Goal: Information Seeking & Learning: Learn about a topic

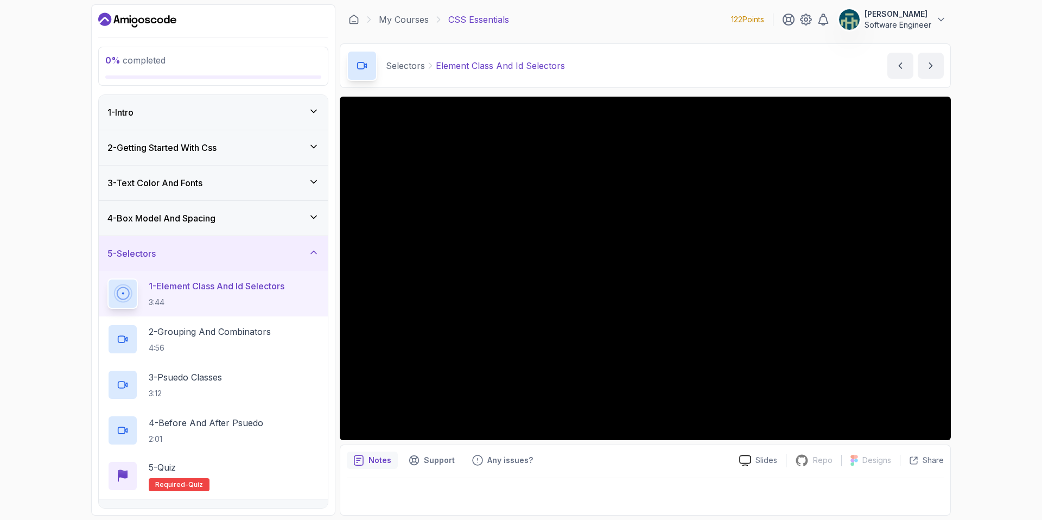
scroll to position [118, 0]
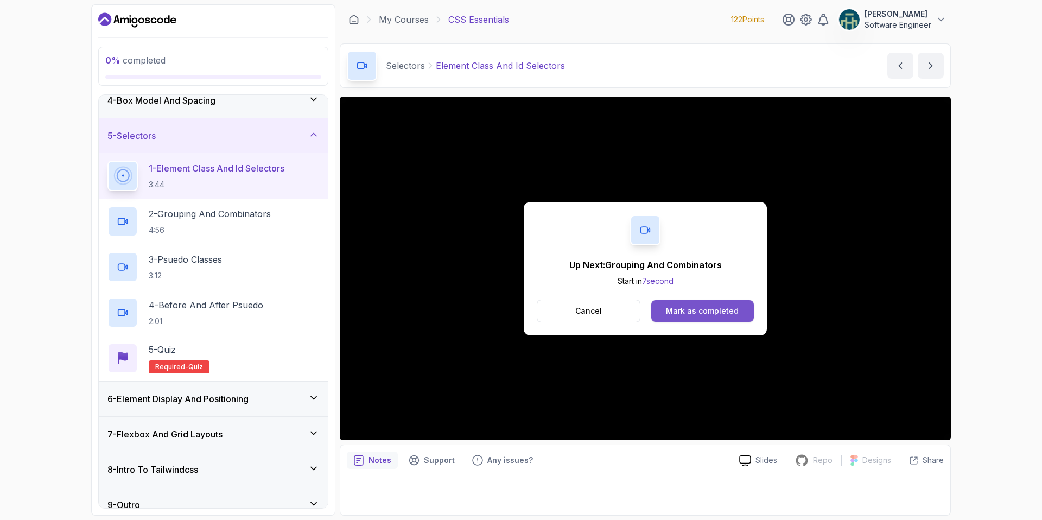
click at [702, 306] on div "Mark as completed" at bounding box center [702, 311] width 73 height 11
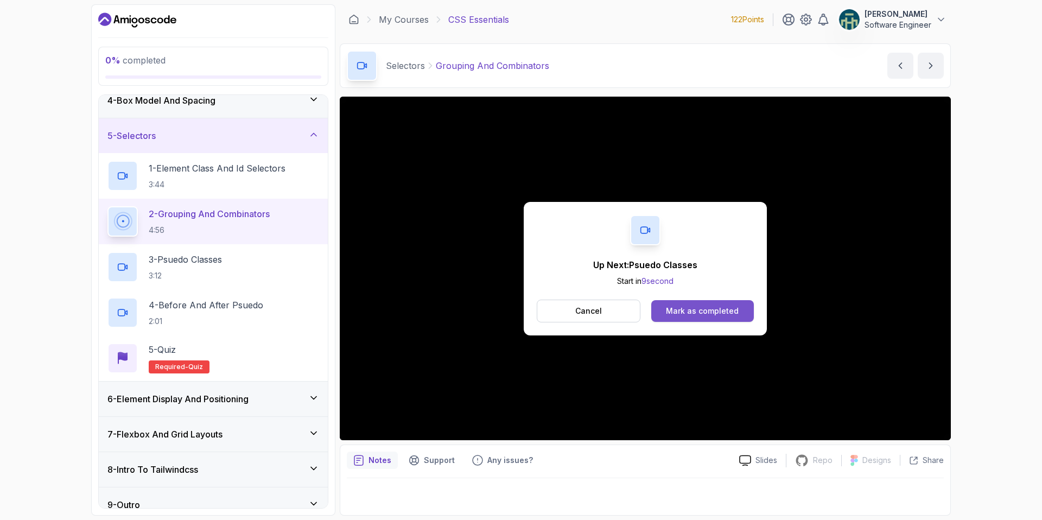
click at [697, 309] on div "Mark as completed" at bounding box center [702, 311] width 73 height 11
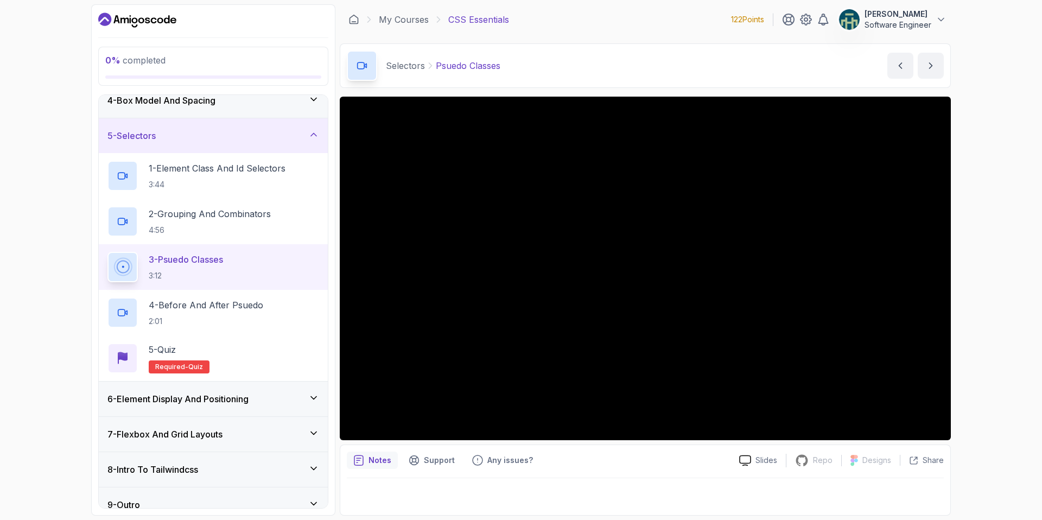
click at [1018, 264] on div "0 % completed 1 - Intro 2 - Getting Started With Css 3 - Text Color And Fonts 4…" at bounding box center [521, 260] width 1042 height 520
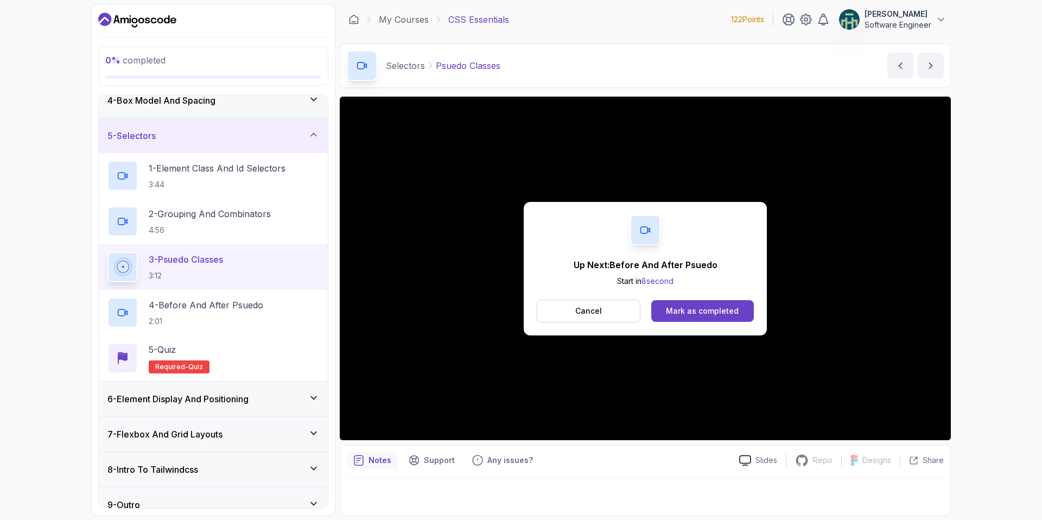
click at [408, 500] on div at bounding box center [645, 493] width 597 height 30
click at [432, 453] on div "Support" at bounding box center [431, 460] width 59 height 17
click at [483, 462] on div "Any issues?" at bounding box center [503, 460] width 74 height 17
click at [364, 460] on div "Notes" at bounding box center [372, 460] width 51 height 17
click at [571, 489] on div at bounding box center [645, 493] width 597 height 30
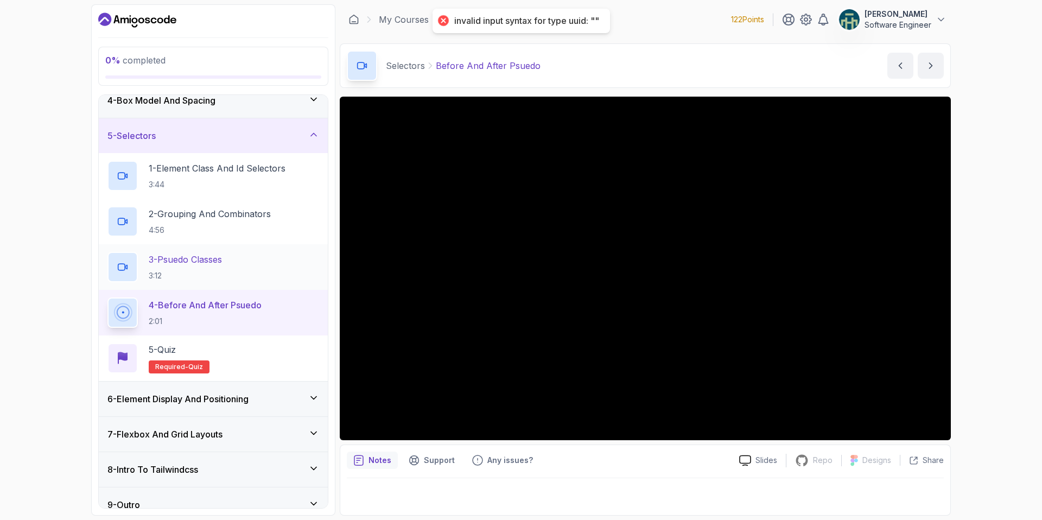
click at [235, 261] on div "3 - Psuedo Classes 3:12" at bounding box center [213, 267] width 212 height 30
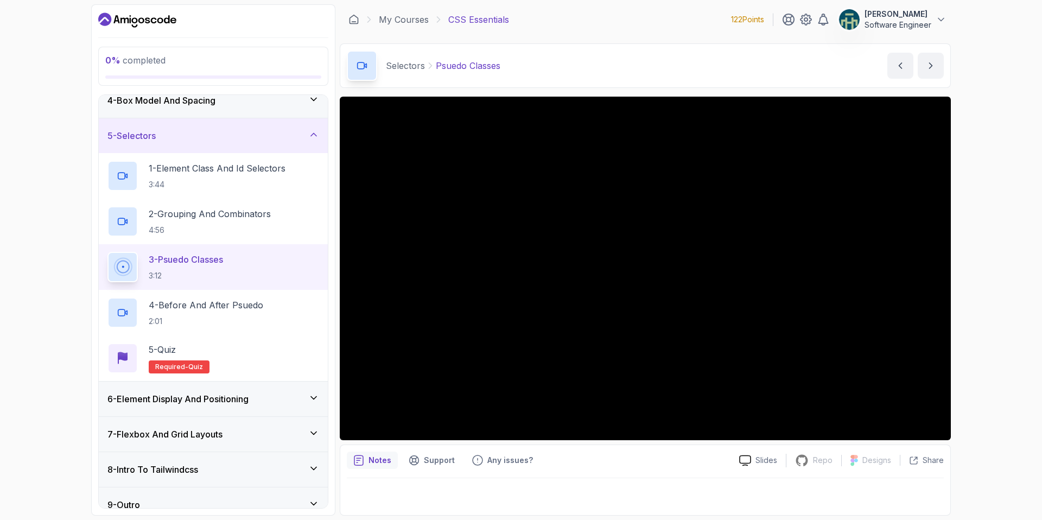
click at [668, 498] on div at bounding box center [645, 493] width 597 height 30
click at [430, 460] on p "Support" at bounding box center [439, 460] width 31 height 11
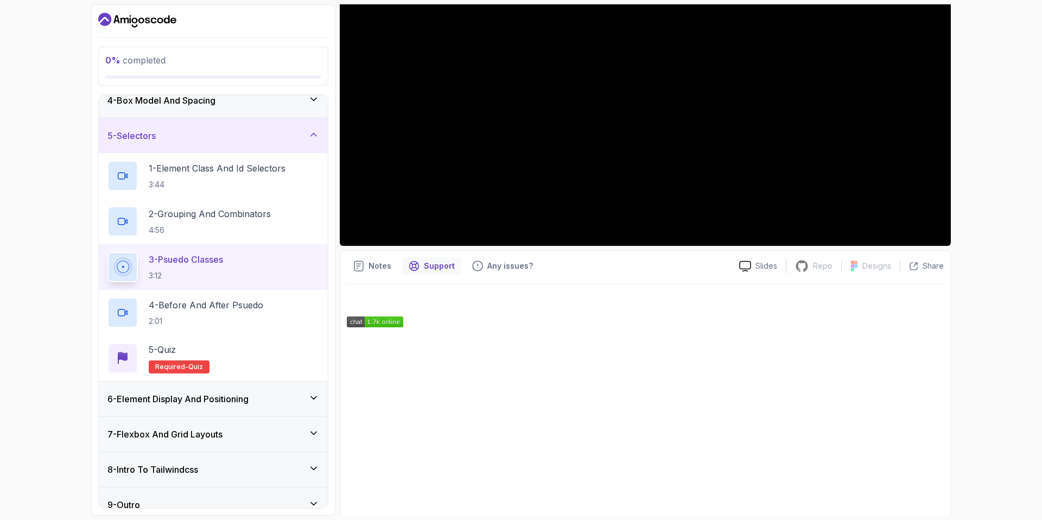
scroll to position [208, 0]
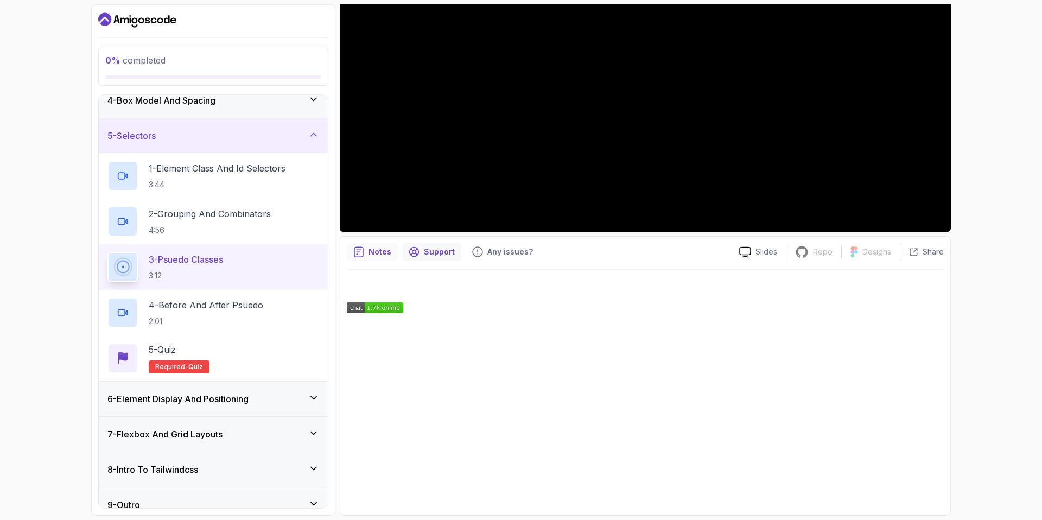
click at [378, 250] on p "Notes" at bounding box center [380, 251] width 23 height 11
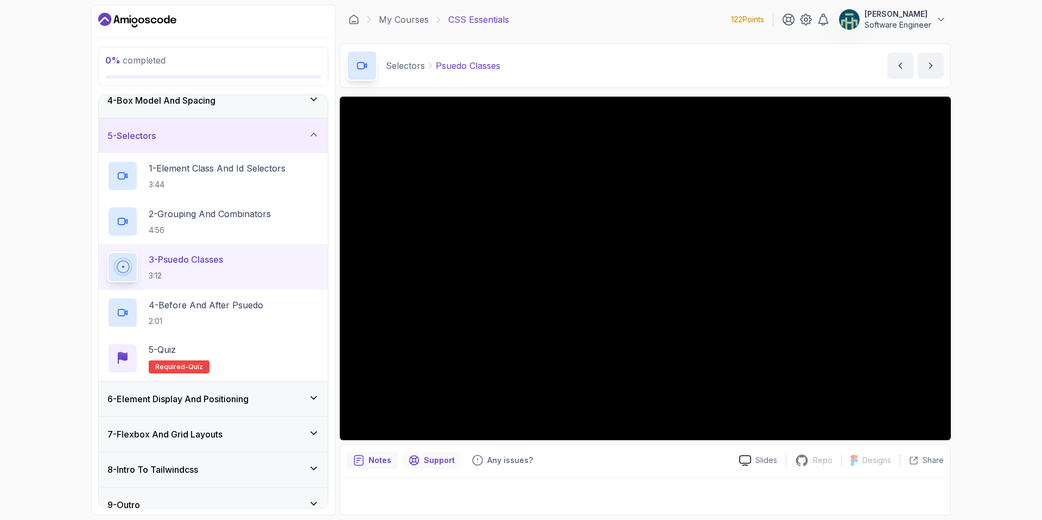
click at [437, 459] on p "Support" at bounding box center [439, 460] width 31 height 11
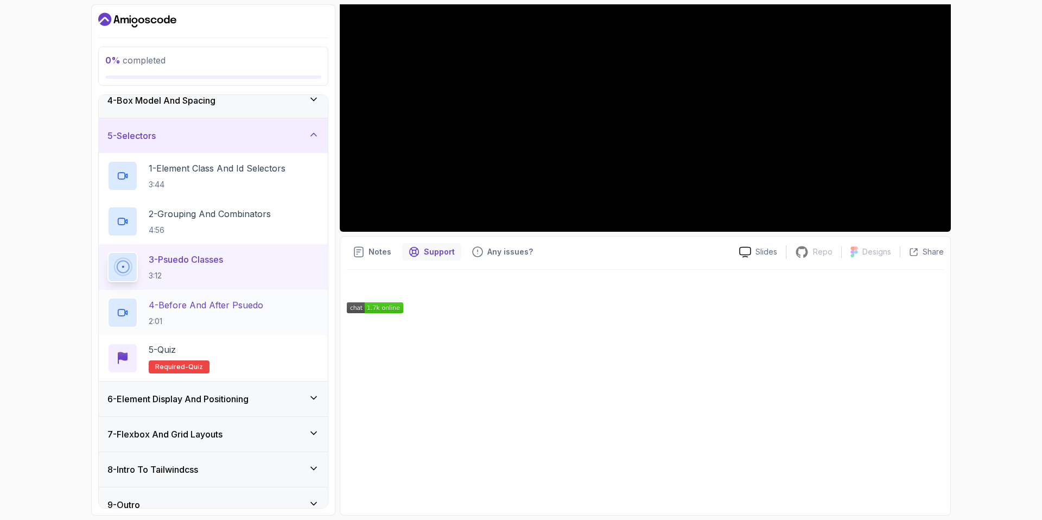
click at [245, 310] on p "4 - Before And After [PERSON_NAME]" at bounding box center [206, 305] width 115 height 13
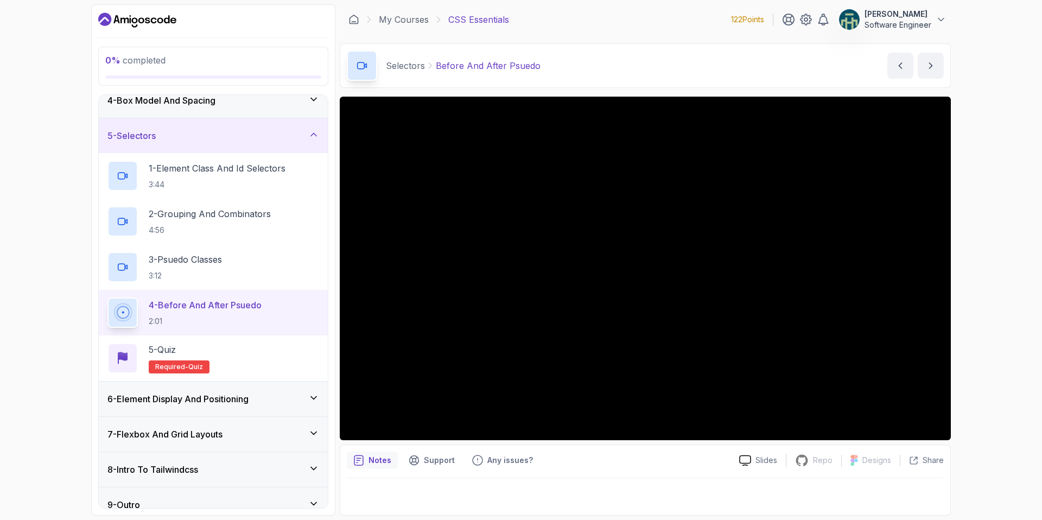
click at [107, 297] on button "4 - Before And After Psuedo 2:01" at bounding box center [213, 312] width 212 height 30
click at [282, 309] on div "4 - Before And After Psuedo 2:01" at bounding box center [213, 312] width 212 height 30
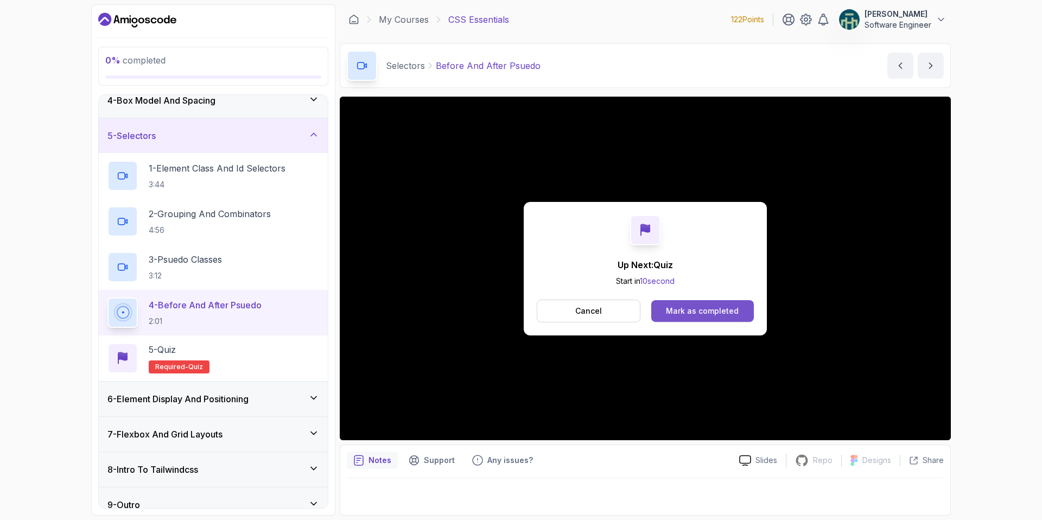
click at [691, 309] on div "Mark as completed" at bounding box center [702, 311] width 73 height 11
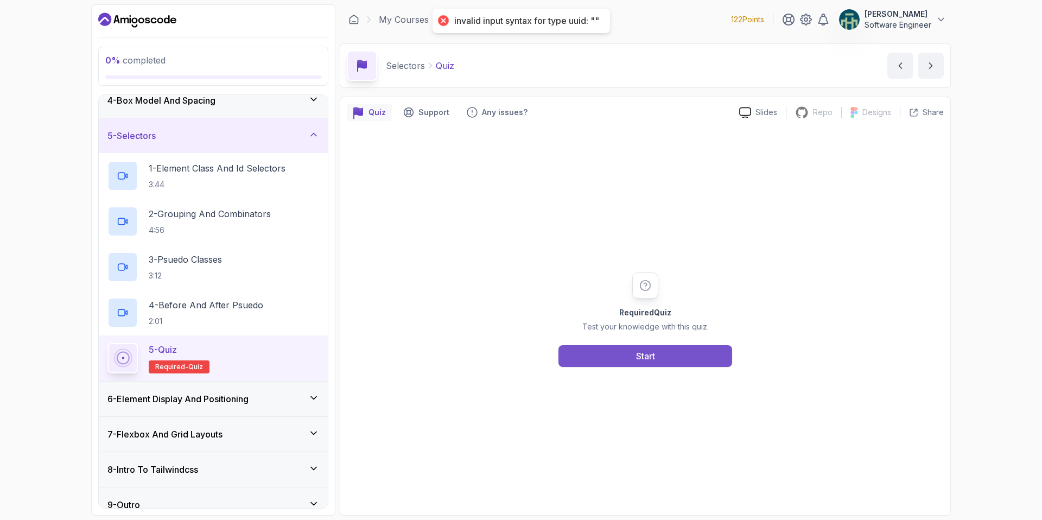
click at [633, 354] on button "Start" at bounding box center [645, 356] width 174 height 22
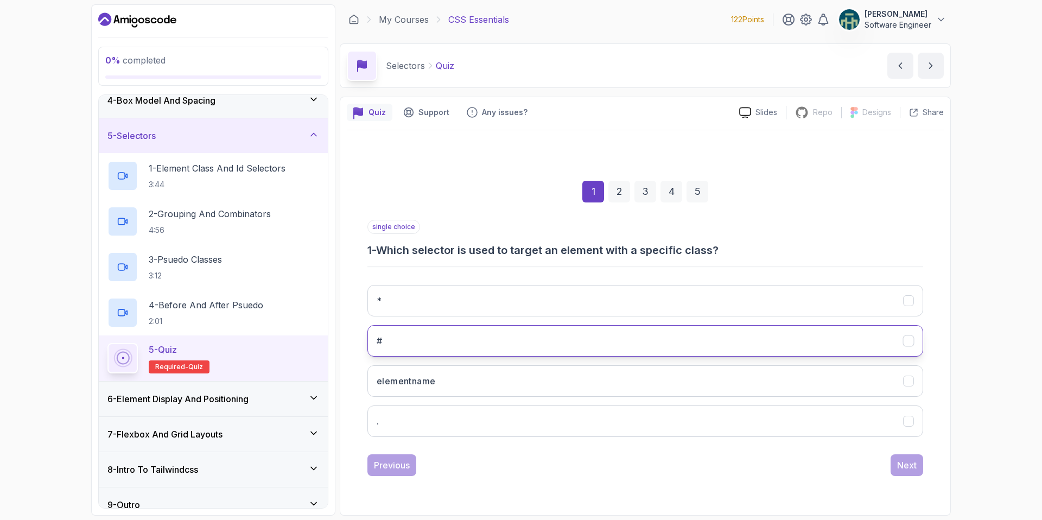
click at [521, 336] on button "#" at bounding box center [645, 340] width 556 height 31
click at [917, 462] on button "Next" at bounding box center [907, 465] width 33 height 22
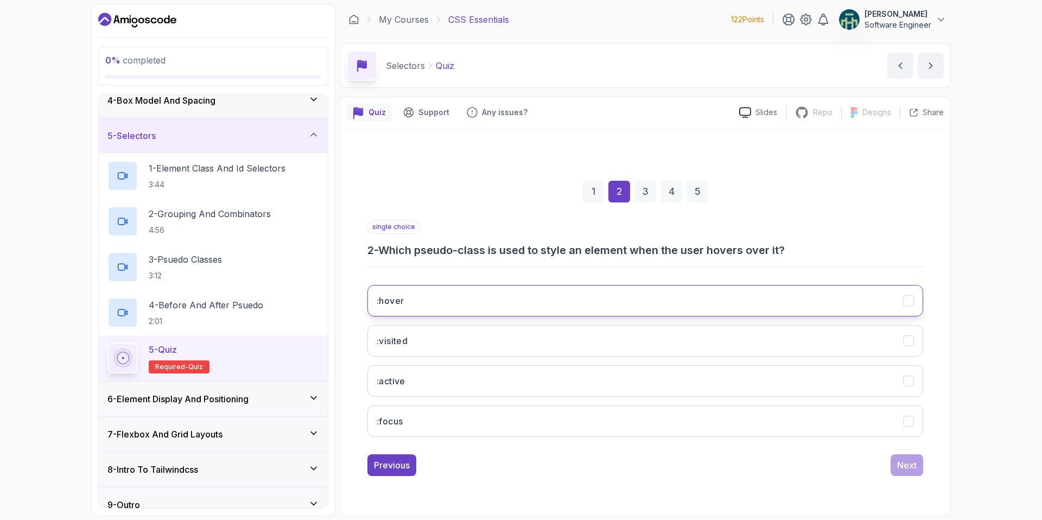
click at [640, 300] on button ":hover" at bounding box center [645, 300] width 556 height 31
click at [904, 464] on div "Next" at bounding box center [907, 465] width 20 height 13
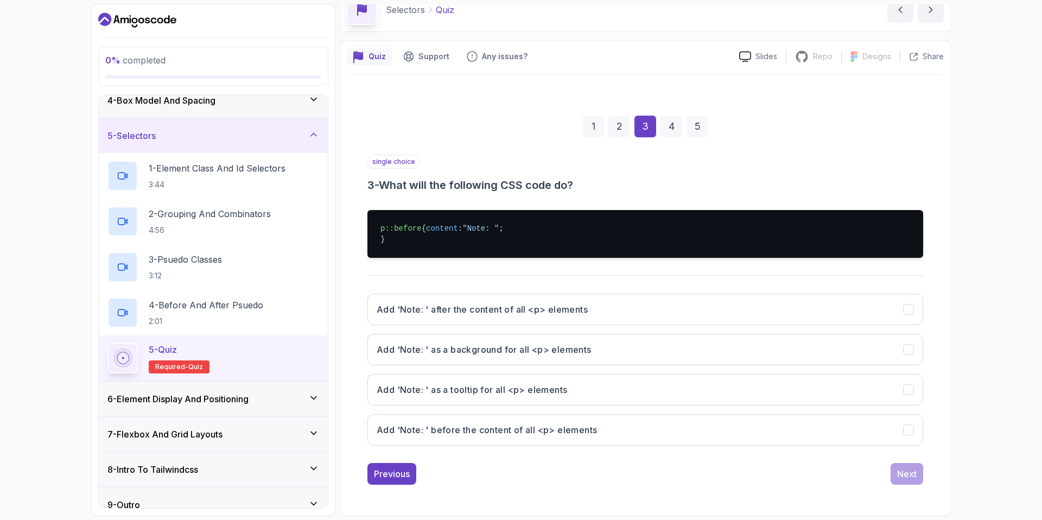
scroll to position [67, 0]
click at [511, 429] on h3 "Add 'Note: ' before the content of all <p> elements" at bounding box center [487, 429] width 220 height 13
click at [910, 479] on div "Next" at bounding box center [907, 473] width 20 height 13
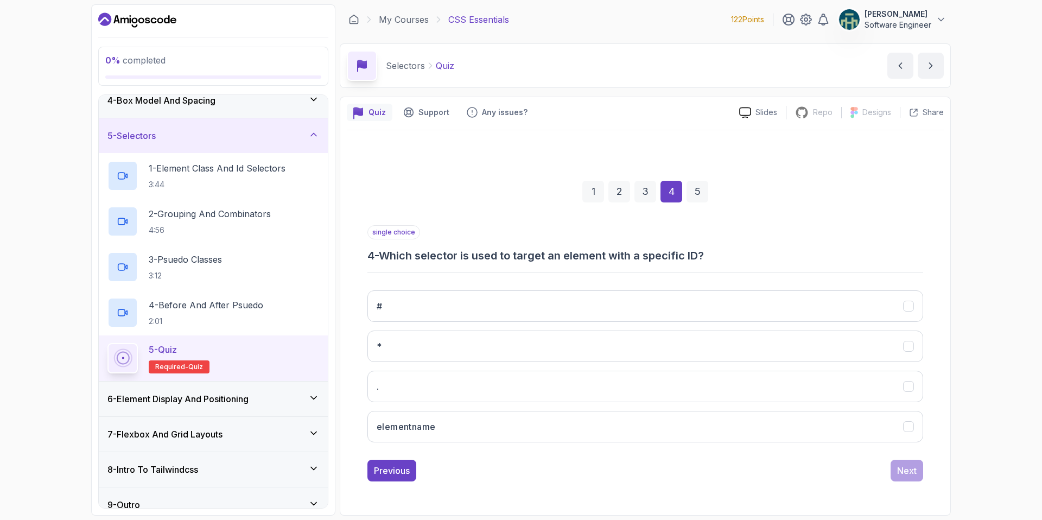
scroll to position [0, 0]
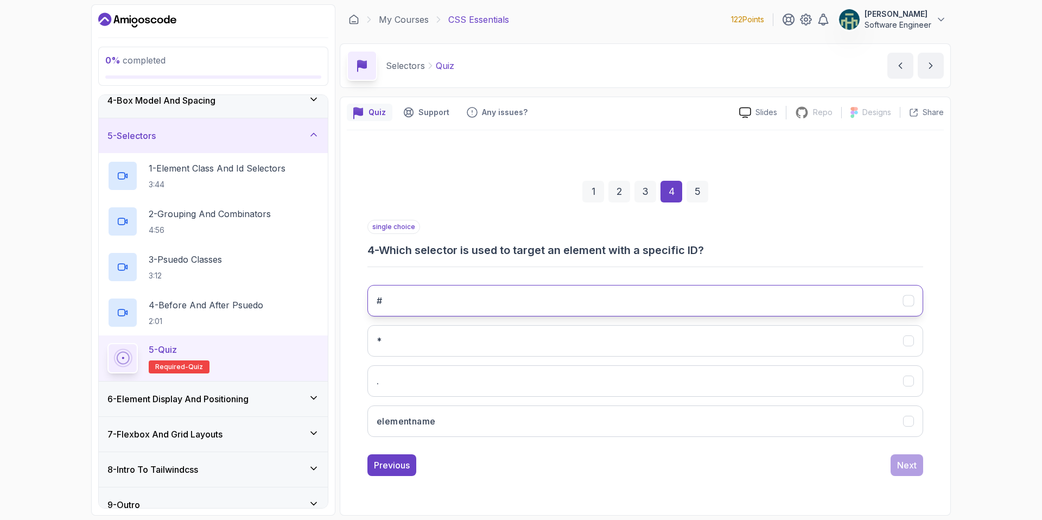
click at [509, 296] on button "#" at bounding box center [645, 300] width 556 height 31
click at [593, 192] on div "1" at bounding box center [593, 192] width 22 height 22
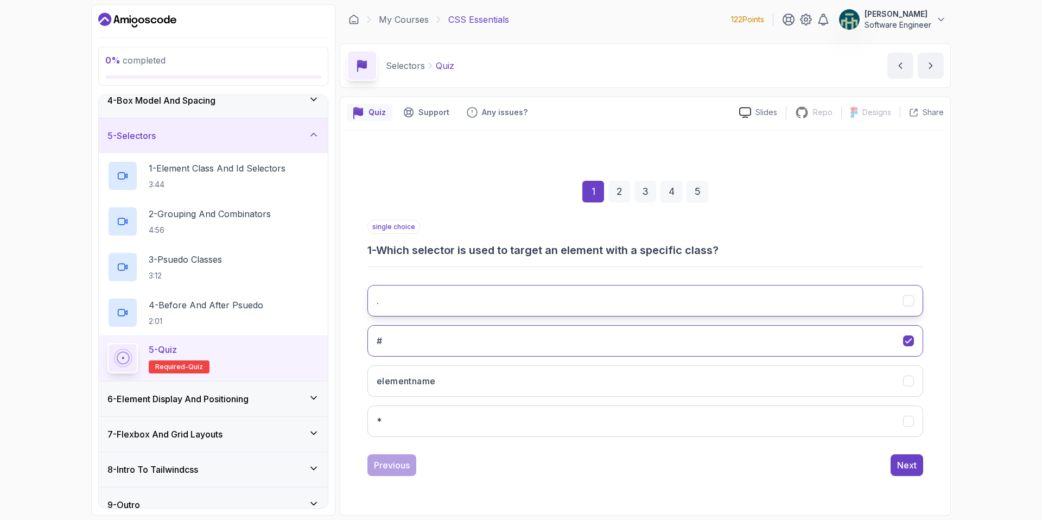
click at [910, 307] on button "." at bounding box center [645, 300] width 556 height 31
click at [669, 195] on div "4" at bounding box center [672, 192] width 22 height 22
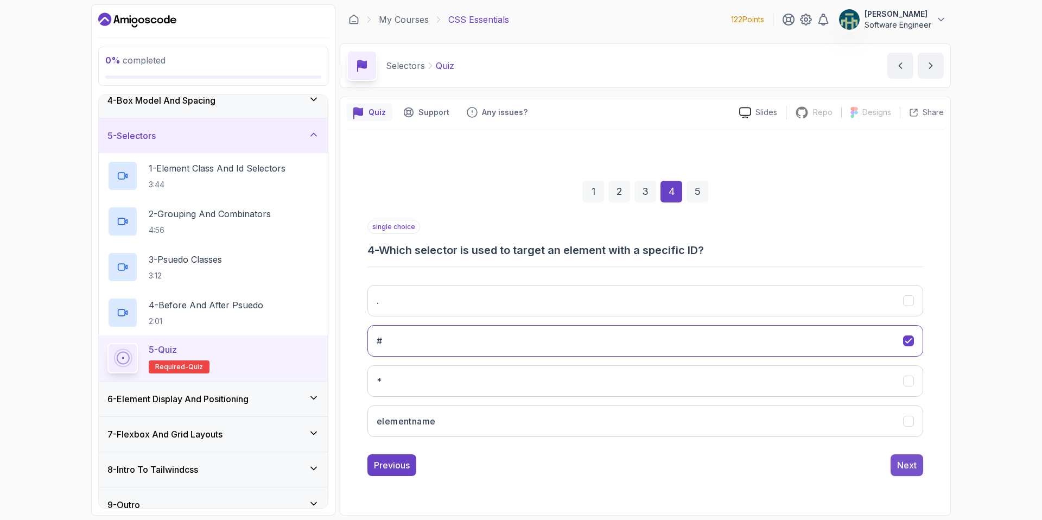
click at [908, 468] on div "Next" at bounding box center [907, 465] width 20 height 13
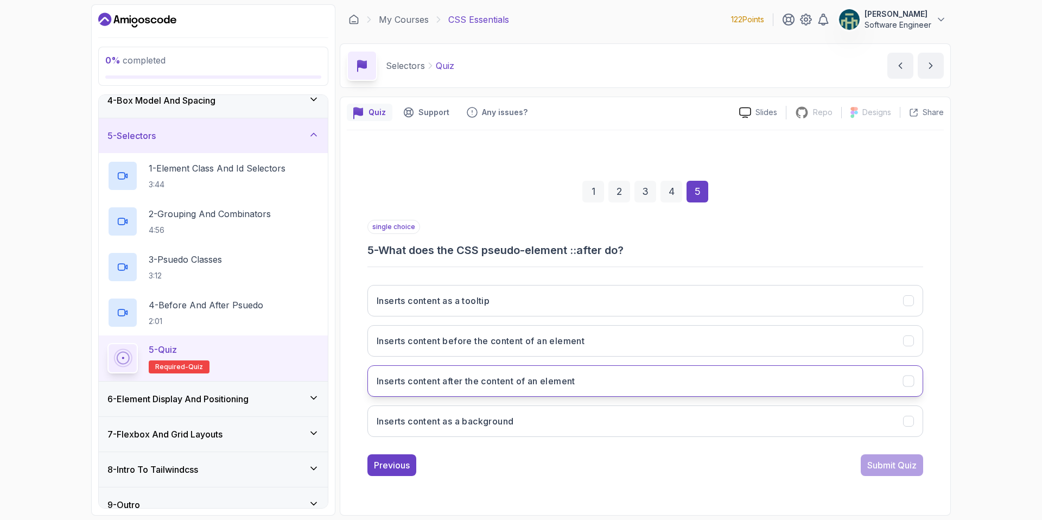
click at [907, 380] on icon "Inserts content after the content of an element" at bounding box center [909, 381] width 10 height 10
click at [910, 471] on div "Submit Quiz" at bounding box center [891, 465] width 49 height 13
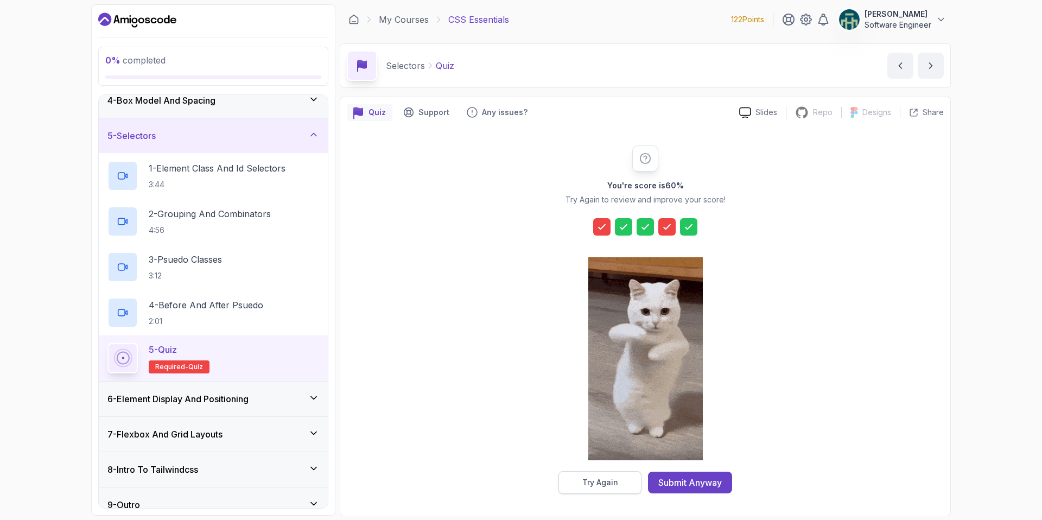
click at [613, 478] on div "Try Again" at bounding box center [600, 482] width 36 height 11
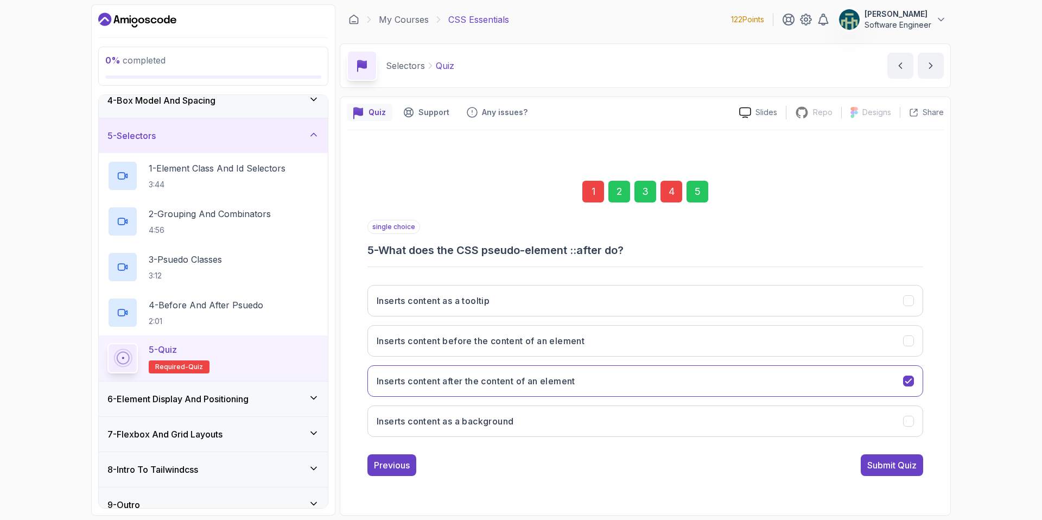
click at [593, 188] on div "1" at bounding box center [593, 192] width 22 height 22
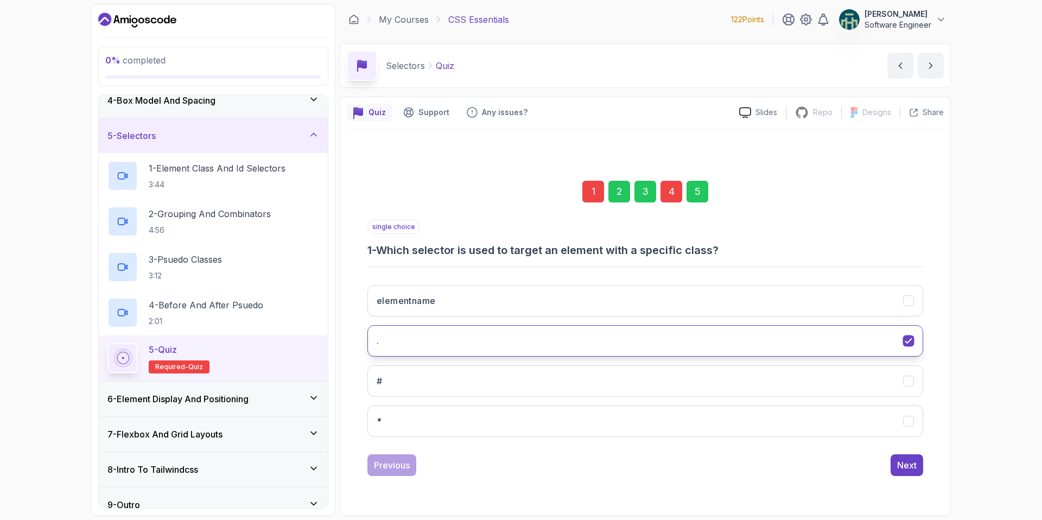
click at [913, 340] on div "." at bounding box center [908, 340] width 11 height 11
click at [909, 306] on div "elementname" at bounding box center [908, 300] width 11 height 11
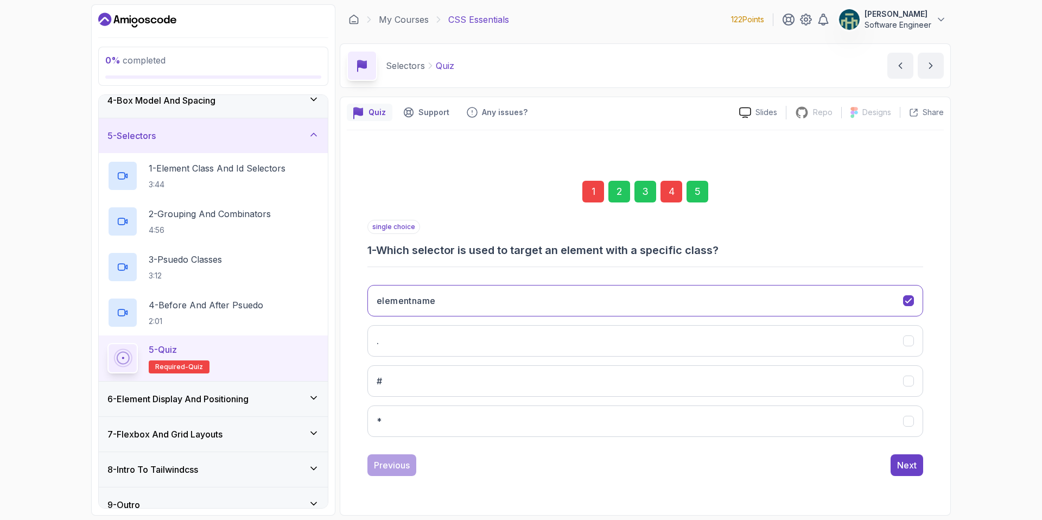
click at [670, 193] on div "4" at bounding box center [672, 192] width 22 height 22
click at [919, 472] on button "Next" at bounding box center [907, 465] width 33 height 22
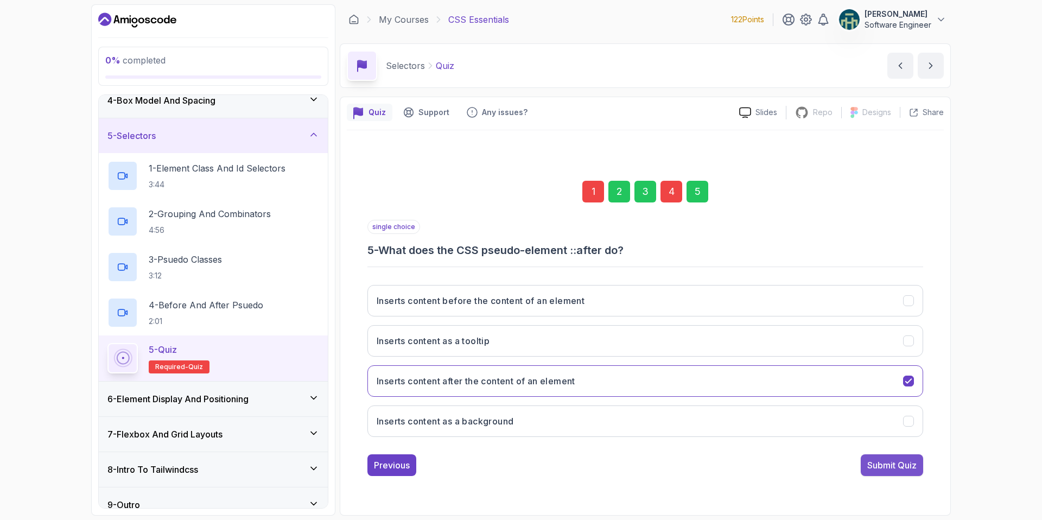
click at [910, 466] on div "Submit Quiz" at bounding box center [891, 465] width 49 height 13
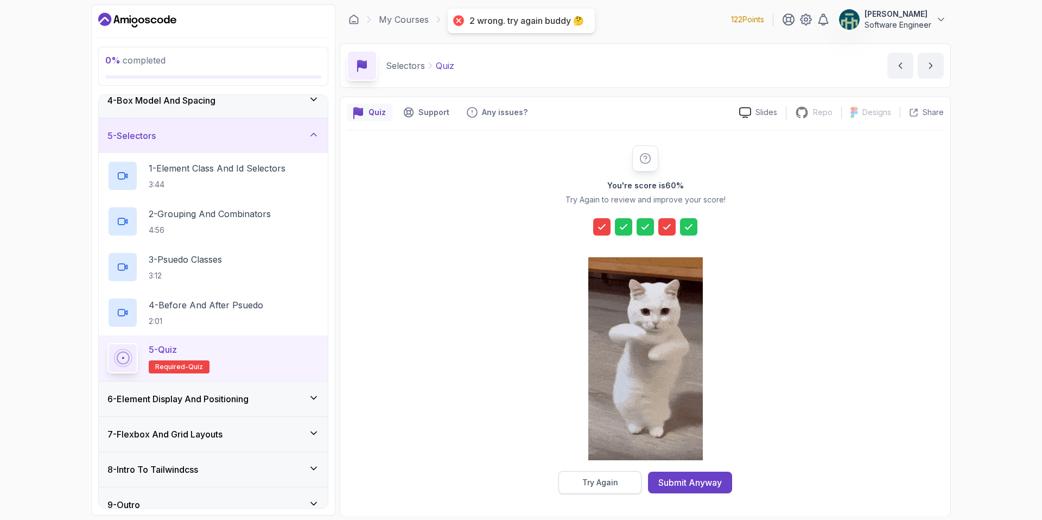
click at [604, 491] on button "Try Again" at bounding box center [599, 482] width 83 height 23
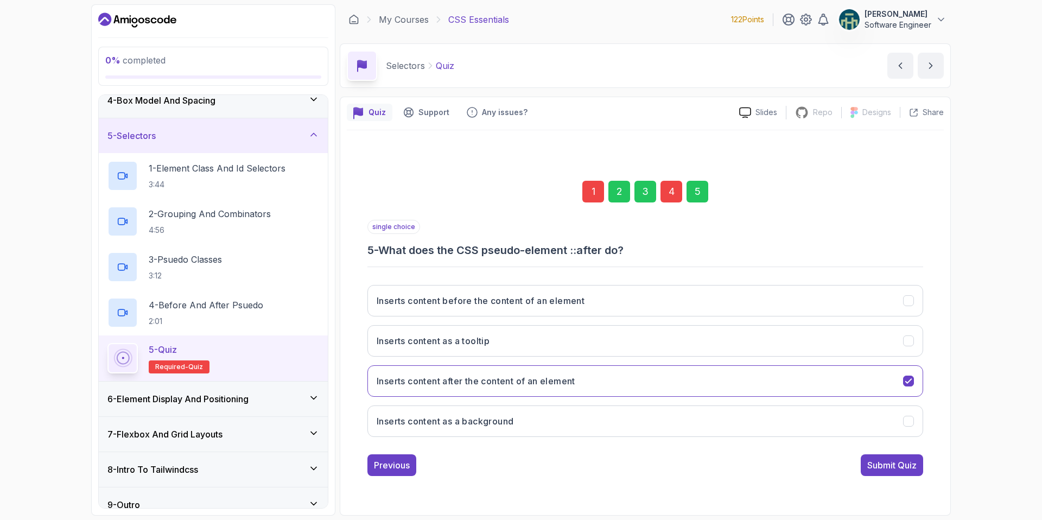
click at [588, 201] on div "1" at bounding box center [593, 192] width 22 height 22
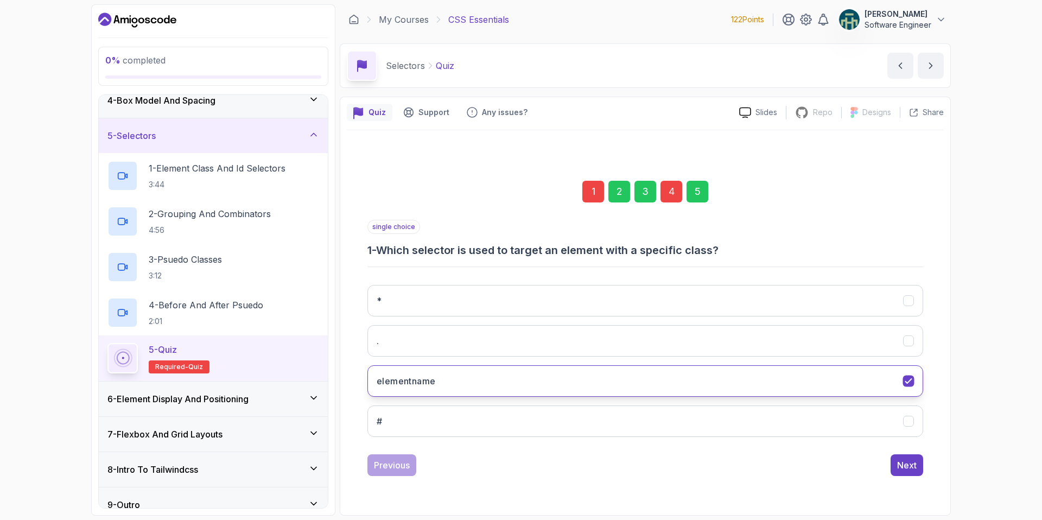
click at [909, 381] on icon "elementname" at bounding box center [908, 381] width 6 height 4
click at [911, 423] on icon "#" at bounding box center [909, 421] width 10 height 10
click at [702, 191] on div "5" at bounding box center [698, 192] width 22 height 22
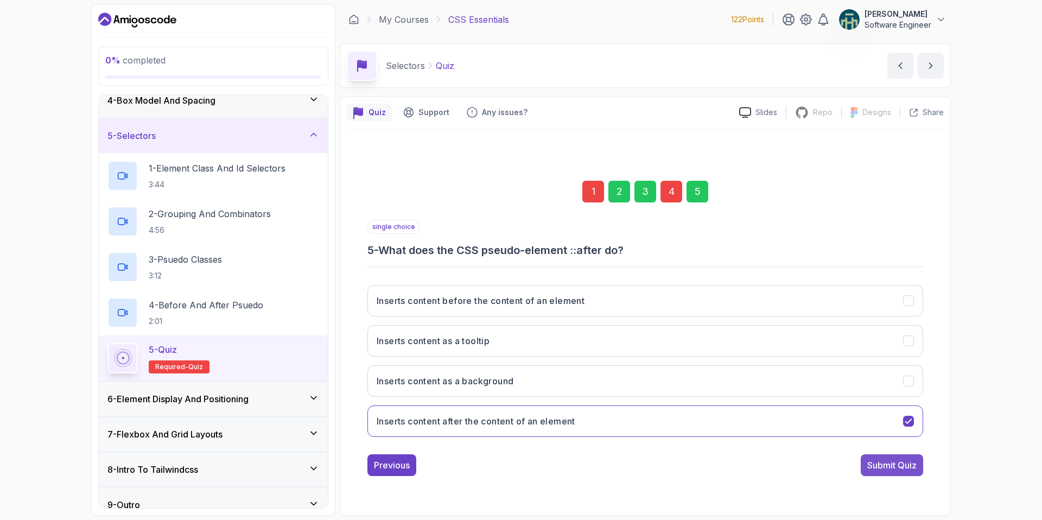
click at [894, 466] on div "Submit Quiz" at bounding box center [891, 465] width 49 height 13
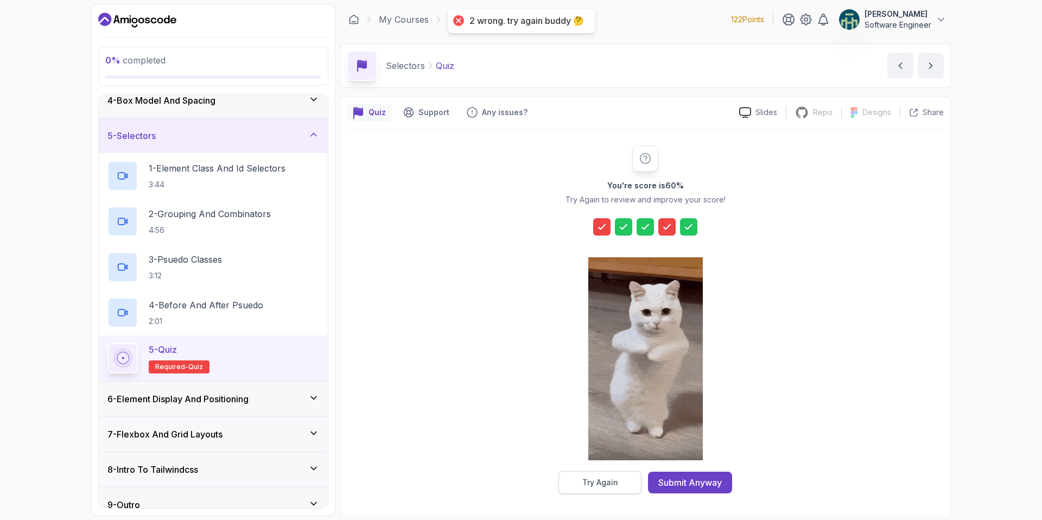
click at [604, 486] on div "Try Again" at bounding box center [600, 482] width 36 height 11
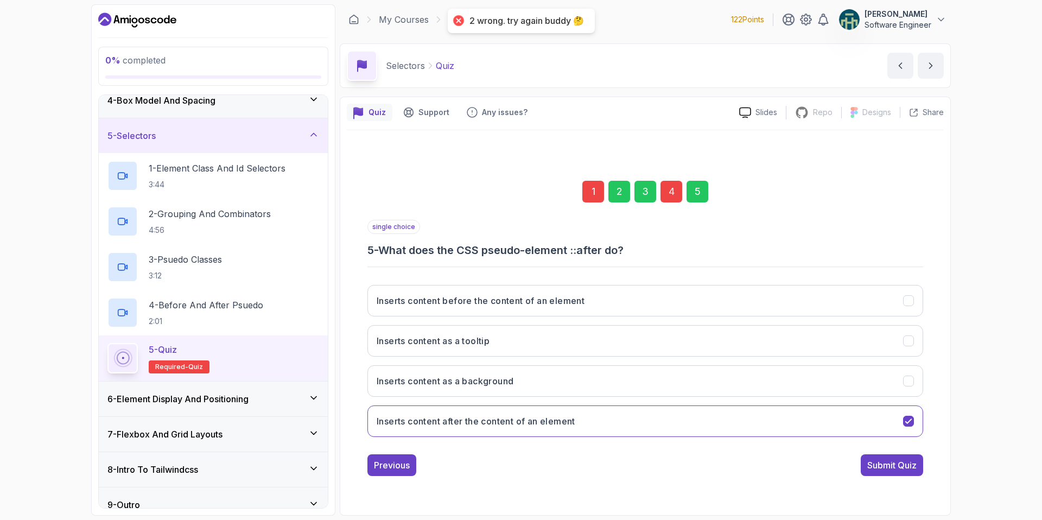
click at [587, 189] on div "1" at bounding box center [593, 192] width 22 height 22
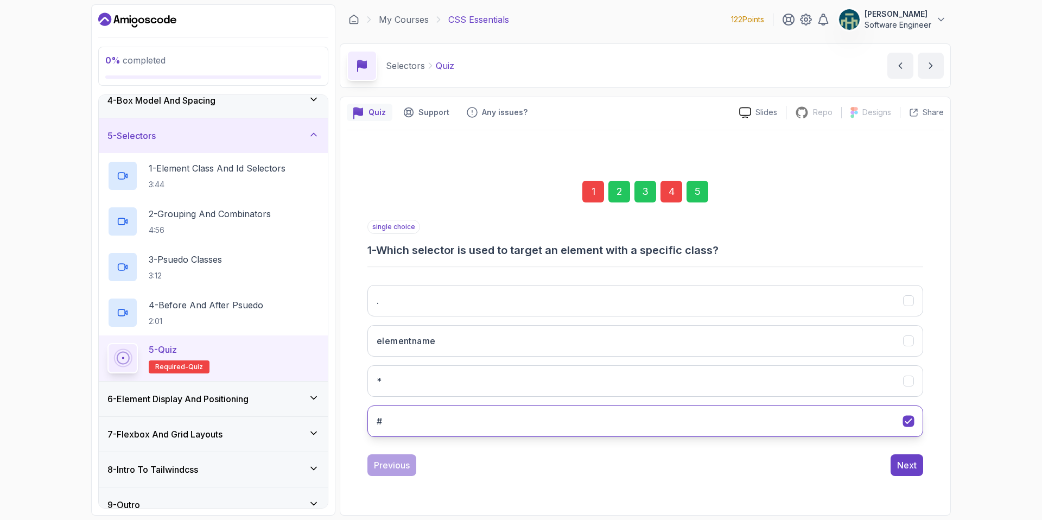
click at [907, 415] on button "#" at bounding box center [645, 420] width 556 height 31
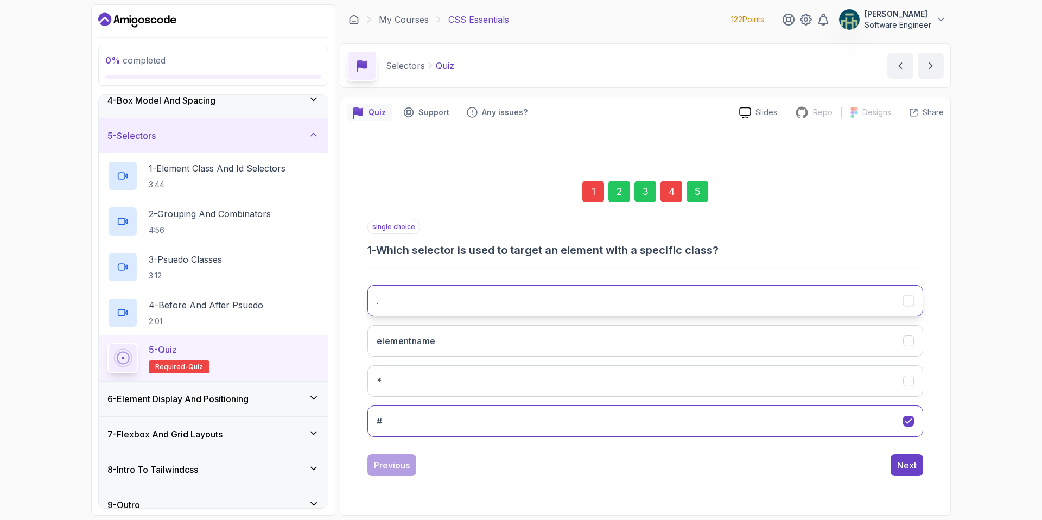
click at [909, 298] on icon "." at bounding box center [909, 300] width 10 height 10
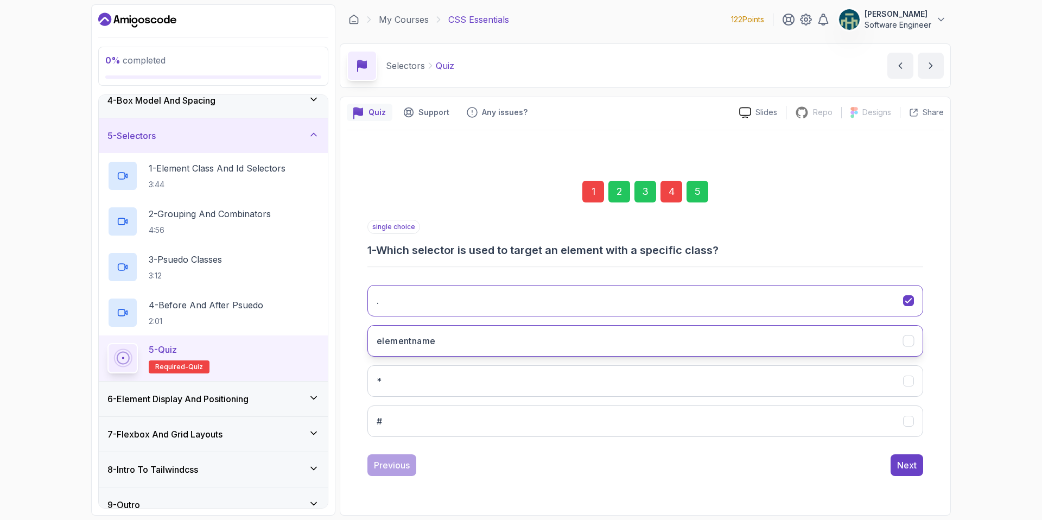
click at [906, 335] on icon "elementname" at bounding box center [909, 340] width 10 height 10
click at [911, 301] on icon "." at bounding box center [909, 300] width 10 height 10
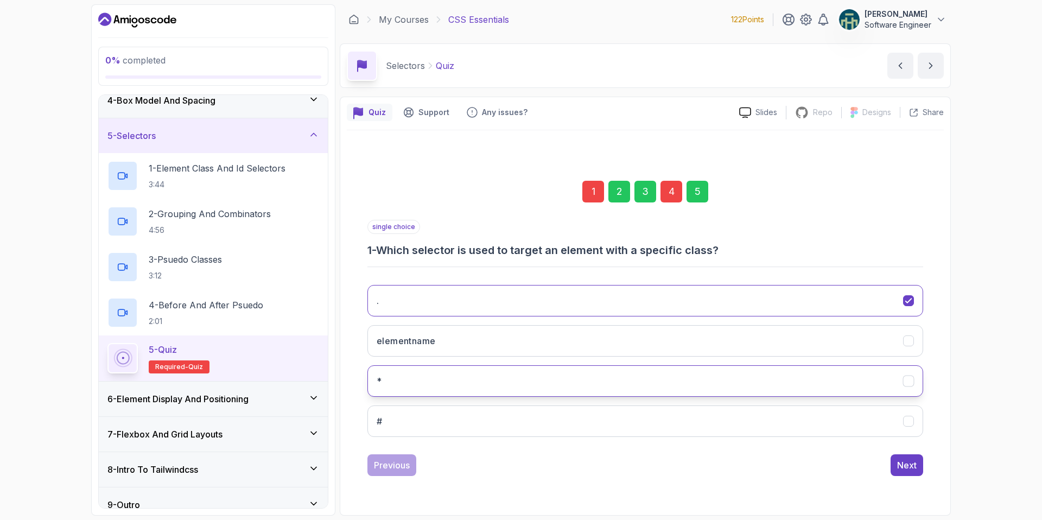
click at [901, 379] on button "*" at bounding box center [645, 380] width 556 height 31
click at [693, 187] on div "5" at bounding box center [698, 192] width 22 height 22
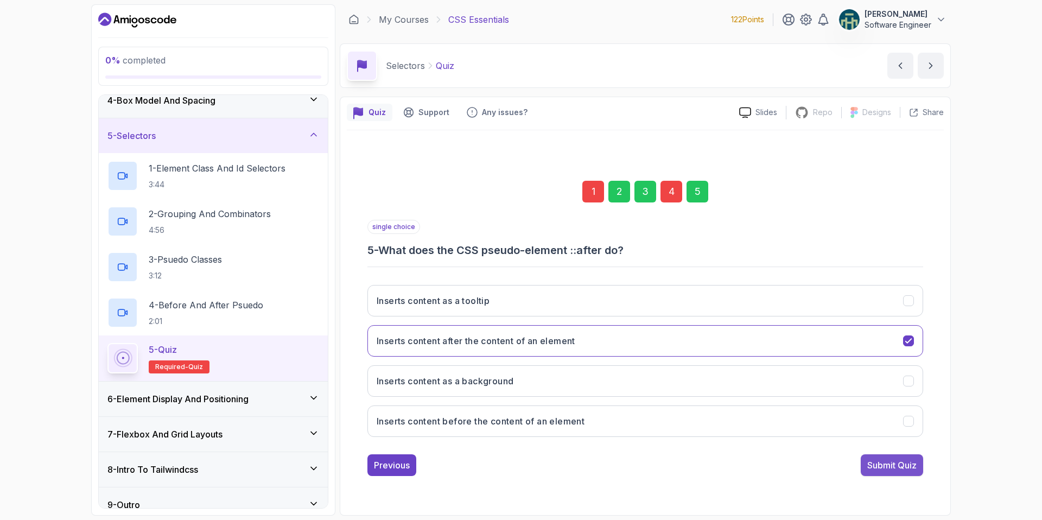
click at [904, 456] on button "Submit Quiz" at bounding box center [892, 465] width 62 height 22
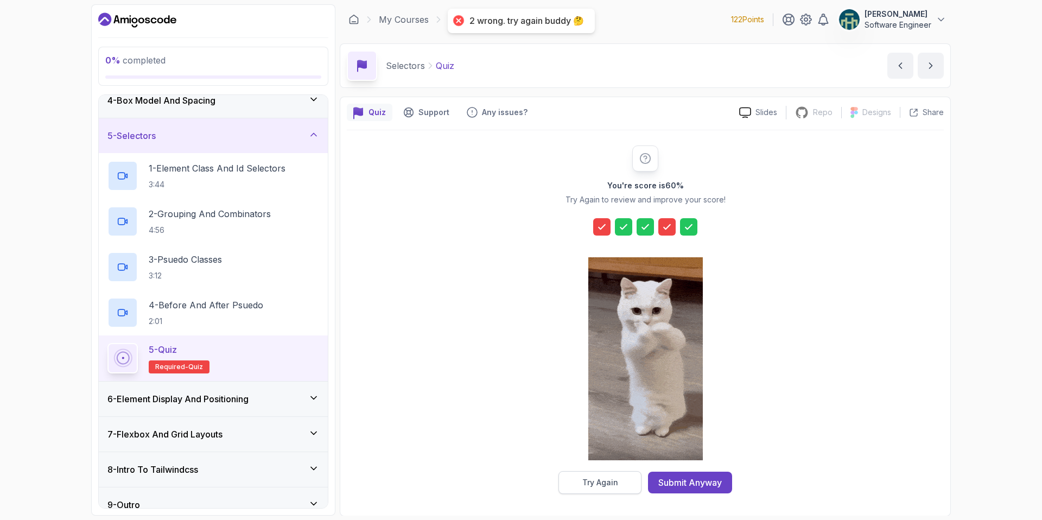
click at [607, 482] on div "Try Again" at bounding box center [600, 482] width 36 height 11
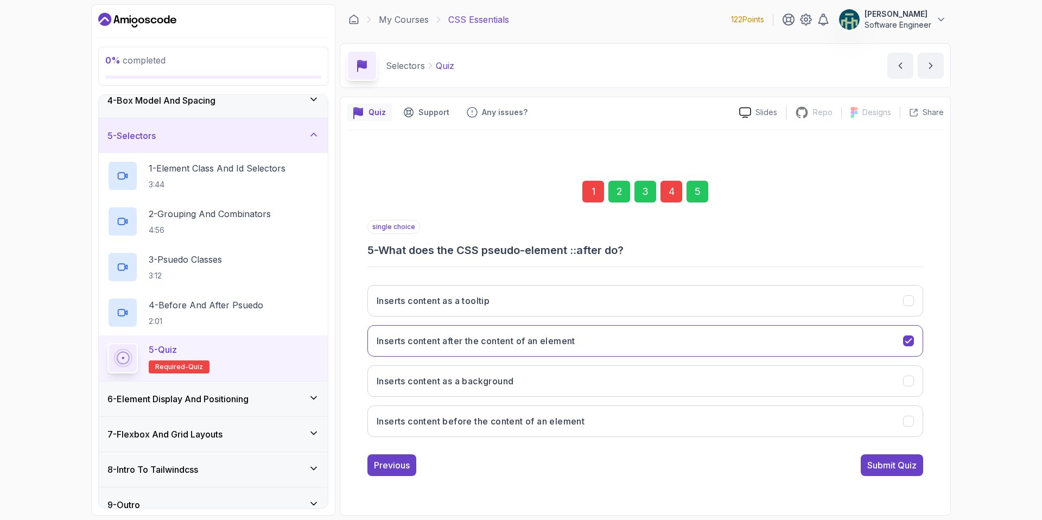
click at [599, 188] on div "1" at bounding box center [593, 192] width 22 height 22
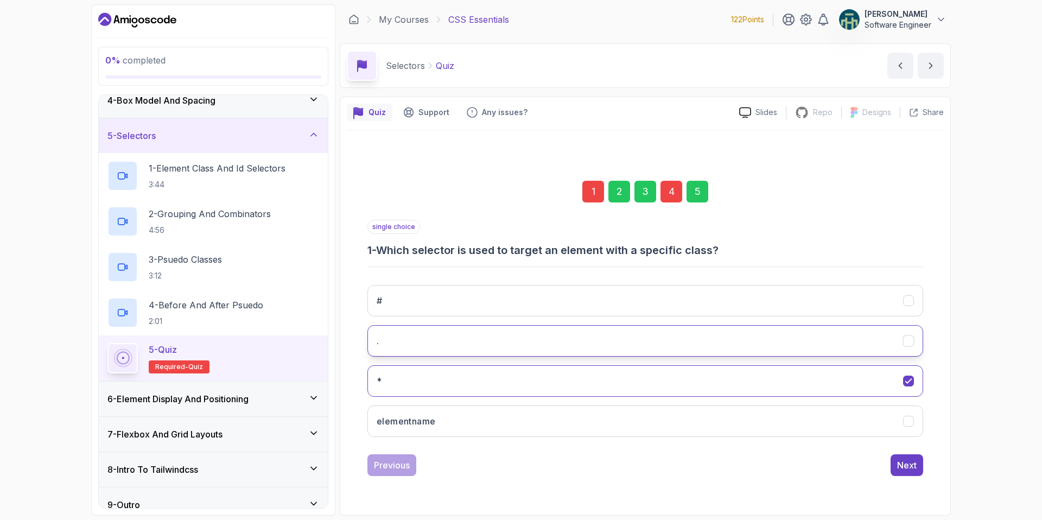
click at [911, 345] on icon "." at bounding box center [909, 340] width 10 height 10
click at [900, 456] on button "Next" at bounding box center [907, 465] width 33 height 22
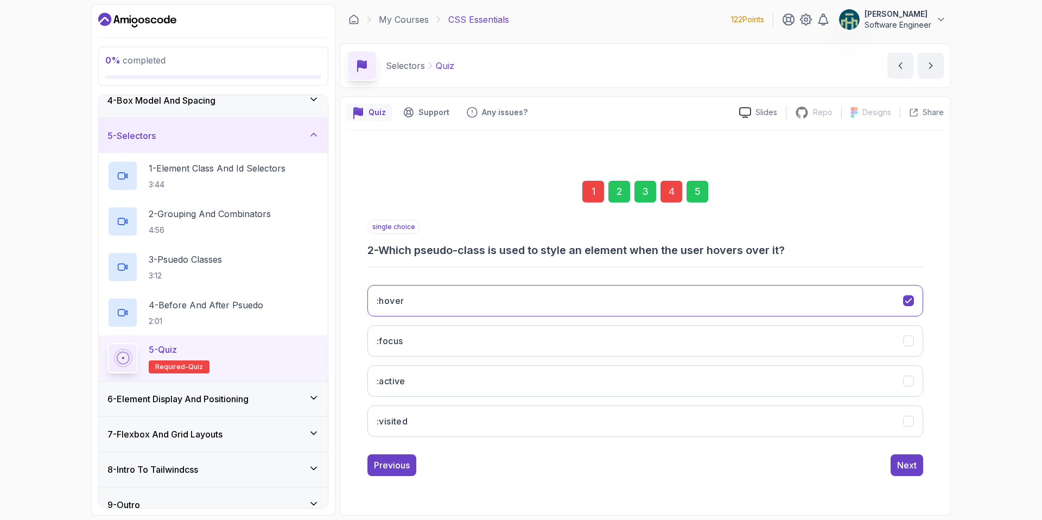
click at [600, 190] on div "1" at bounding box center [593, 192] width 22 height 22
click at [705, 190] on div "5" at bounding box center [698, 192] width 22 height 22
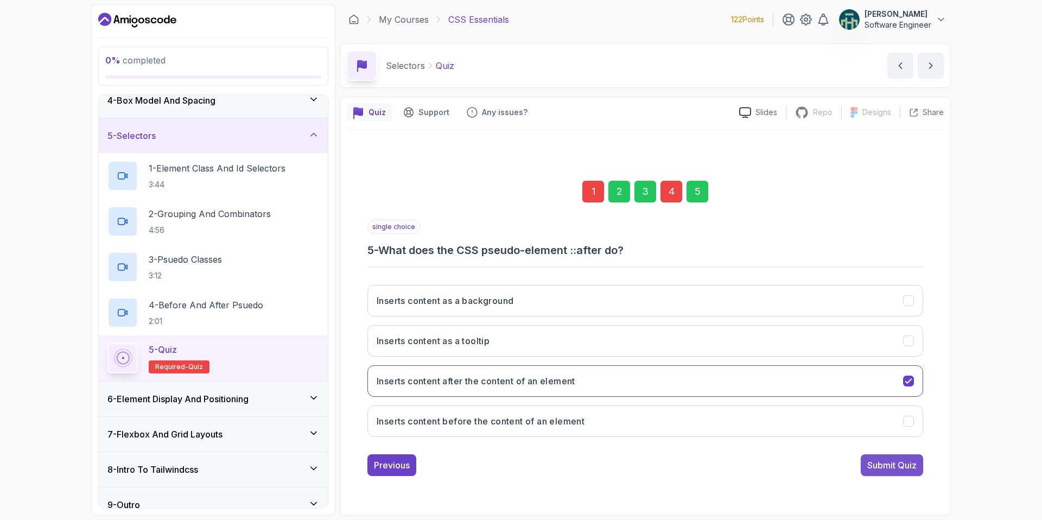
click at [892, 463] on div "Submit Quiz" at bounding box center [891, 465] width 49 height 13
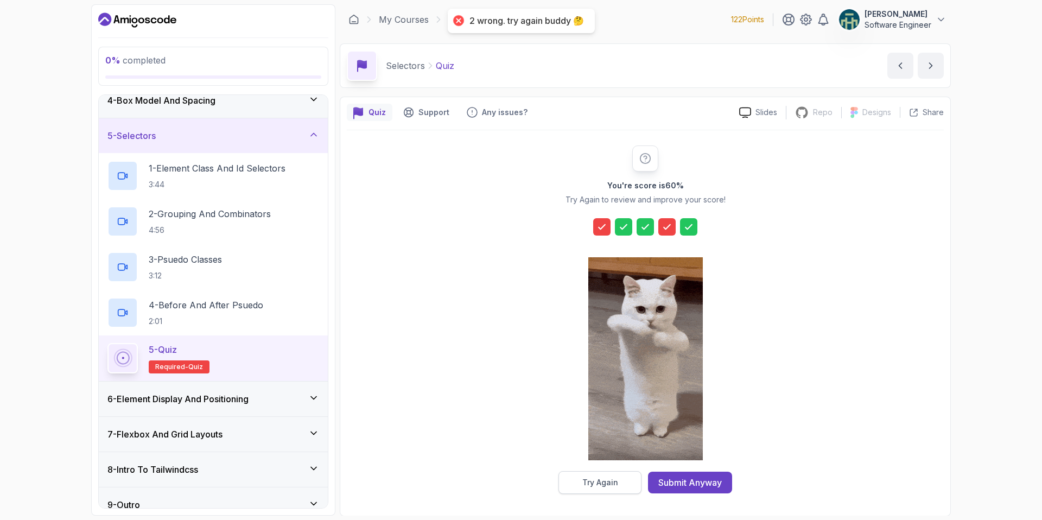
click at [609, 478] on div "Try Again" at bounding box center [600, 482] width 36 height 11
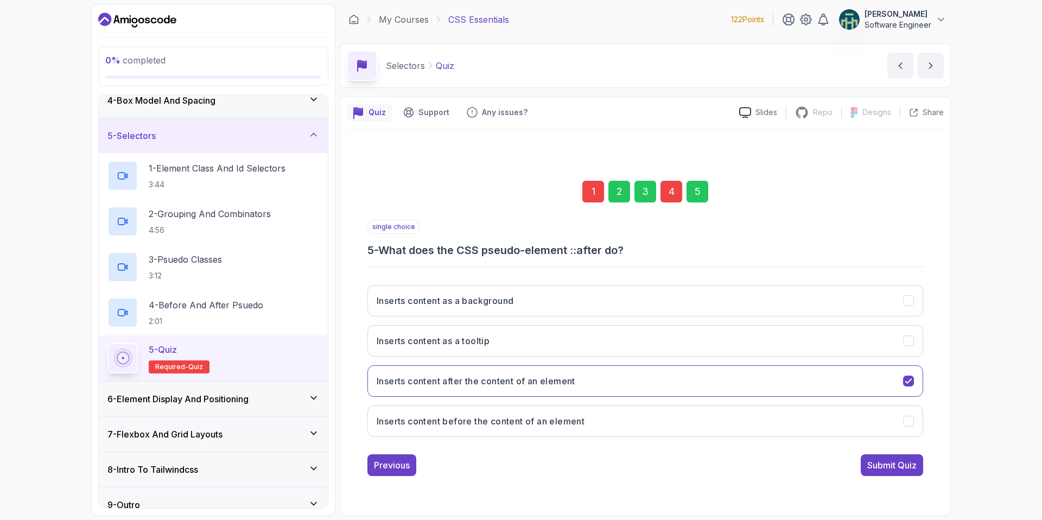
click at [591, 197] on div "1" at bounding box center [593, 192] width 22 height 22
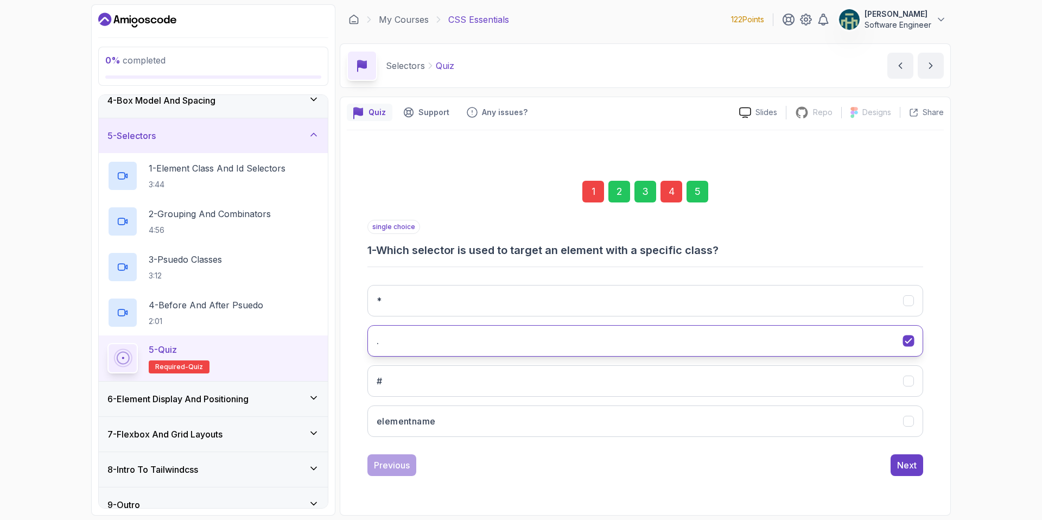
click at [908, 336] on icon "." at bounding box center [909, 340] width 10 height 10
click at [904, 295] on icon "*" at bounding box center [909, 300] width 10 height 10
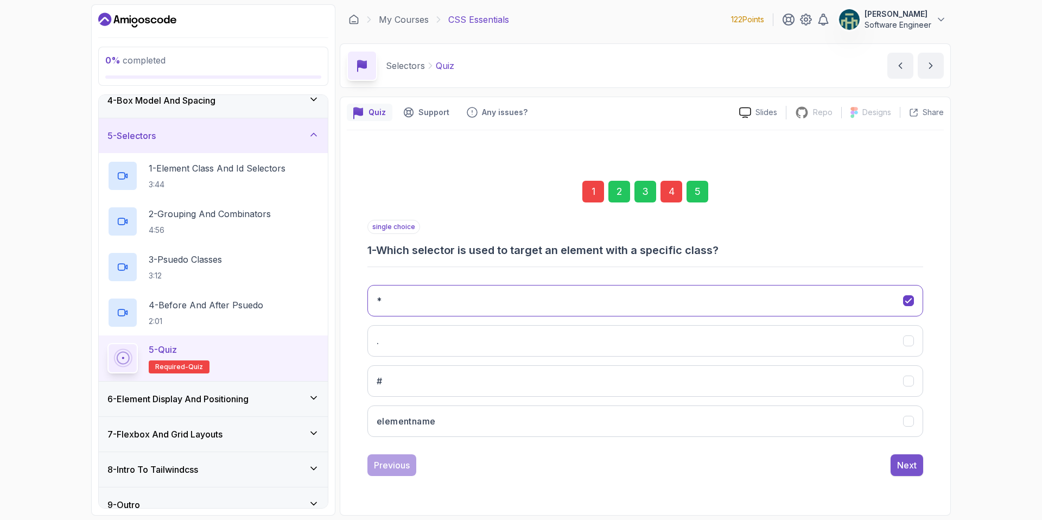
drag, startPoint x: 900, startPoint y: 458, endPoint x: 895, endPoint y: 448, distance: 10.4
click at [899, 457] on button "Next" at bounding box center [907, 465] width 33 height 22
click at [695, 193] on div "5" at bounding box center [698, 192] width 22 height 22
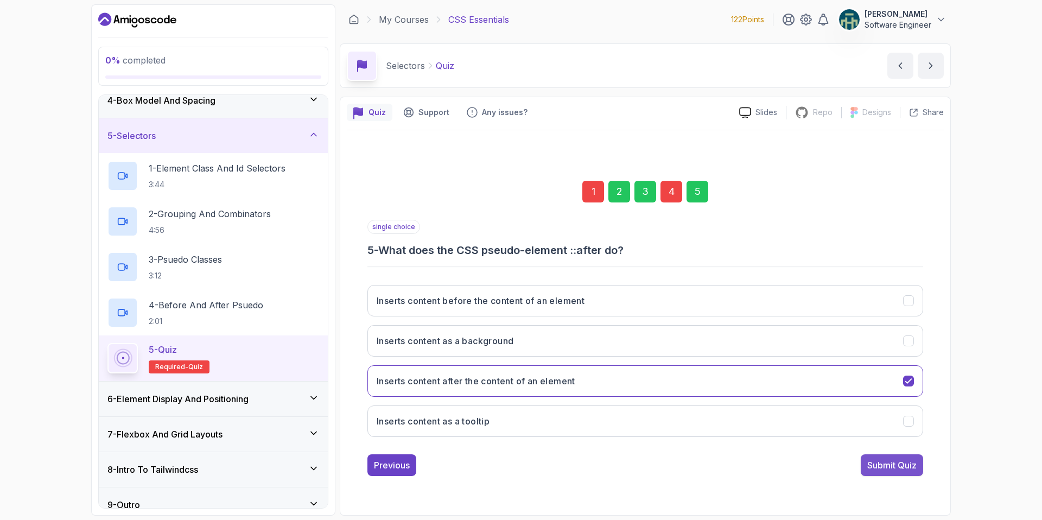
click at [893, 461] on div "Submit Quiz" at bounding box center [891, 465] width 49 height 13
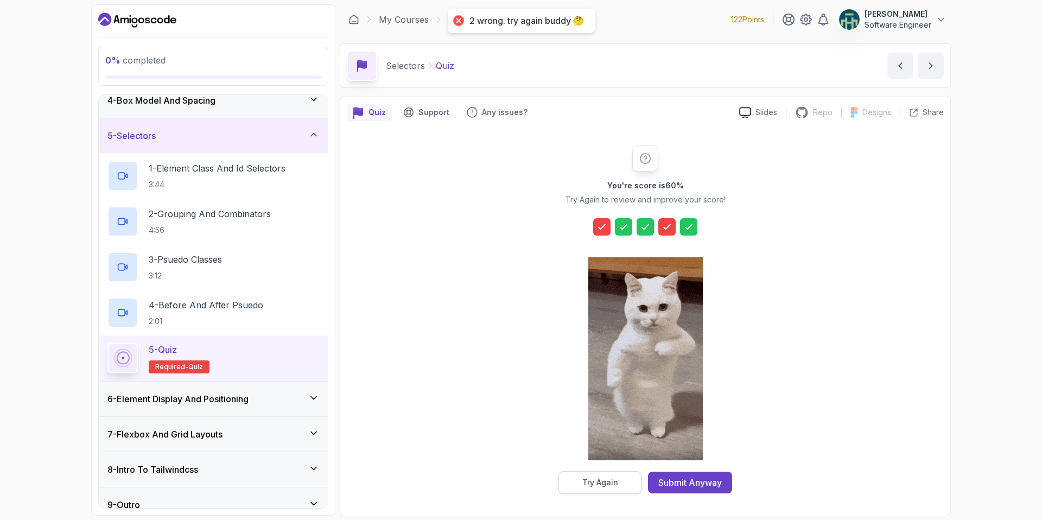
click at [620, 481] on button "Try Again" at bounding box center [599, 482] width 83 height 23
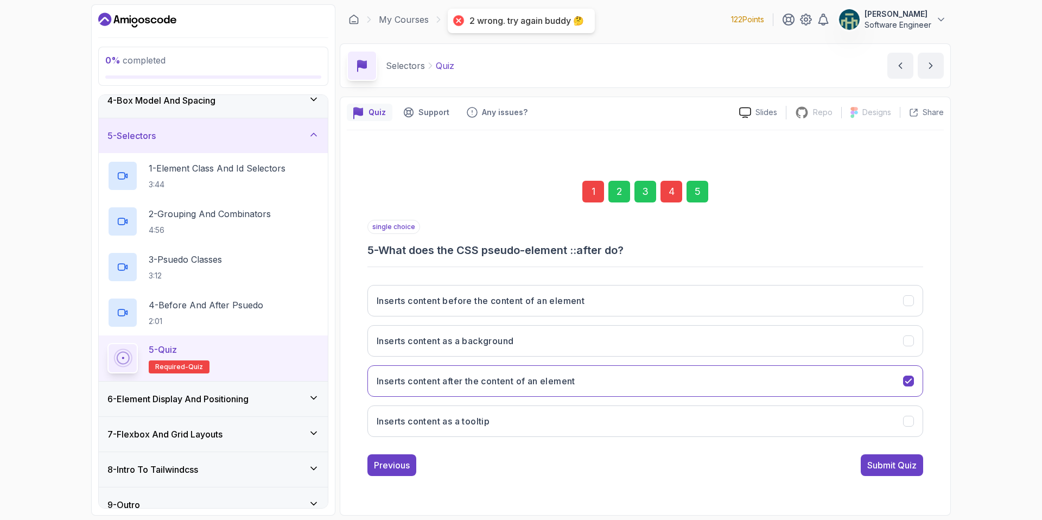
click at [597, 191] on div "1" at bounding box center [593, 192] width 22 height 22
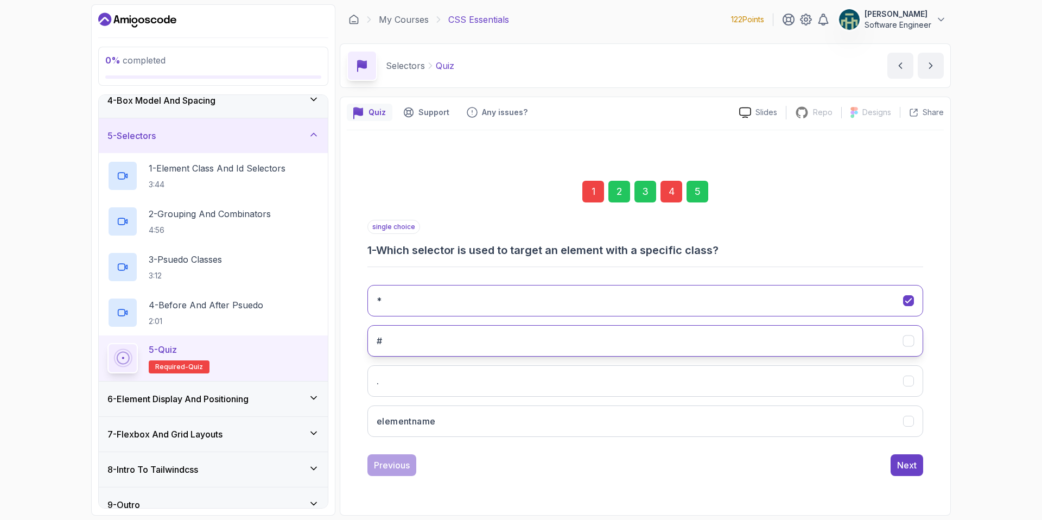
click at [909, 344] on icon "#" at bounding box center [909, 340] width 10 height 10
click at [918, 466] on button "Next" at bounding box center [907, 465] width 33 height 22
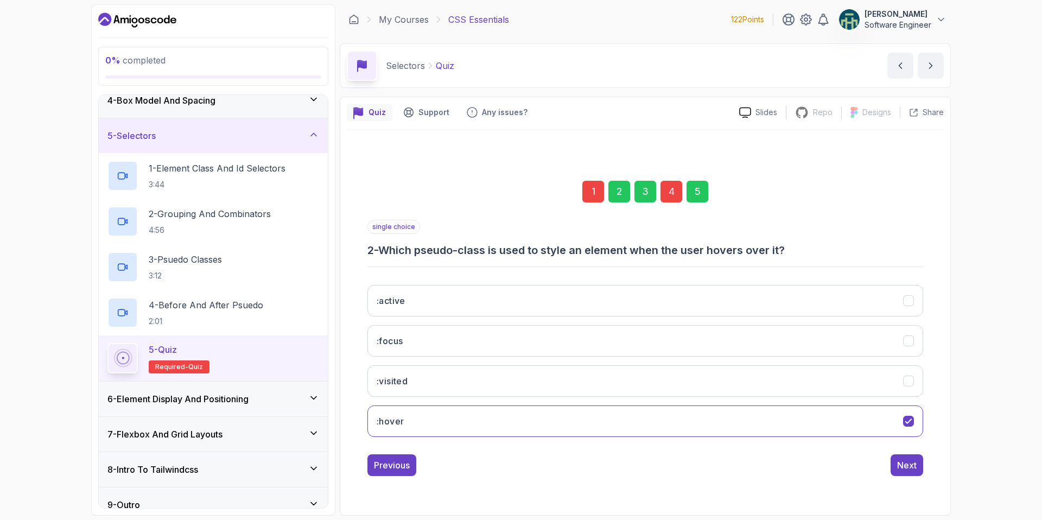
click at [700, 189] on div "5" at bounding box center [698, 192] width 22 height 22
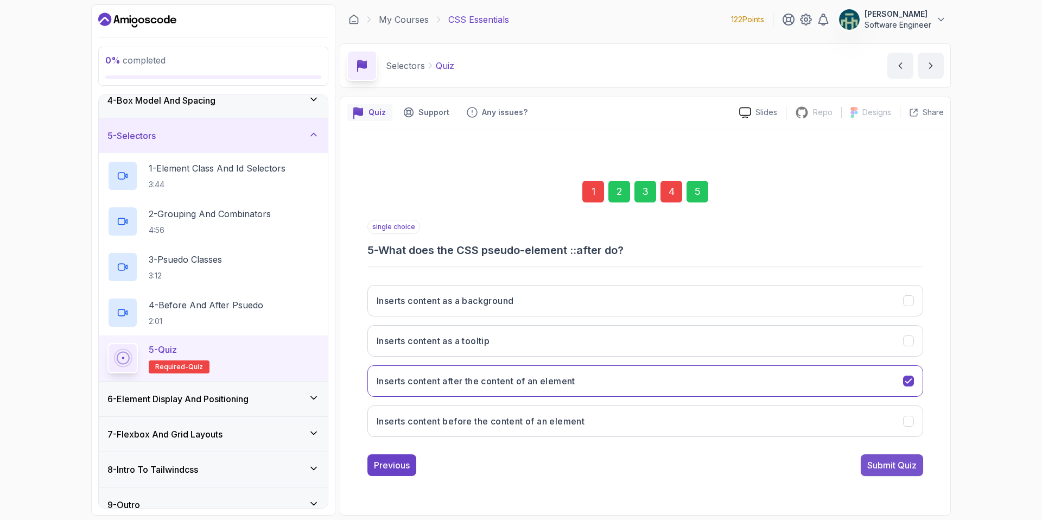
click at [897, 461] on div "Submit Quiz" at bounding box center [891, 465] width 49 height 13
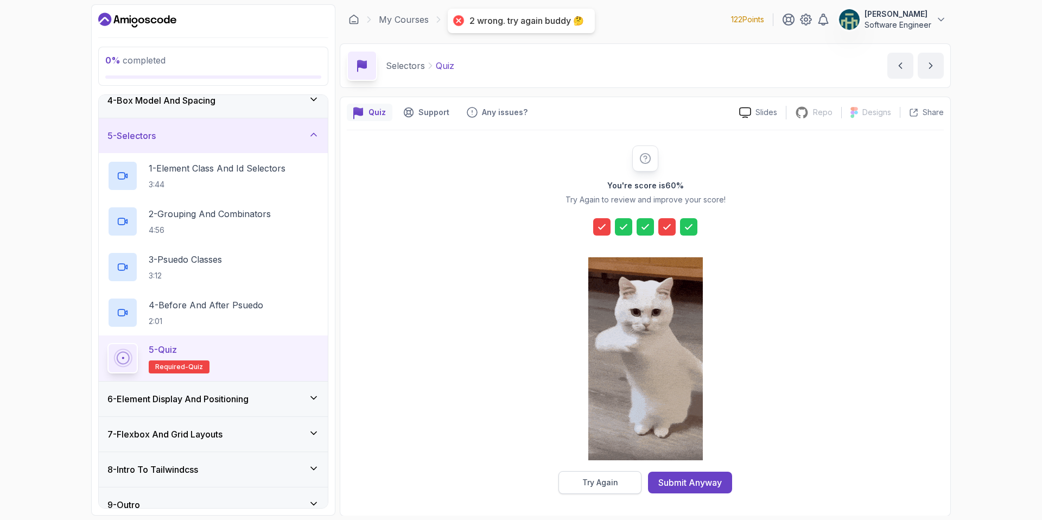
click at [598, 475] on button "Try Again" at bounding box center [599, 482] width 83 height 23
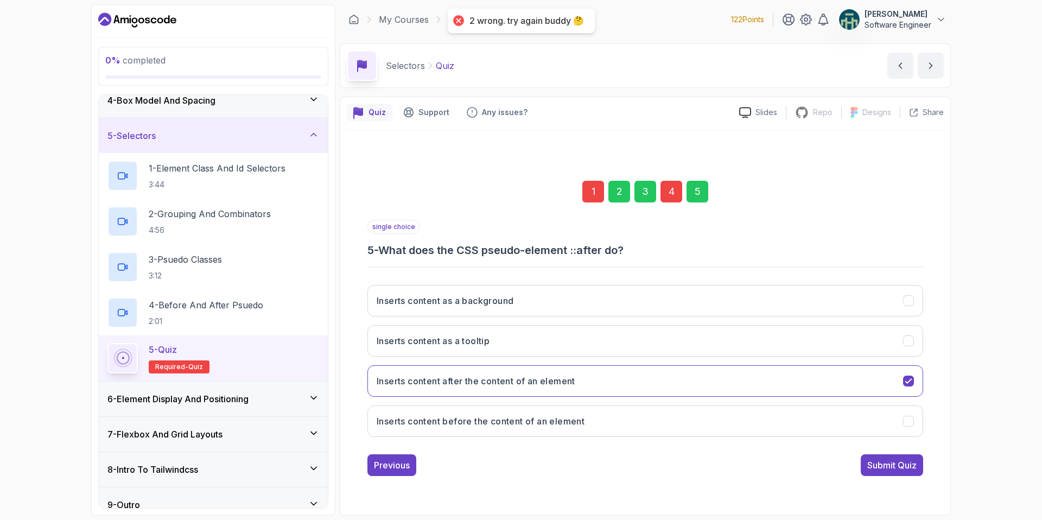
click at [592, 187] on div "1" at bounding box center [593, 192] width 22 height 22
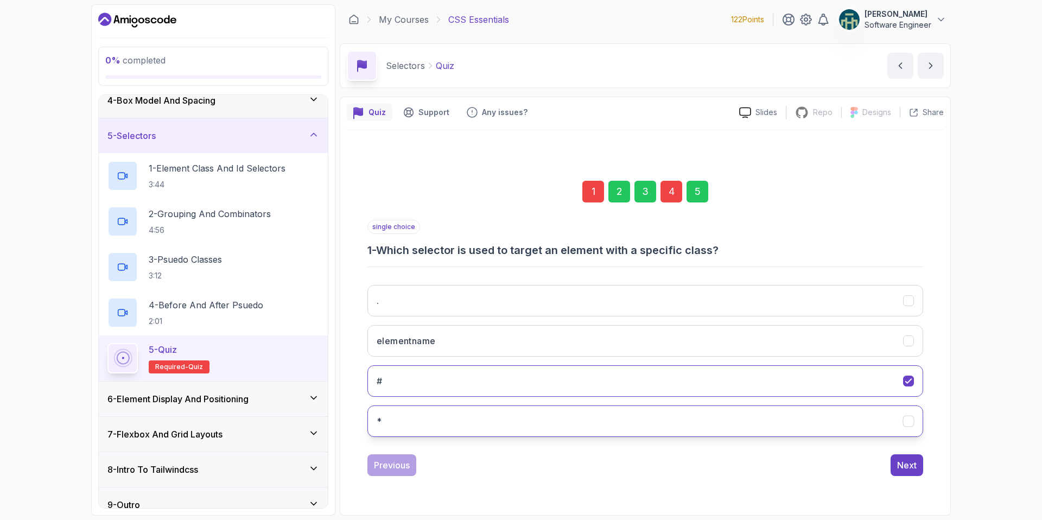
click at [907, 422] on icon "*" at bounding box center [909, 421] width 10 height 10
click at [909, 385] on icon "#" at bounding box center [909, 381] width 10 height 10
click at [904, 471] on button "Next" at bounding box center [907, 465] width 33 height 22
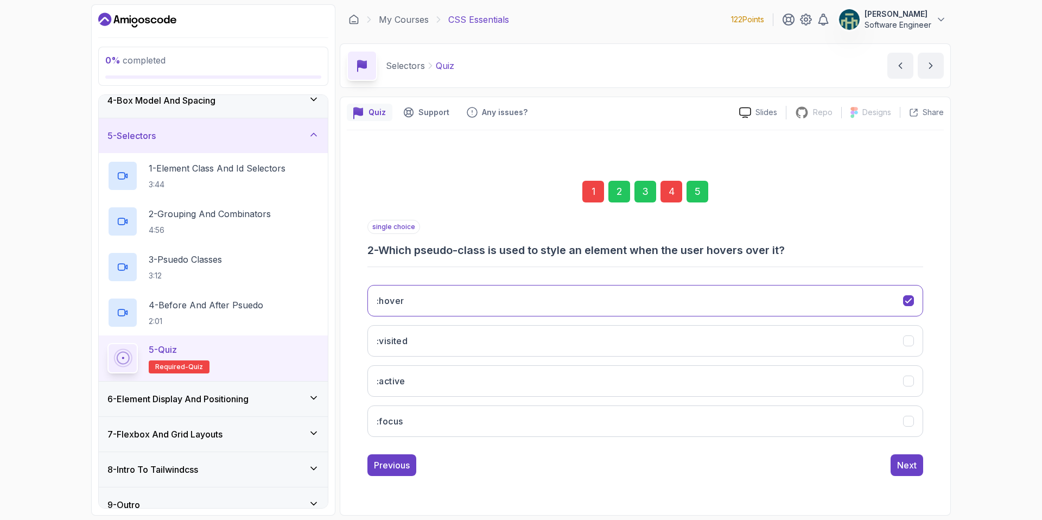
click at [699, 185] on div "5" at bounding box center [698, 192] width 22 height 22
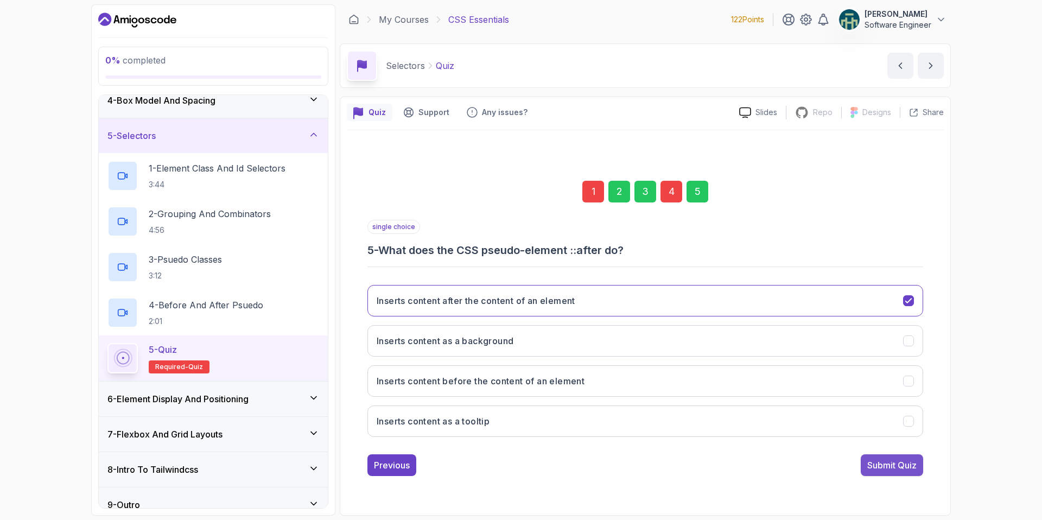
click at [894, 459] on div "Submit Quiz" at bounding box center [891, 465] width 49 height 13
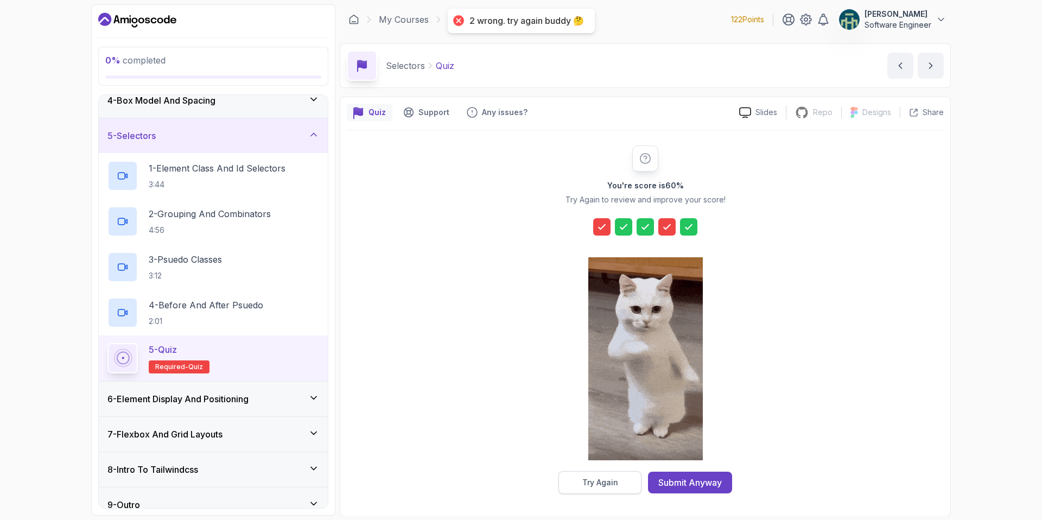
click at [616, 481] on div "Try Again" at bounding box center [600, 482] width 36 height 11
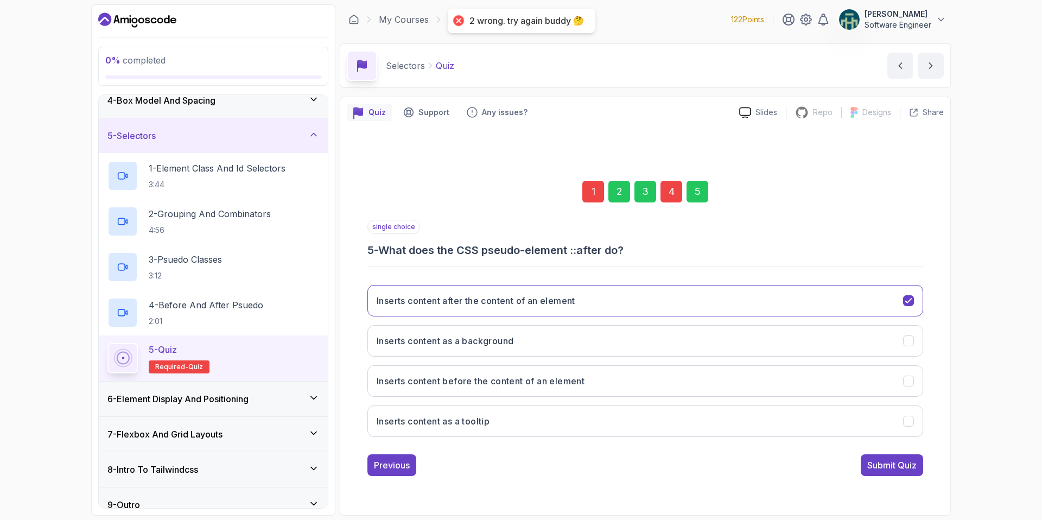
click at [599, 188] on div "1" at bounding box center [593, 192] width 22 height 22
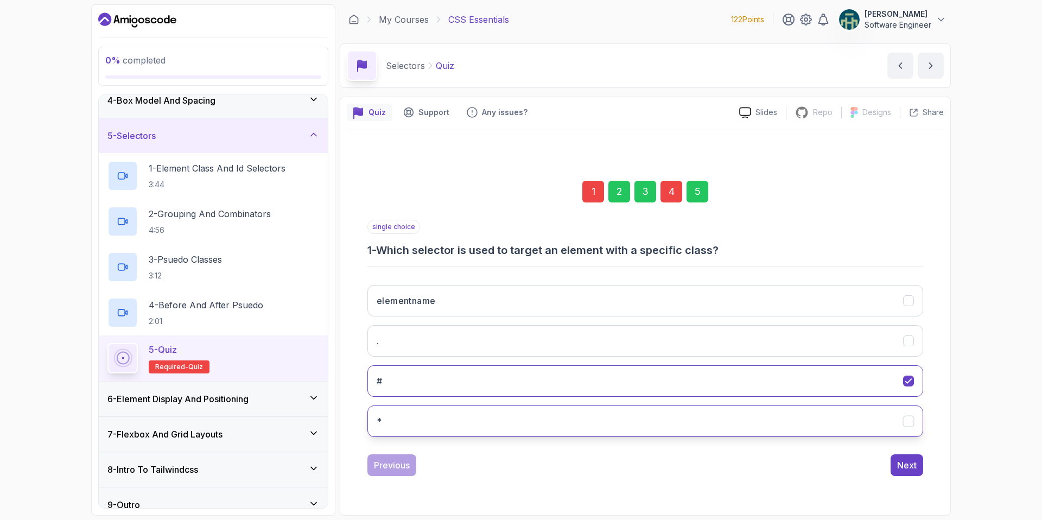
click at [906, 429] on button "*" at bounding box center [645, 420] width 556 height 31
click at [906, 461] on div "Next" at bounding box center [907, 465] width 20 height 13
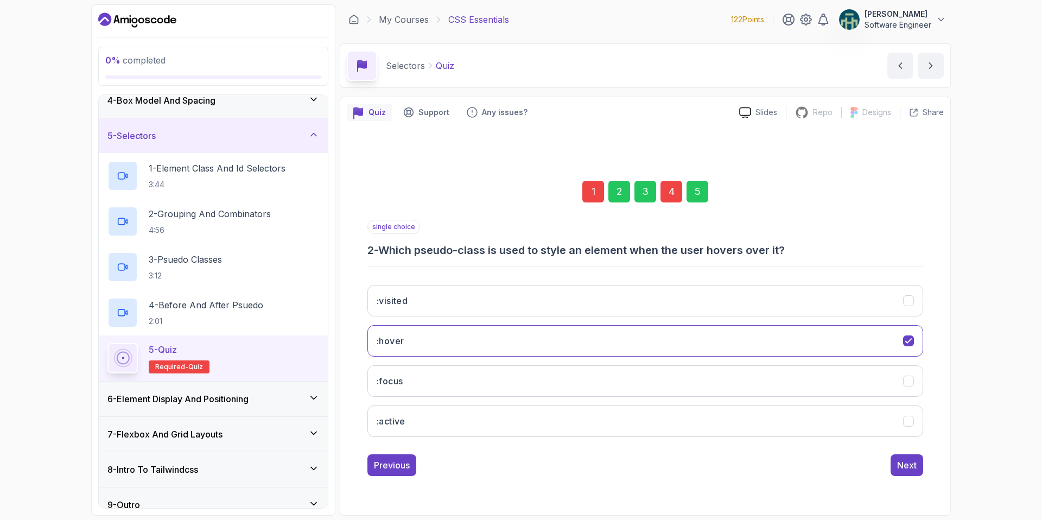
click at [906, 461] on div "Next" at bounding box center [907, 465] width 20 height 13
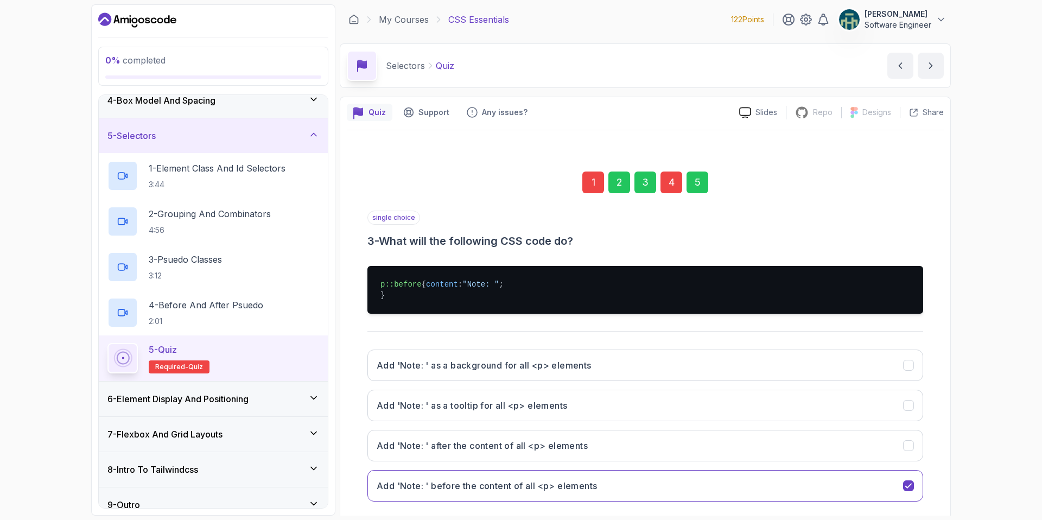
click at [906, 450] on icon "Add 'Note: ' after the content of all <p> elements" at bounding box center [909, 446] width 10 height 10
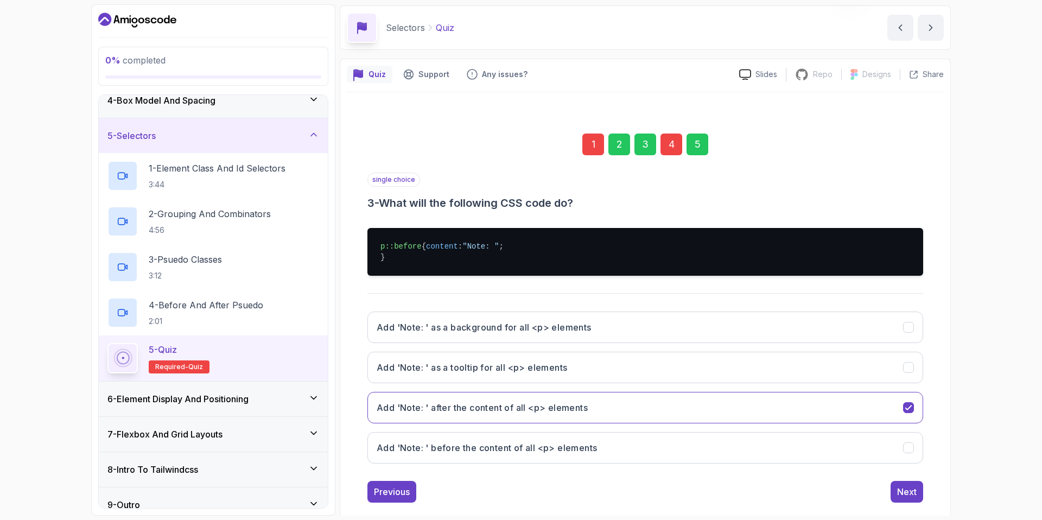
scroll to position [47, 0]
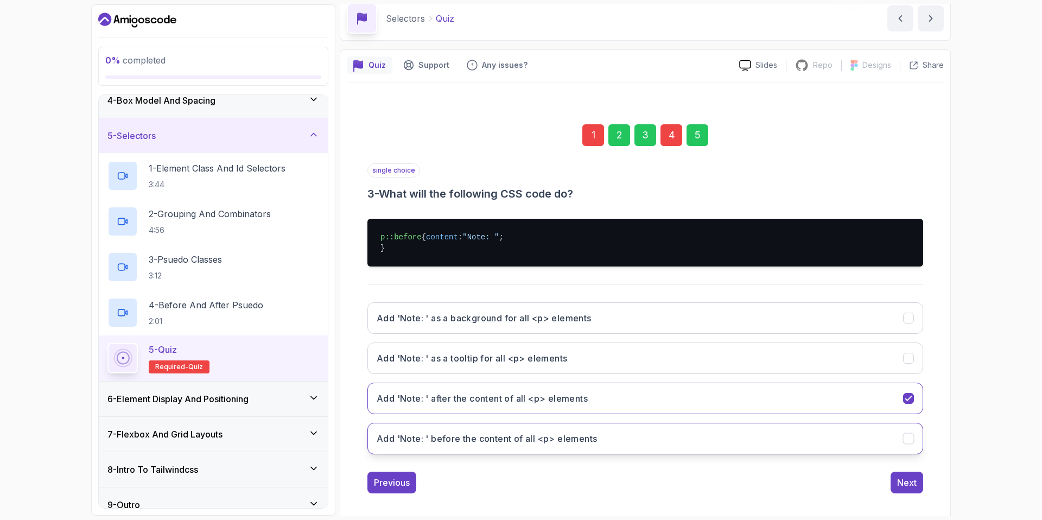
click at [907, 441] on icon "Add 'Note: ' before the content of all <p> elements" at bounding box center [908, 438] width 6 height 4
click at [906, 489] on div "Next" at bounding box center [907, 482] width 20 height 13
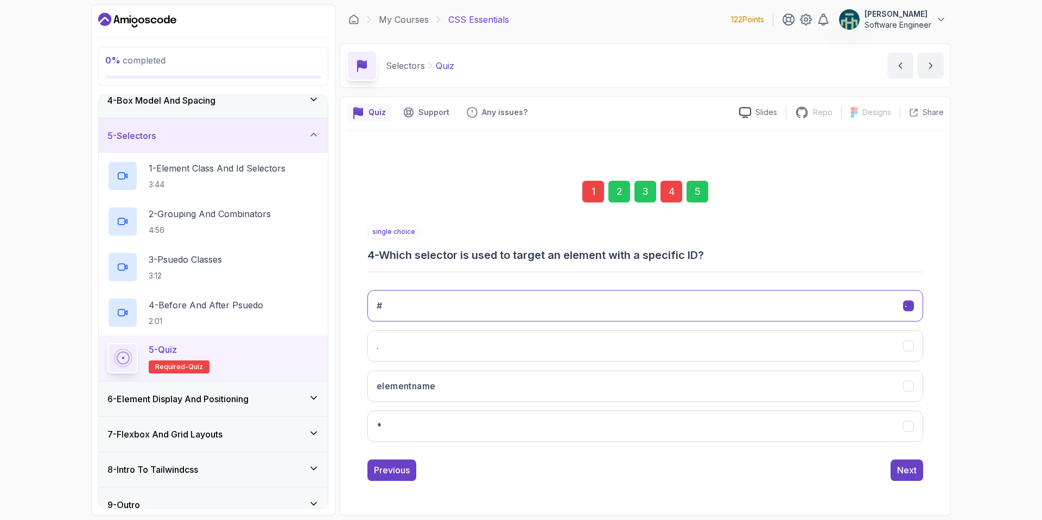
scroll to position [0, 0]
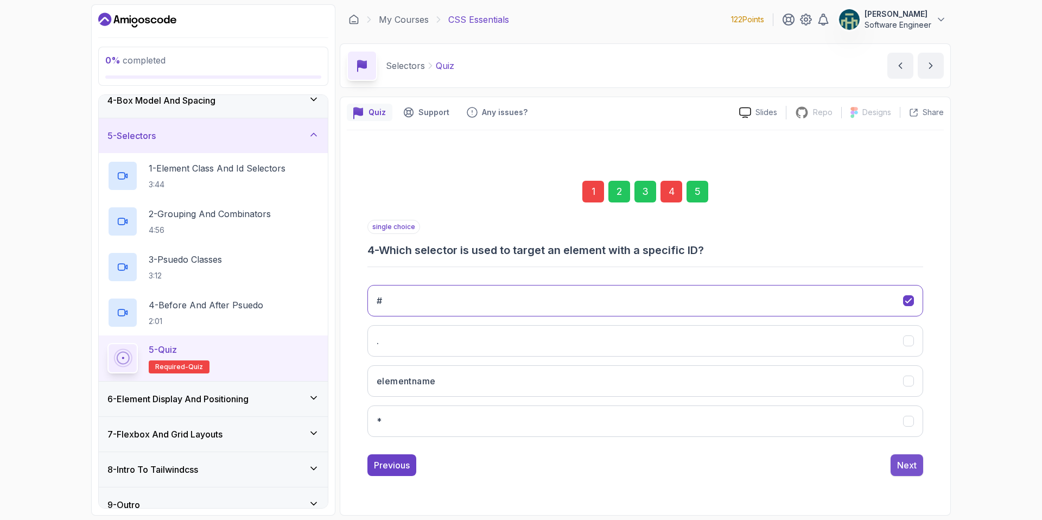
click at [911, 474] on button "Next" at bounding box center [907, 465] width 33 height 22
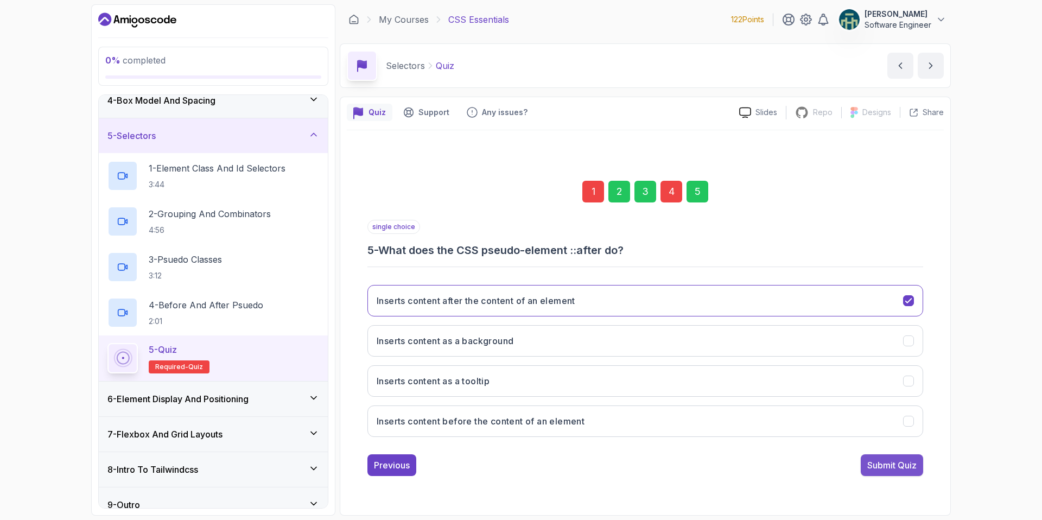
click at [907, 467] on div "Submit Quiz" at bounding box center [891, 465] width 49 height 13
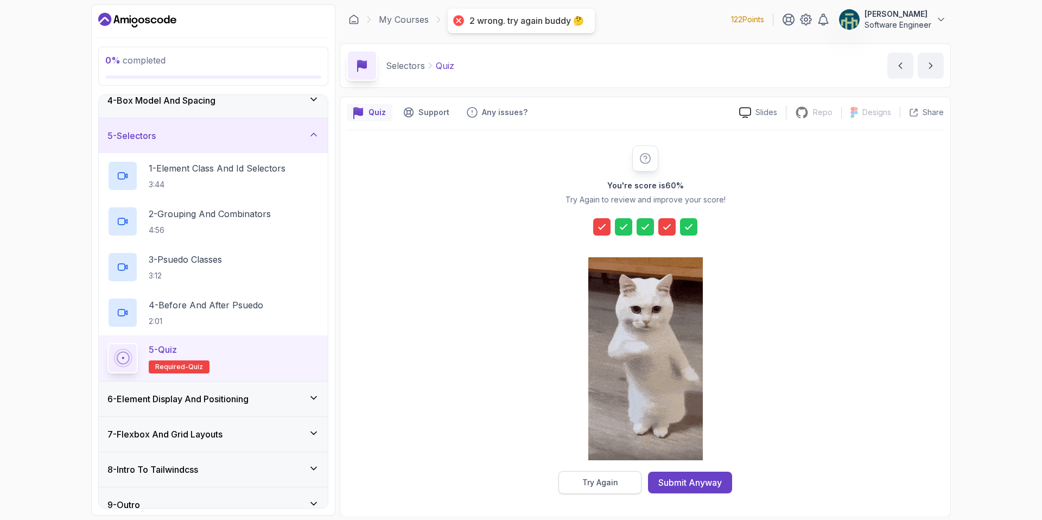
click at [603, 488] on button "Try Again" at bounding box center [599, 482] width 83 height 23
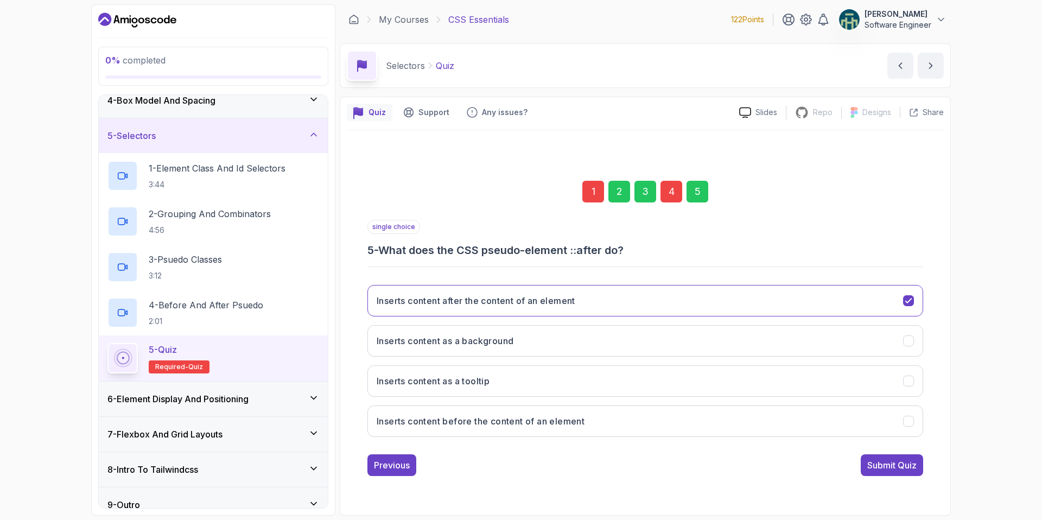
click at [593, 187] on div "1" at bounding box center [593, 192] width 22 height 22
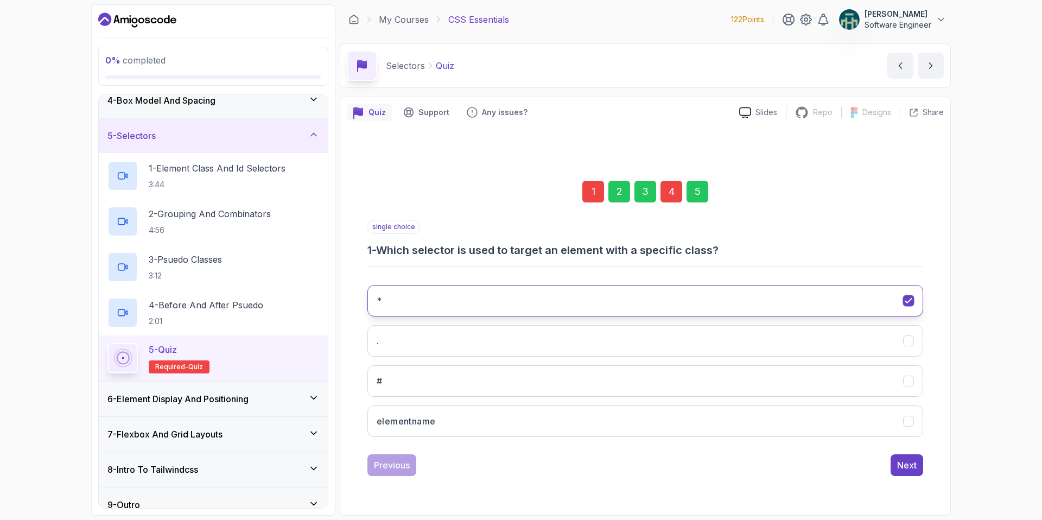
click at [911, 294] on button "*" at bounding box center [645, 300] width 556 height 31
click at [909, 297] on icon "*" at bounding box center [909, 300] width 10 height 10
click at [183, 367] on span "Required-" at bounding box center [171, 367] width 33 height 9
click at [289, 323] on div "4 - Before And After Psuedo 2:01" at bounding box center [213, 312] width 212 height 30
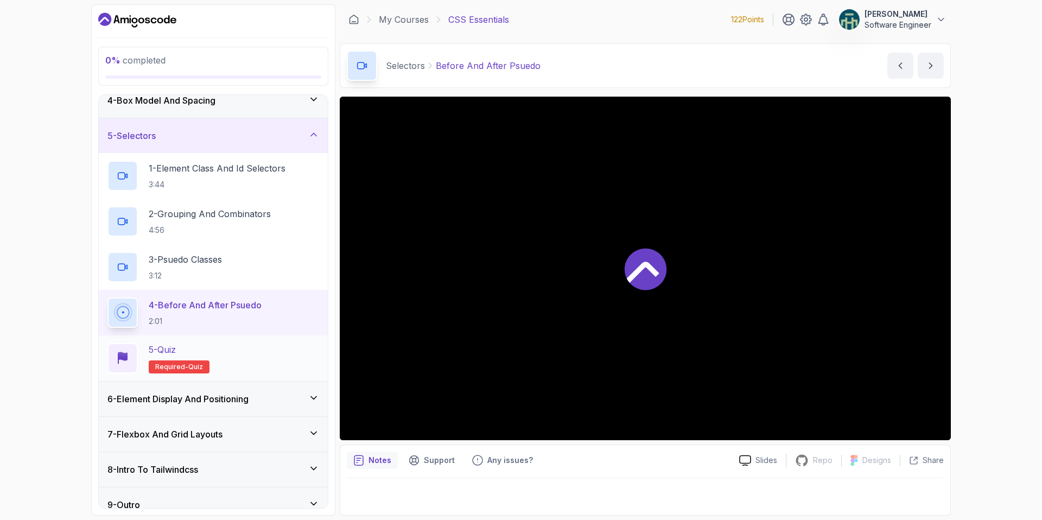
click at [276, 363] on div "5 - Quiz Required- quiz" at bounding box center [213, 358] width 212 height 30
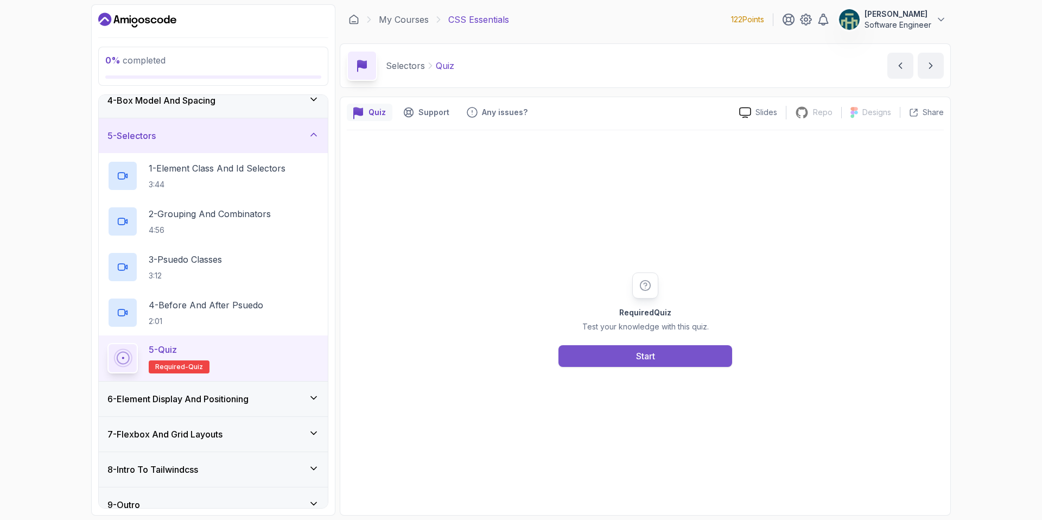
click at [638, 356] on div "Start" at bounding box center [645, 356] width 19 height 13
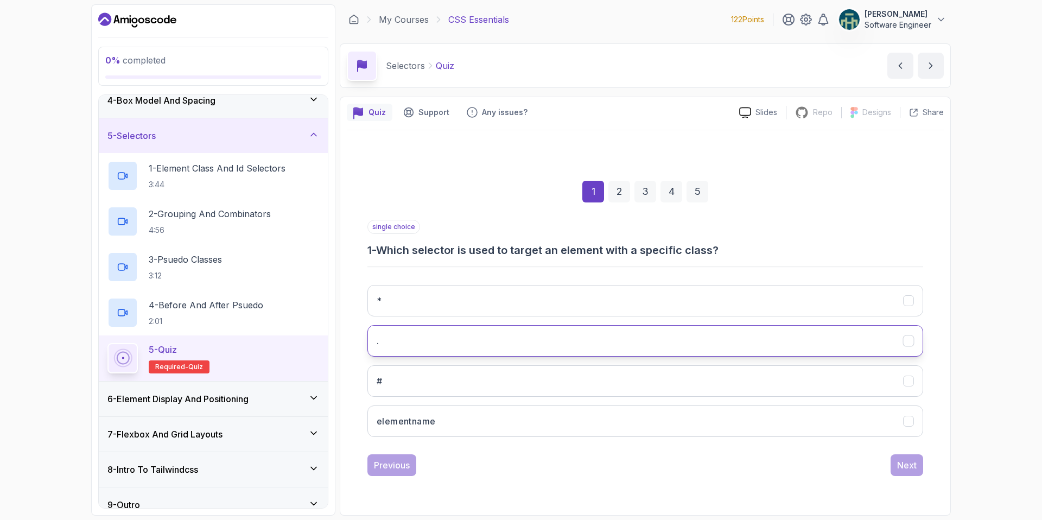
click at [909, 345] on icon "." at bounding box center [909, 340] width 10 height 10
click at [911, 471] on div "Next" at bounding box center [907, 465] width 20 height 13
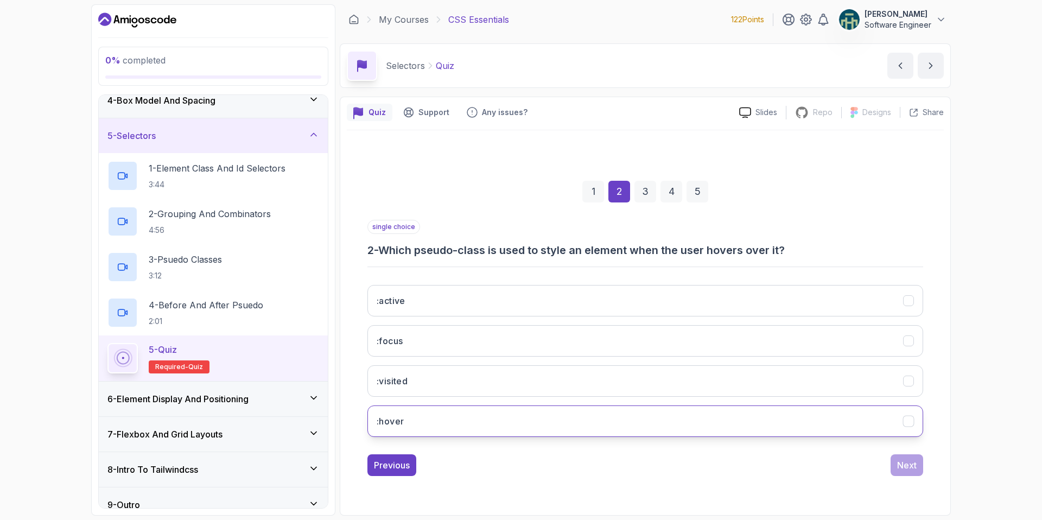
click at [904, 416] on div ":hover" at bounding box center [908, 421] width 11 height 11
click at [909, 467] on div "Next" at bounding box center [907, 465] width 20 height 13
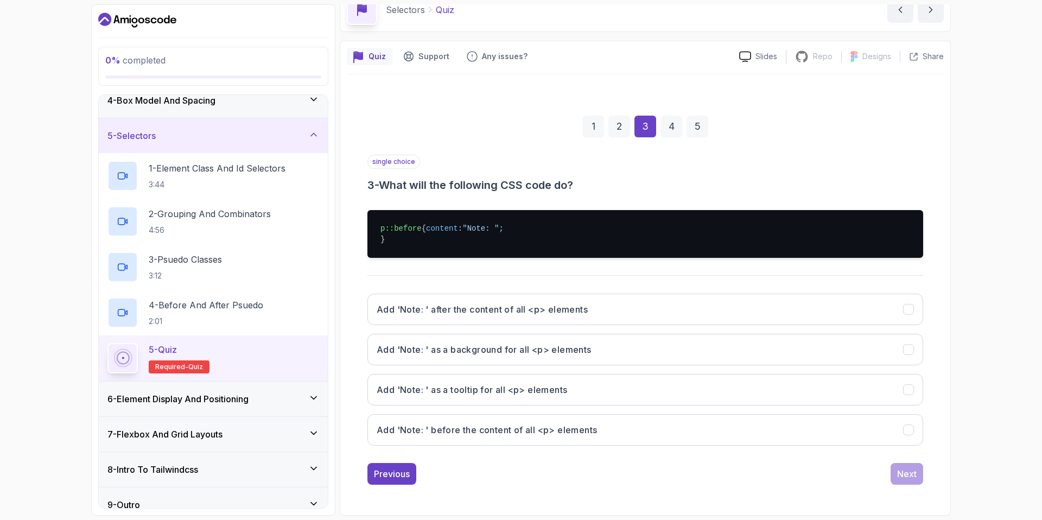
scroll to position [67, 0]
click at [911, 434] on icon "Add 'Note: ' before the content of all <p> elements" at bounding box center [909, 430] width 10 height 10
click at [910, 474] on div "Next" at bounding box center [907, 473] width 20 height 13
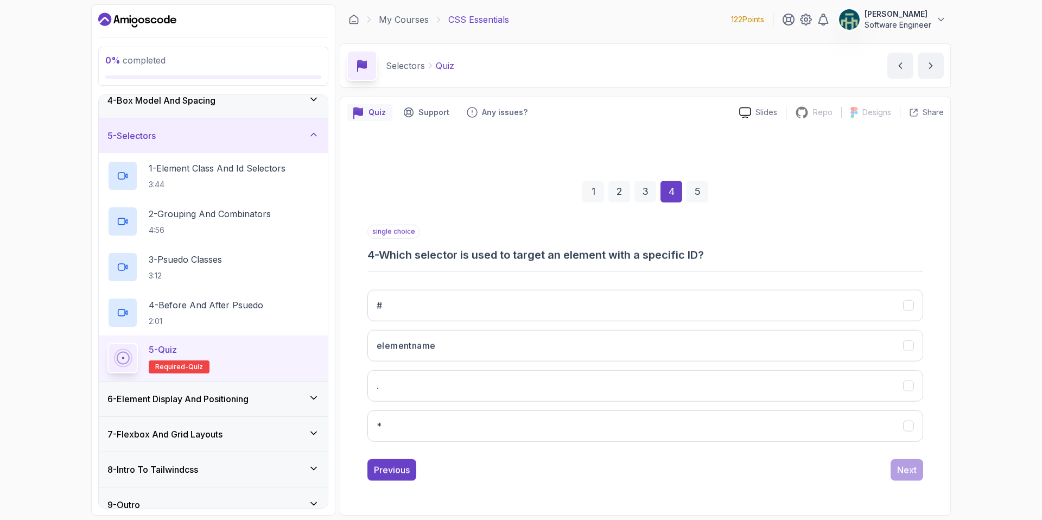
scroll to position [0, 0]
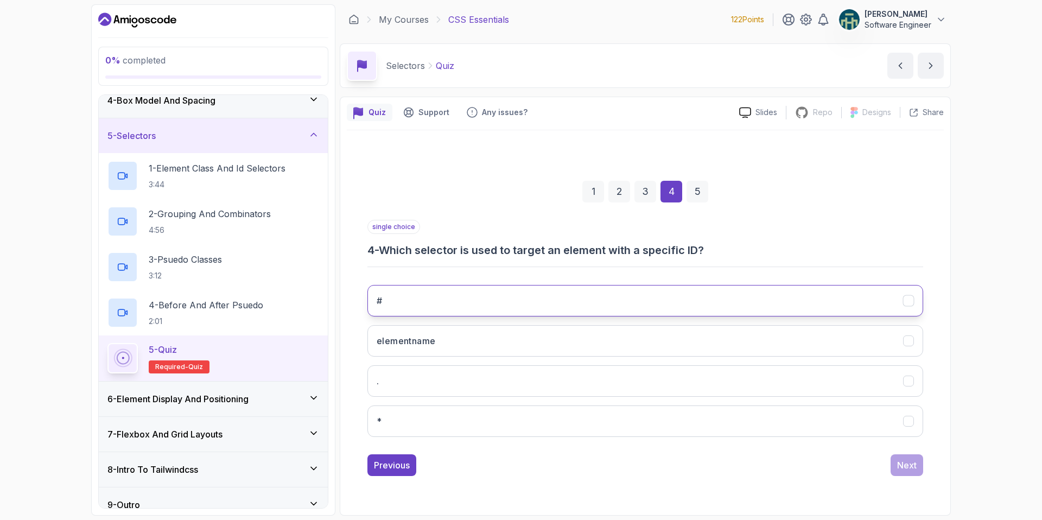
click at [914, 296] on button "#" at bounding box center [645, 300] width 556 height 31
click at [905, 459] on div "Next" at bounding box center [907, 465] width 20 height 13
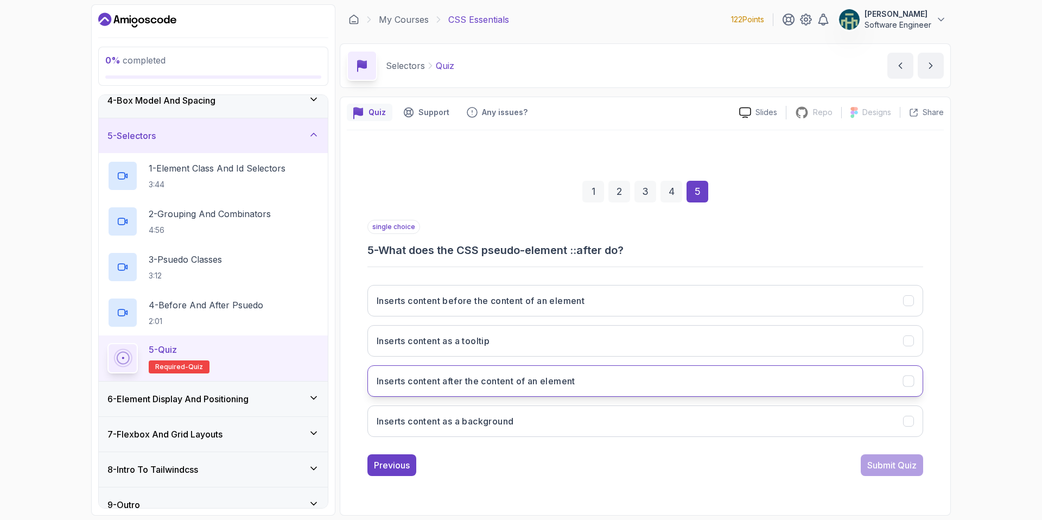
click at [903, 379] on div "Inserts content after the content of an element" at bounding box center [908, 380] width 11 height 11
click at [893, 467] on div "Submit Quiz" at bounding box center [891, 465] width 49 height 13
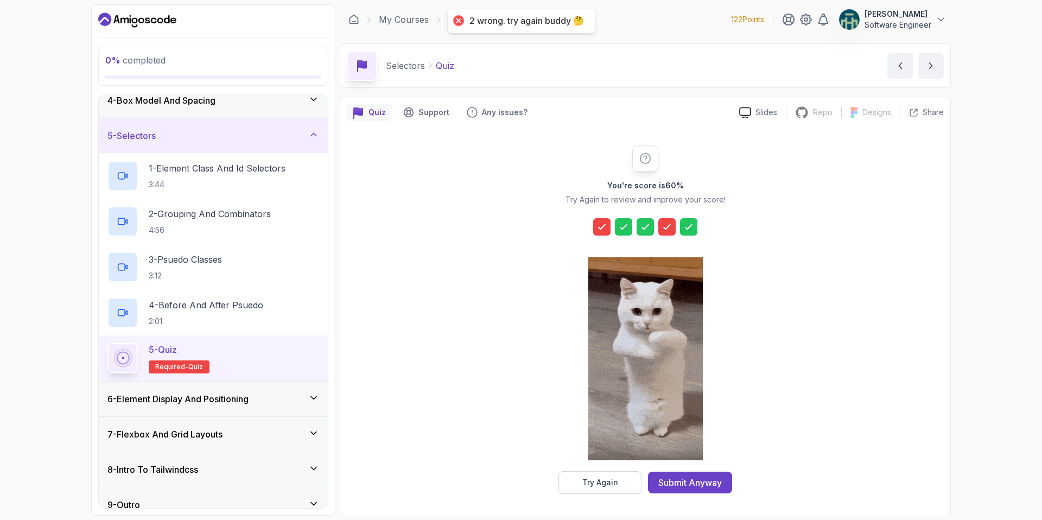
click at [602, 224] on icon at bounding box center [601, 226] width 11 height 11
click at [607, 486] on div "Try Again" at bounding box center [600, 482] width 36 height 11
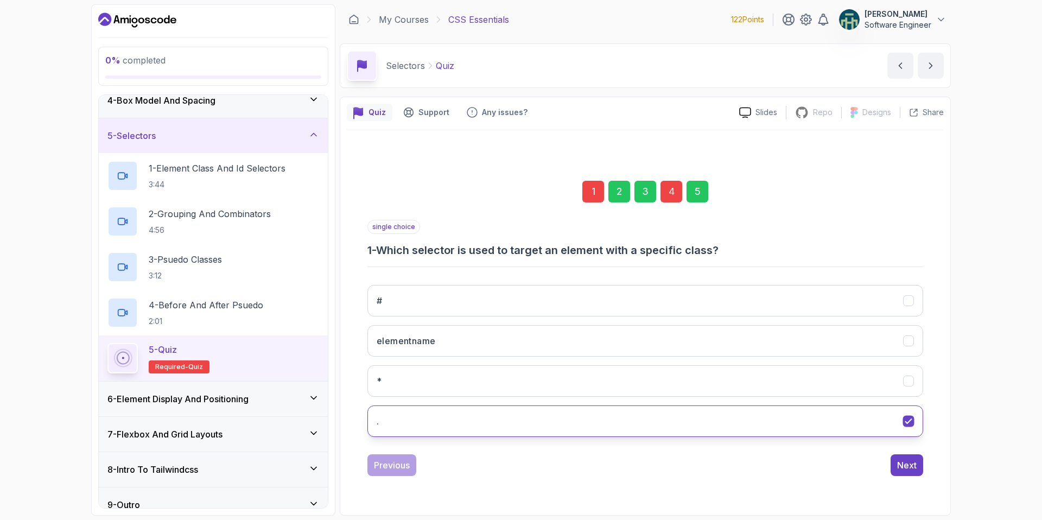
click at [911, 419] on icon "." at bounding box center [908, 421] width 6 height 4
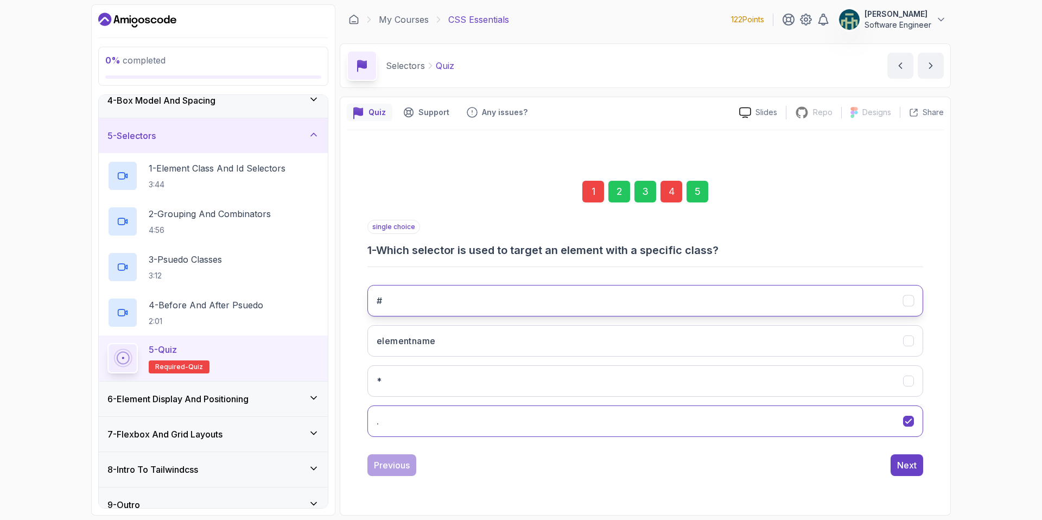
click at [901, 299] on button "#" at bounding box center [645, 300] width 556 height 31
click at [904, 466] on div "Next" at bounding box center [907, 465] width 20 height 13
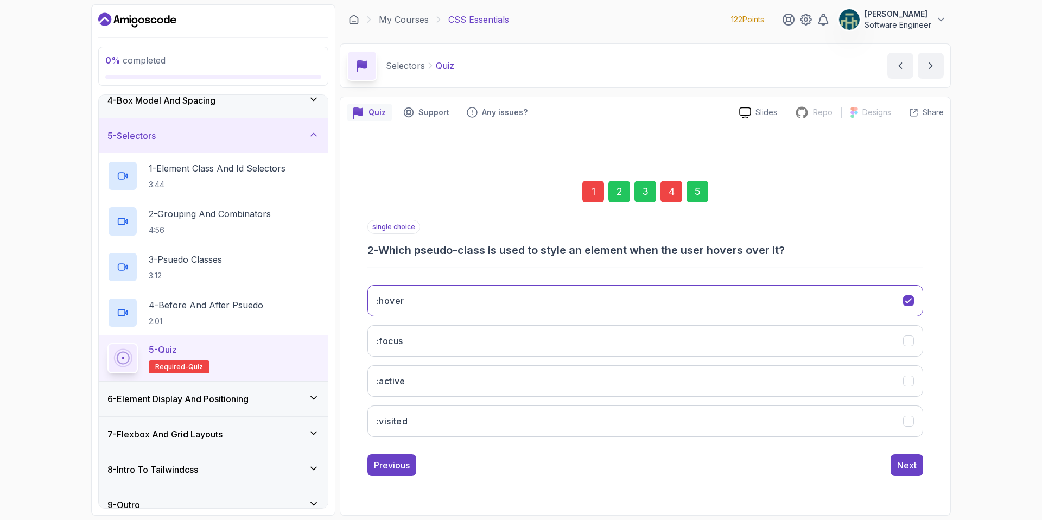
click at [700, 188] on div "5" at bounding box center [698, 192] width 22 height 22
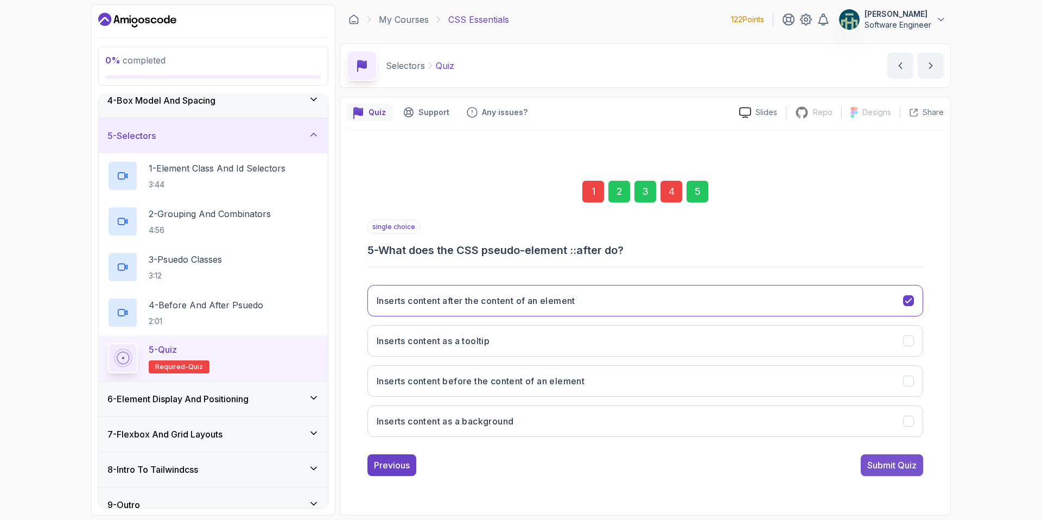
click at [893, 465] on div "Submit Quiz" at bounding box center [891, 465] width 49 height 13
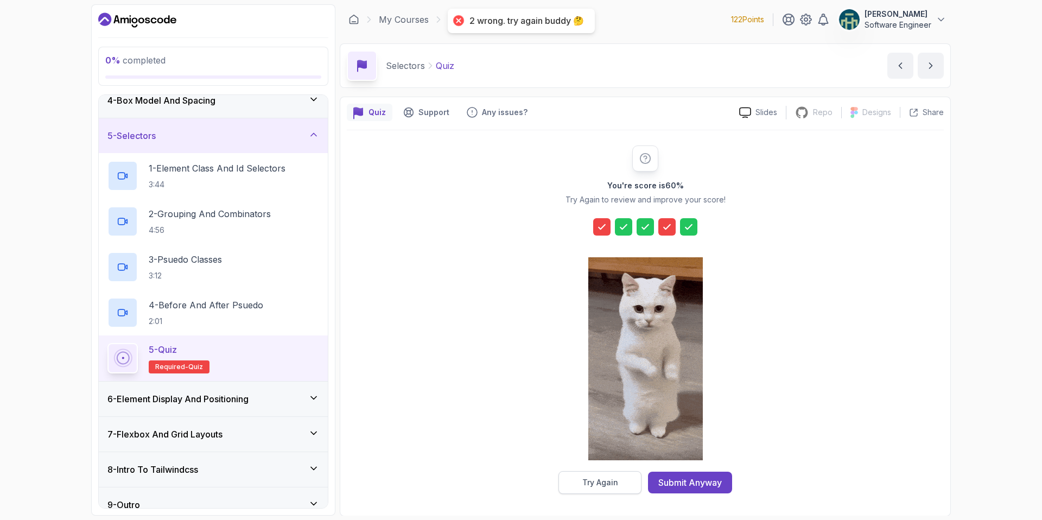
click at [614, 485] on div "Try Again" at bounding box center [600, 482] width 36 height 11
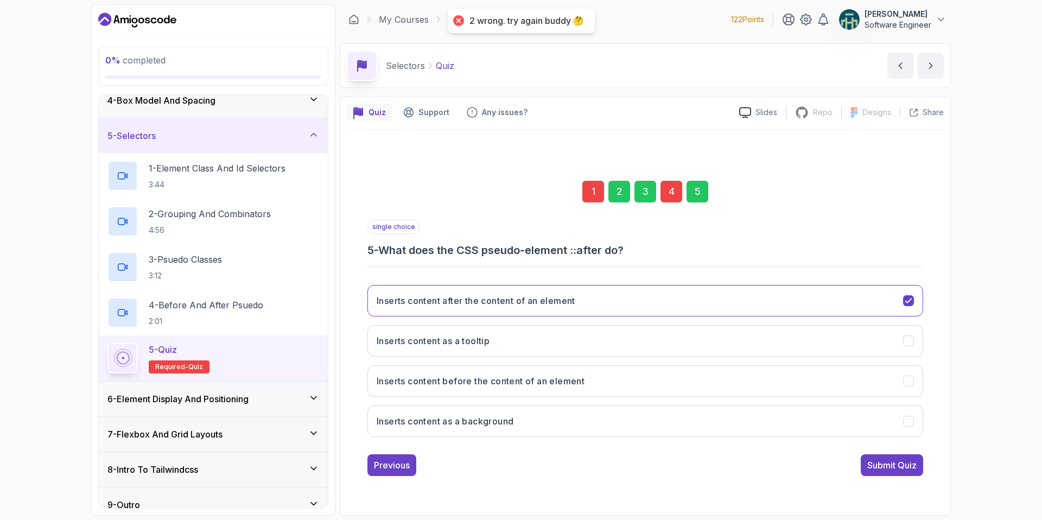
click at [597, 192] on div "1" at bounding box center [593, 192] width 22 height 22
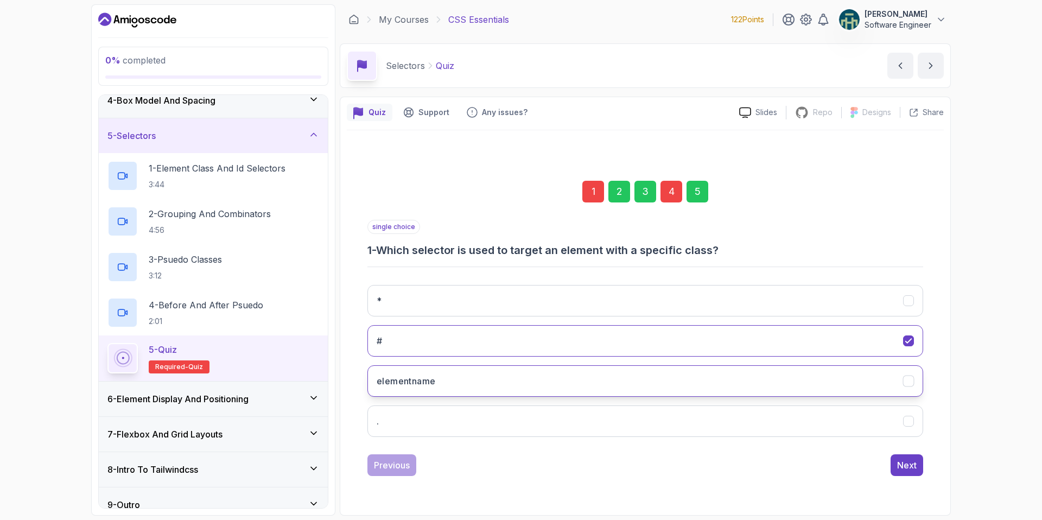
click at [907, 379] on icon "elementname" at bounding box center [909, 381] width 10 height 10
click at [906, 466] on div "Next" at bounding box center [907, 465] width 20 height 13
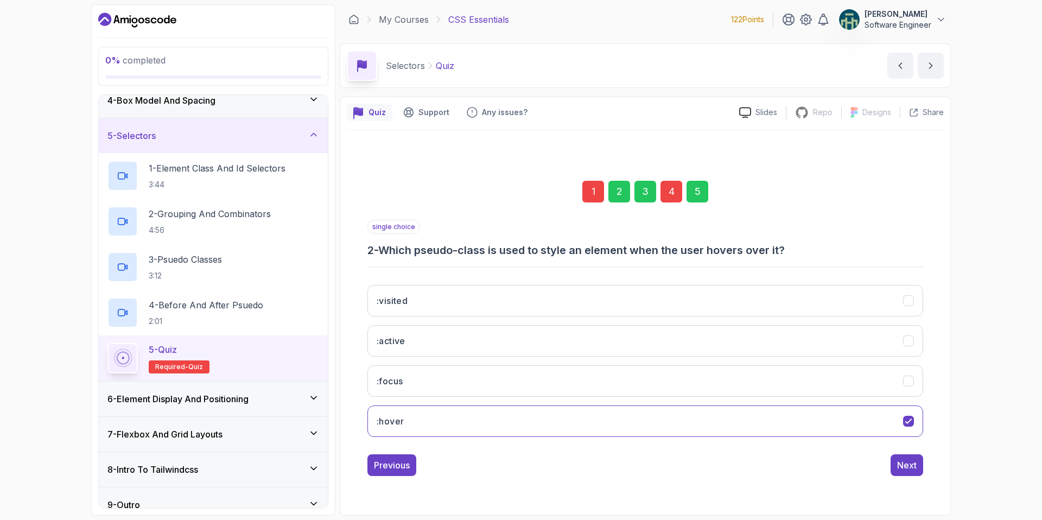
click at [694, 191] on div "5" at bounding box center [698, 192] width 22 height 22
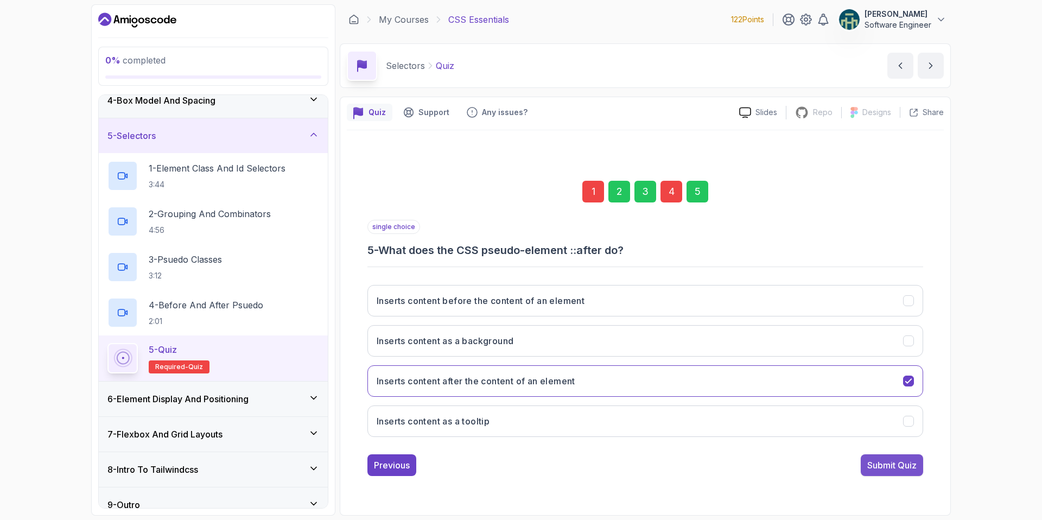
click at [897, 462] on div "Submit Quiz" at bounding box center [891, 465] width 49 height 13
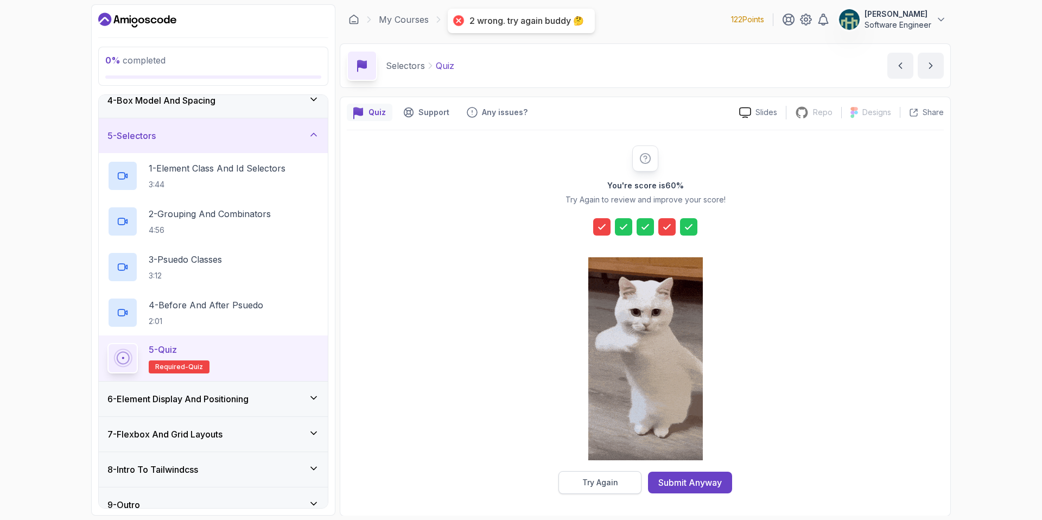
click at [634, 481] on button "Try Again" at bounding box center [599, 482] width 83 height 23
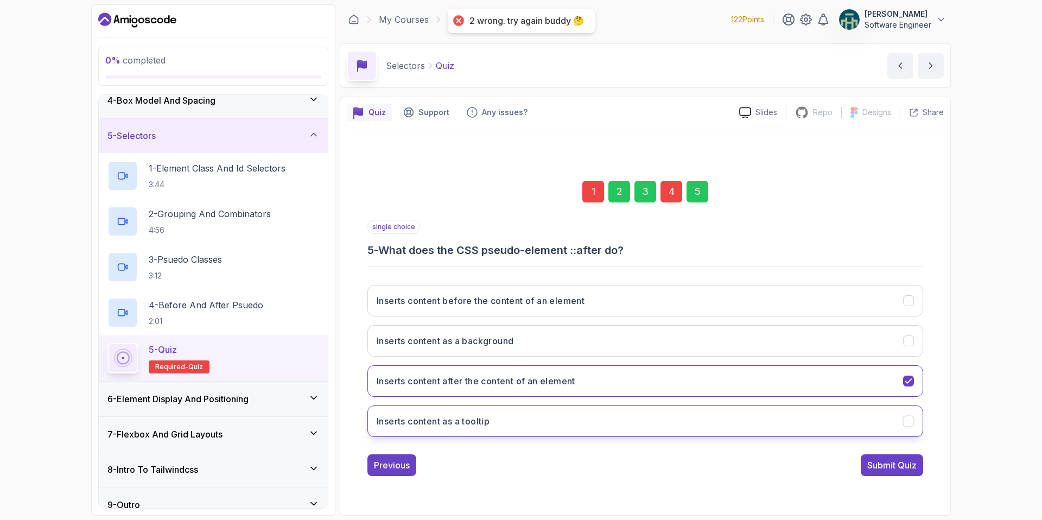
click at [904, 418] on icon "Inserts content as a tooltip" at bounding box center [909, 421] width 10 height 10
click at [897, 466] on div "Submit Quiz" at bounding box center [891, 465] width 49 height 13
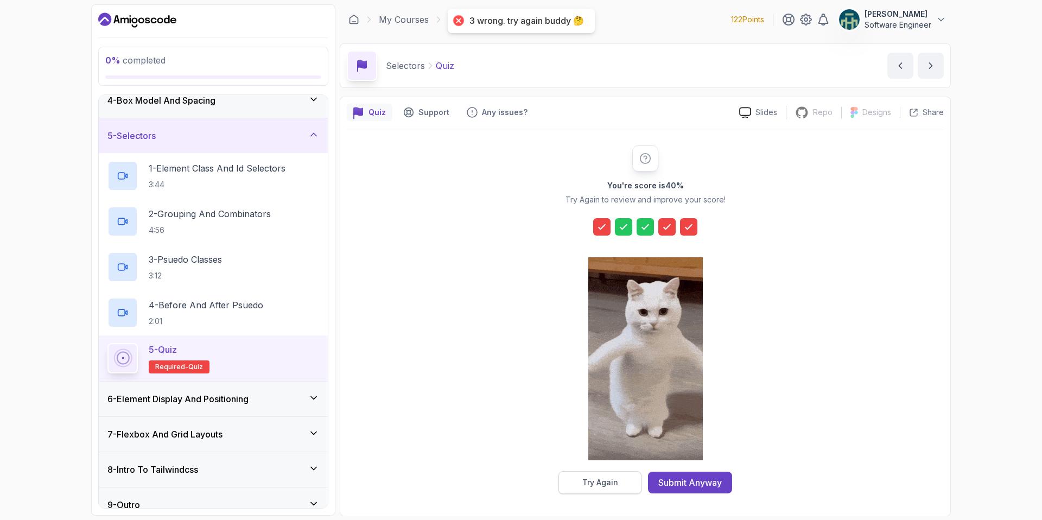
click at [610, 481] on div "Try Again" at bounding box center [600, 482] width 36 height 11
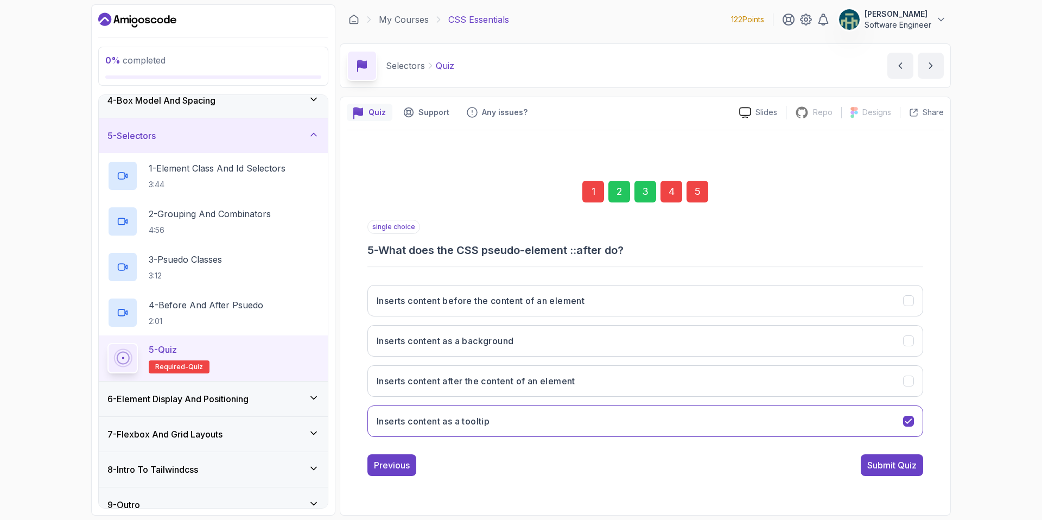
click at [590, 200] on div "1" at bounding box center [593, 192] width 22 height 22
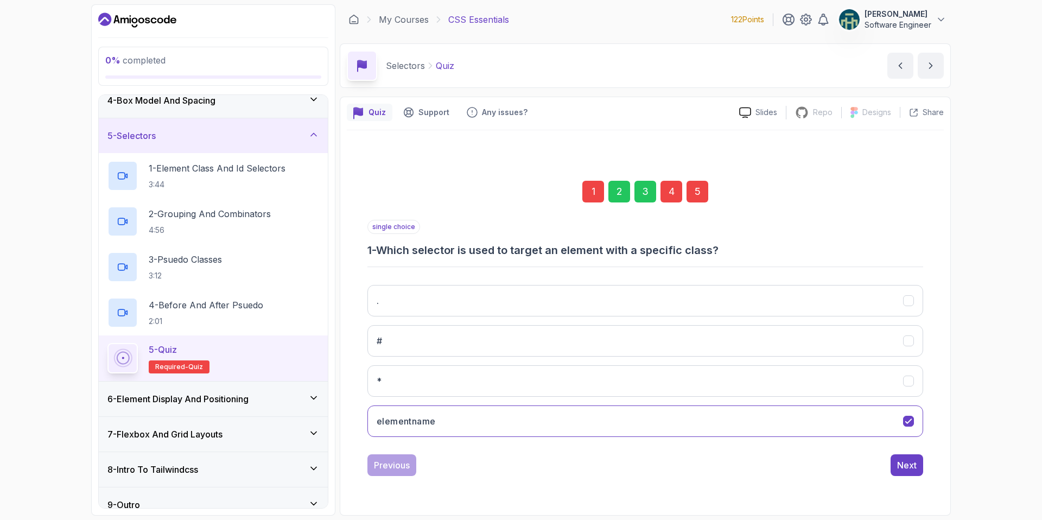
click at [702, 198] on div "5" at bounding box center [698, 192] width 22 height 22
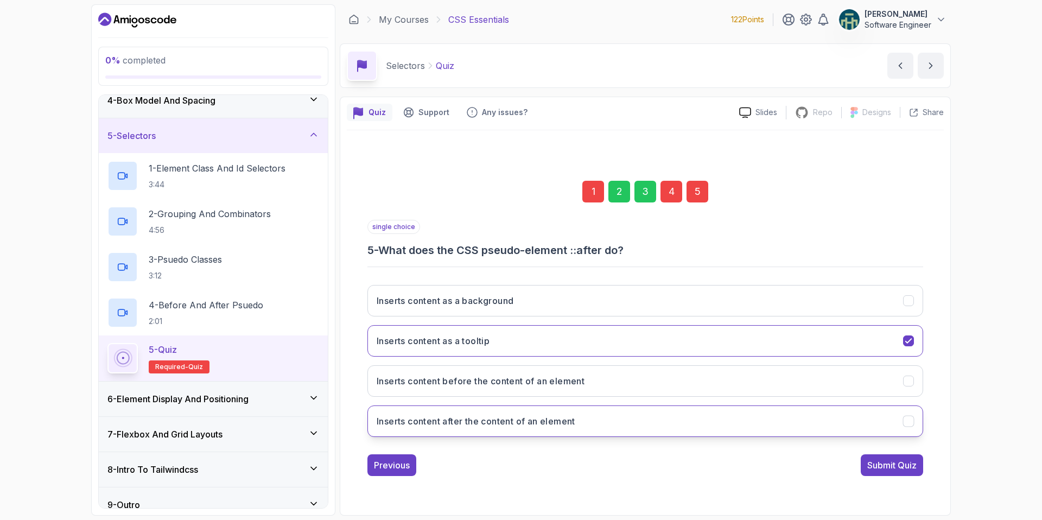
click at [907, 423] on icon "Inserts content after the content of an element" at bounding box center [908, 421] width 6 height 4
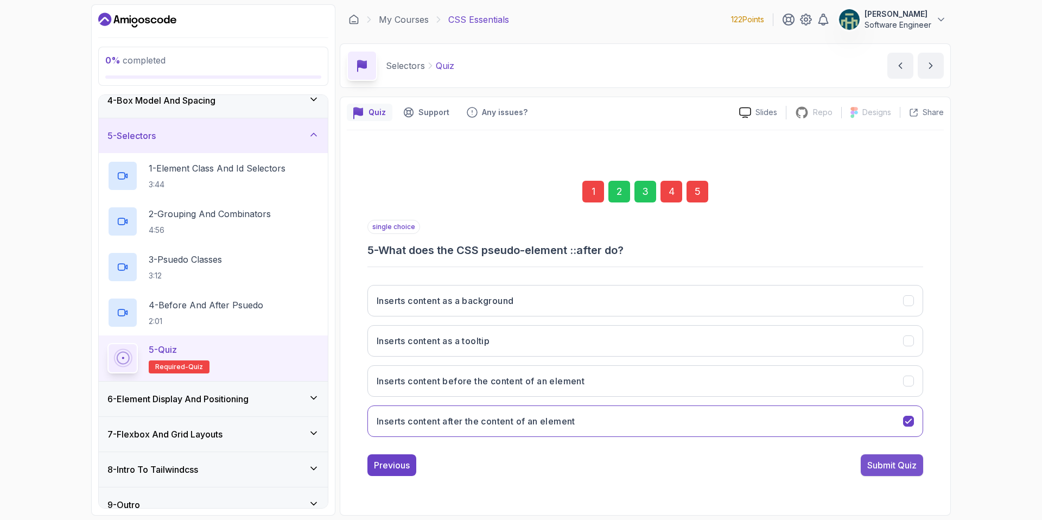
click at [887, 466] on div "Submit Quiz" at bounding box center [891, 465] width 49 height 13
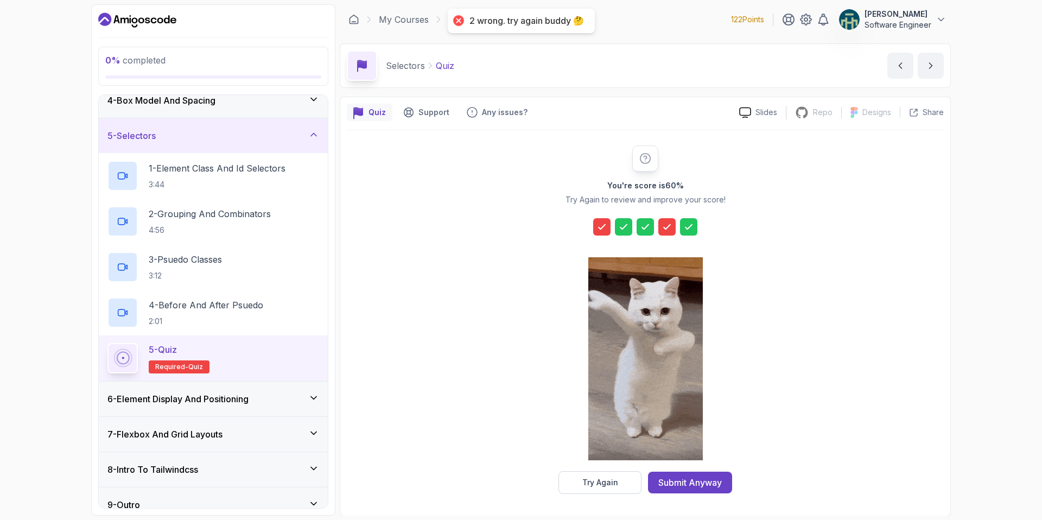
scroll to position [1, 0]
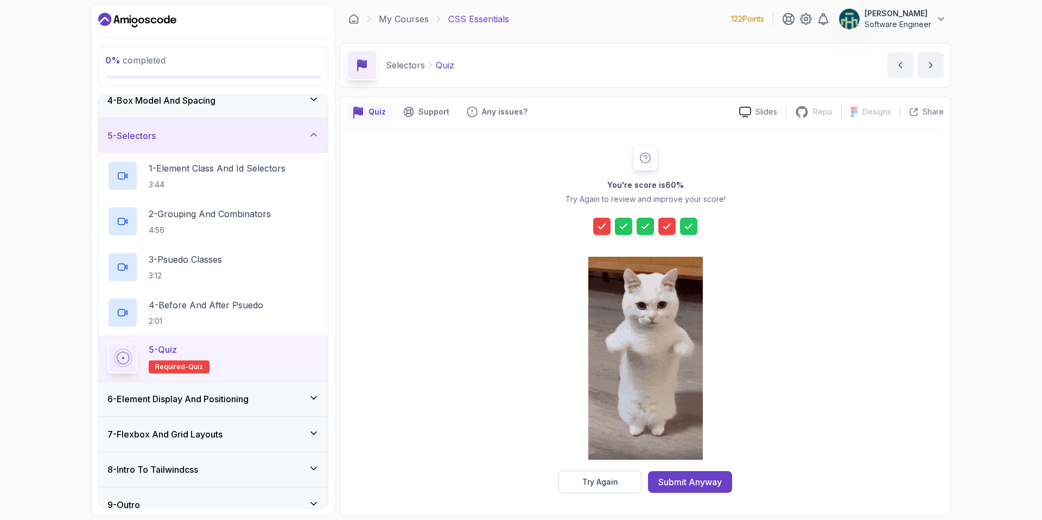
click at [606, 223] on icon at bounding box center [601, 226] width 11 height 11
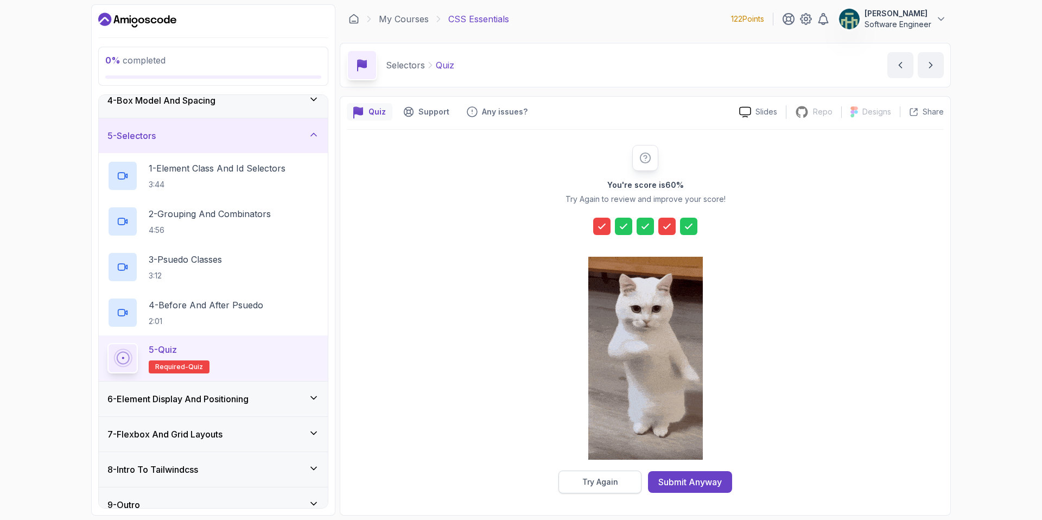
click at [617, 484] on div "Try Again" at bounding box center [600, 482] width 36 height 11
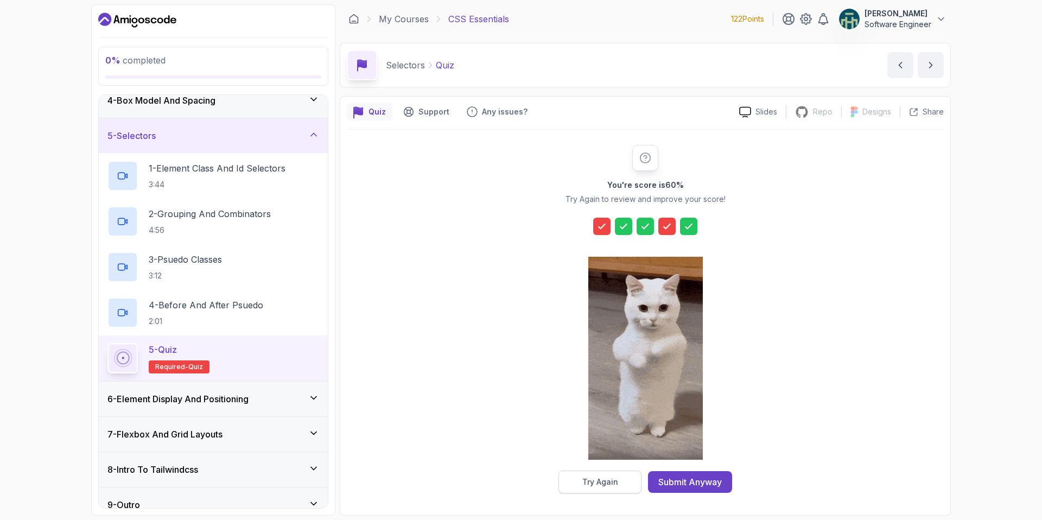
scroll to position [0, 0]
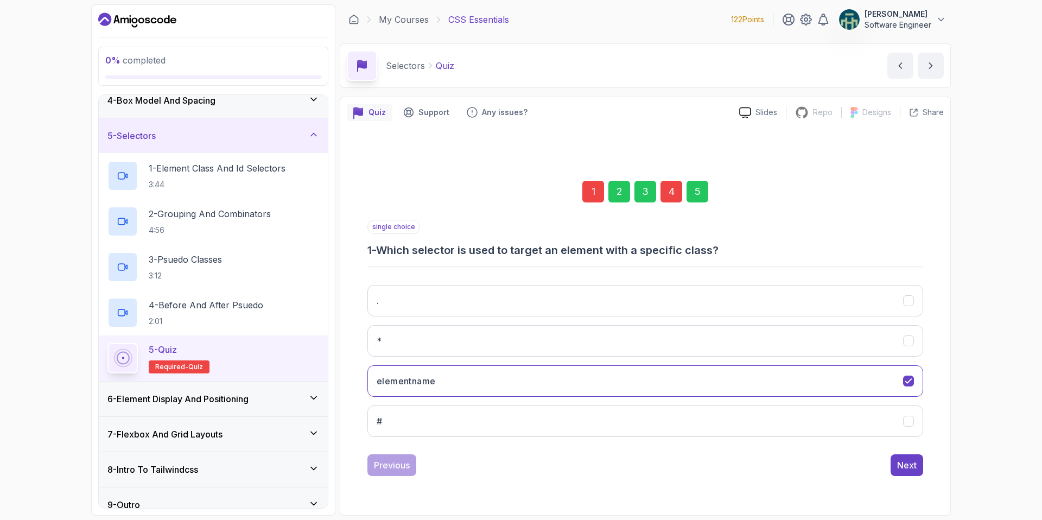
click at [674, 190] on div "4" at bounding box center [672, 192] width 22 height 22
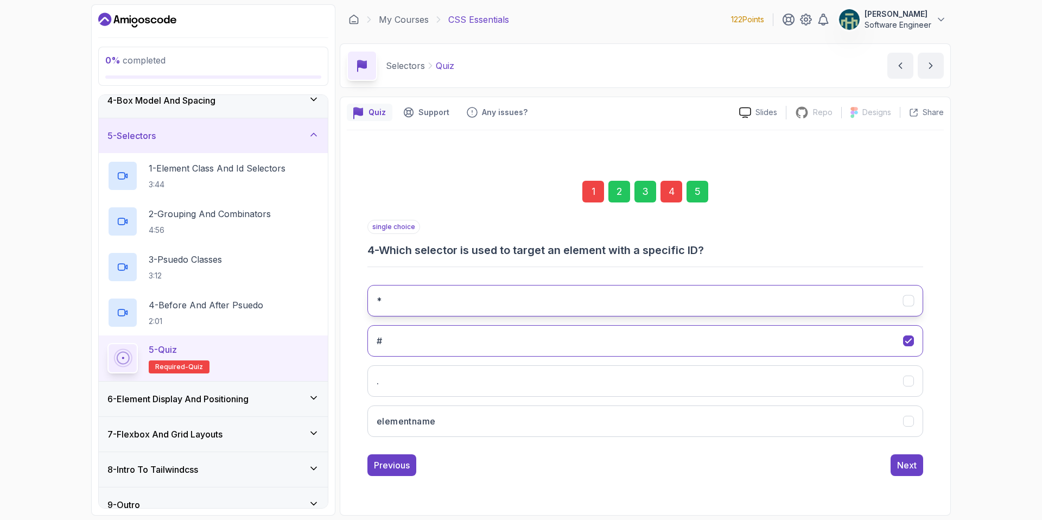
click at [904, 302] on icon "*" at bounding box center [909, 300] width 10 height 10
click at [906, 471] on div "Next" at bounding box center [907, 465] width 20 height 13
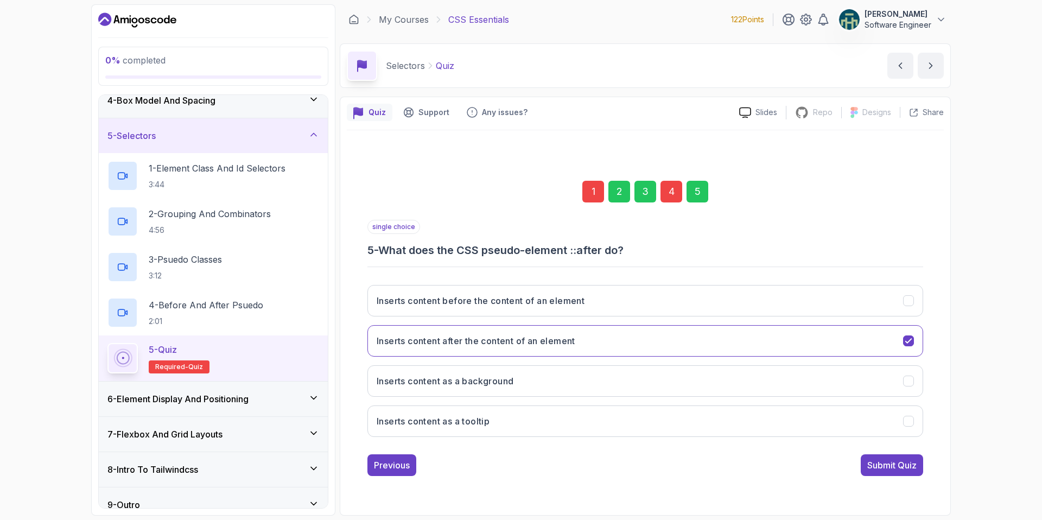
click at [906, 471] on div "Submit Quiz" at bounding box center [891, 465] width 49 height 13
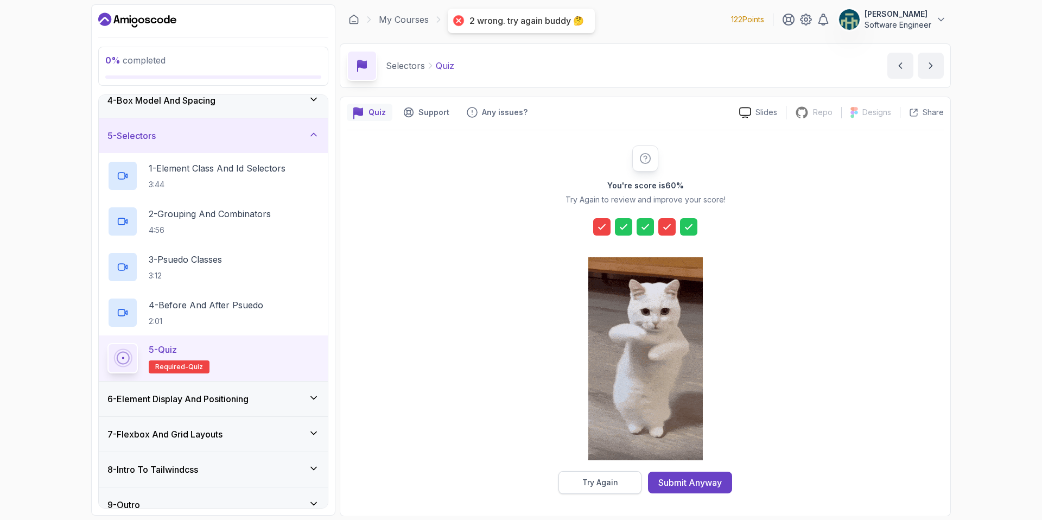
click at [612, 488] on button "Try Again" at bounding box center [599, 482] width 83 height 23
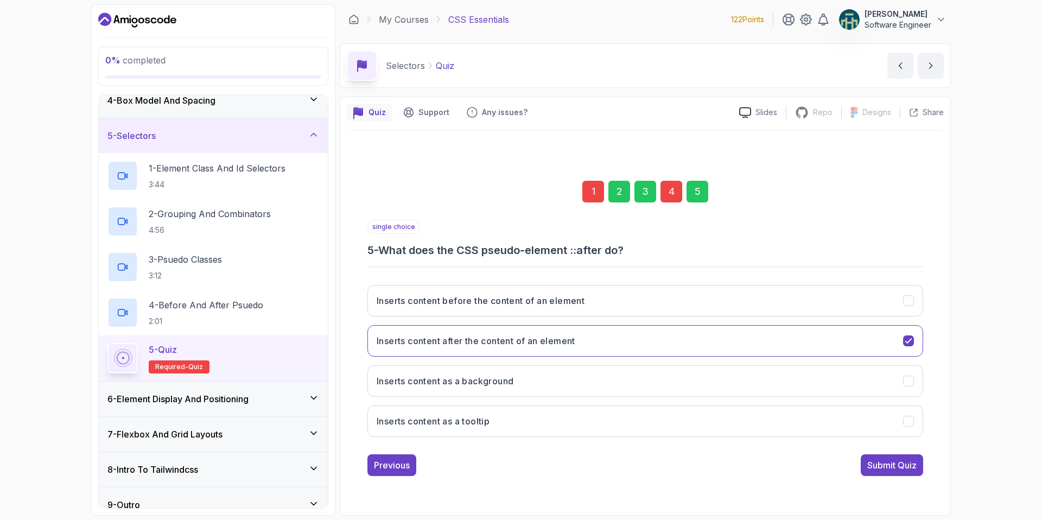
click at [674, 198] on div "4" at bounding box center [672, 192] width 22 height 22
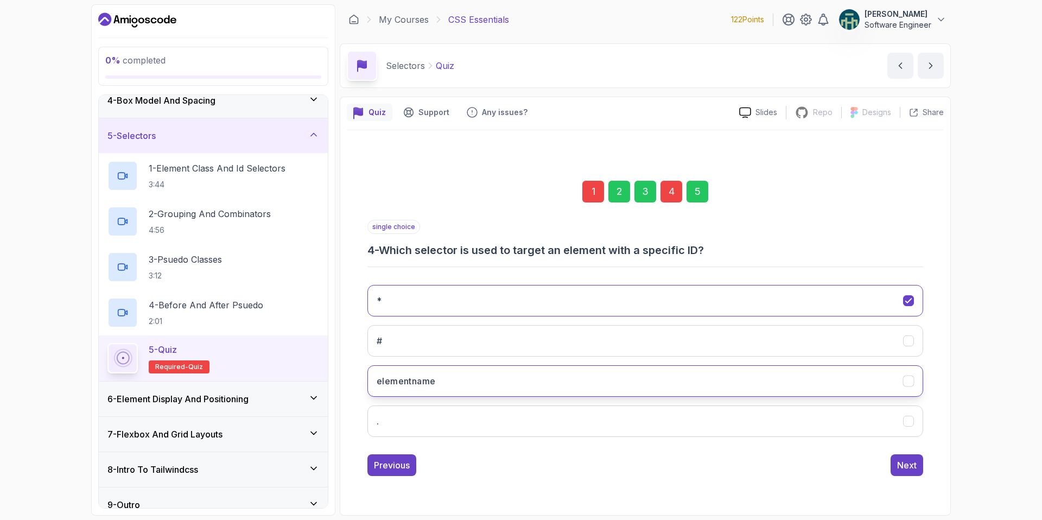
click at [905, 378] on icon "elementname" at bounding box center [909, 381] width 10 height 10
click at [903, 459] on div "Next" at bounding box center [907, 465] width 20 height 13
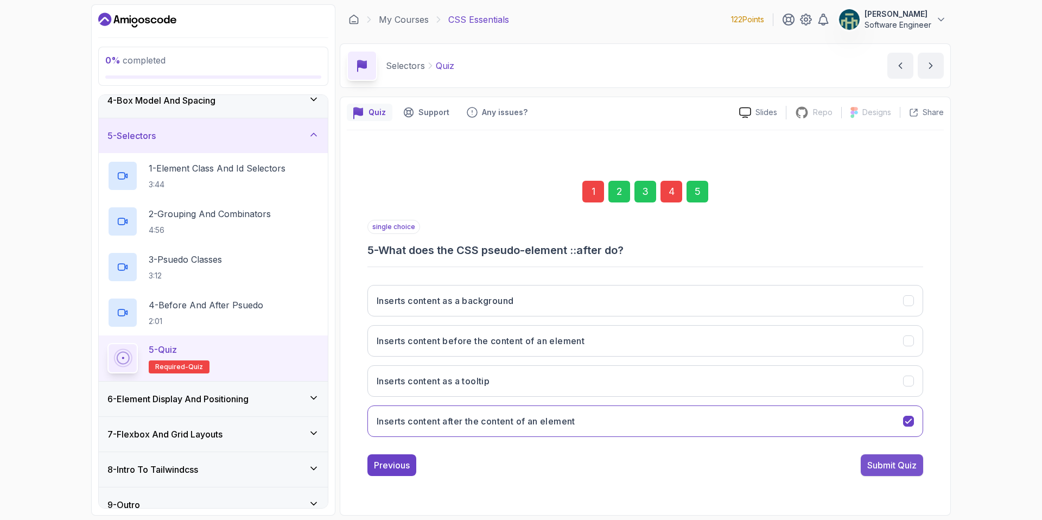
click at [907, 469] on div "Submit Quiz" at bounding box center [891, 465] width 49 height 13
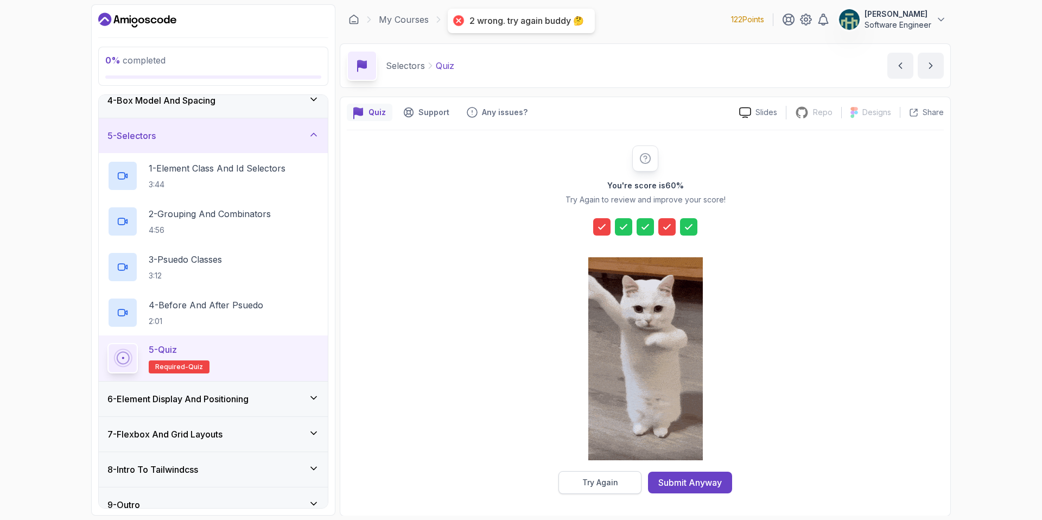
click at [593, 481] on div "Try Again" at bounding box center [600, 482] width 36 height 11
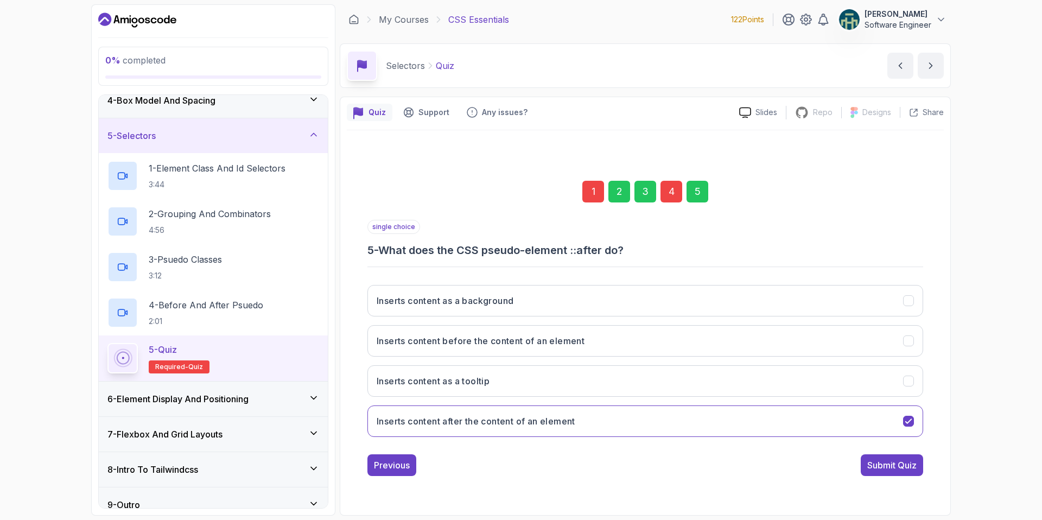
click at [674, 187] on div "4" at bounding box center [672, 192] width 22 height 22
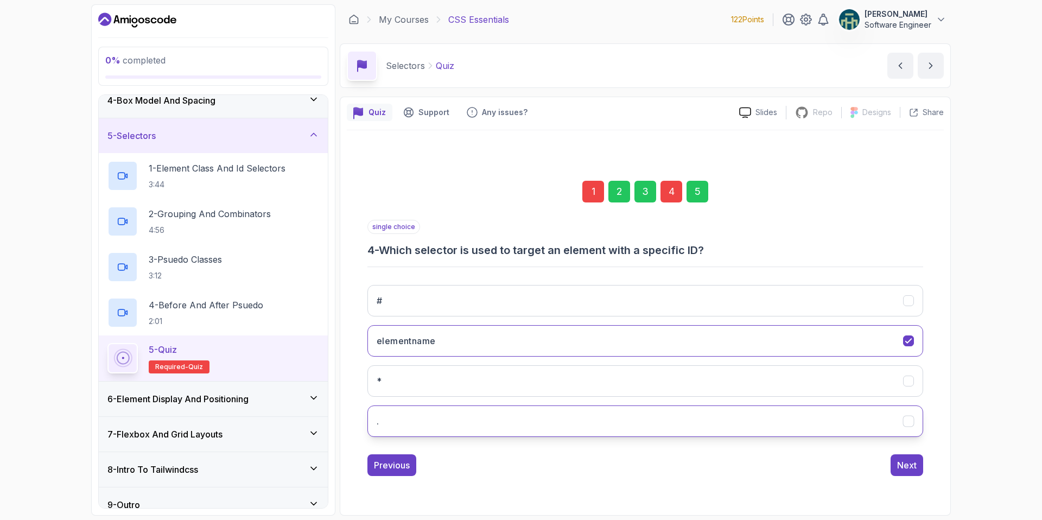
click at [911, 421] on icon "." at bounding box center [909, 421] width 10 height 10
click at [906, 472] on button "Next" at bounding box center [907, 465] width 33 height 22
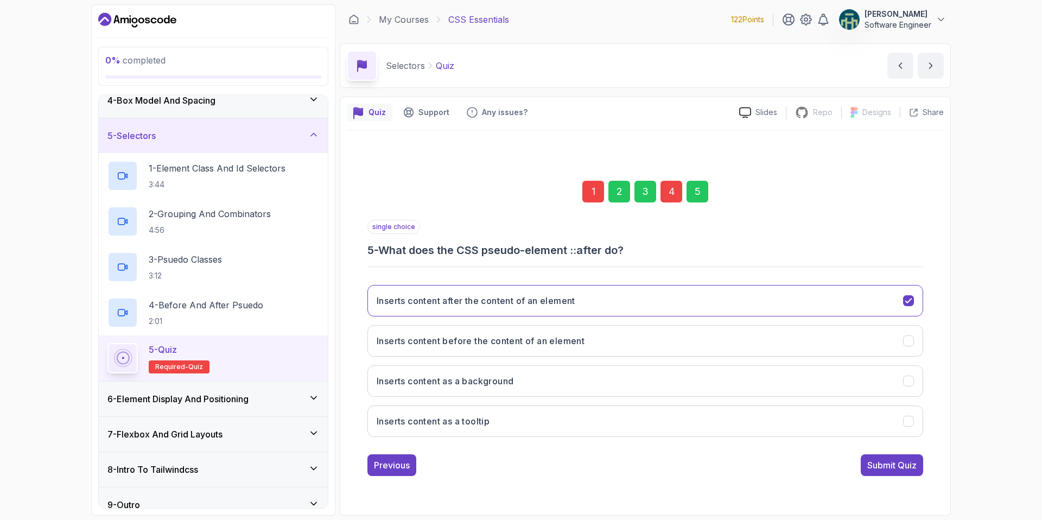
click at [906, 472] on button "Submit Quiz" at bounding box center [892, 465] width 62 height 22
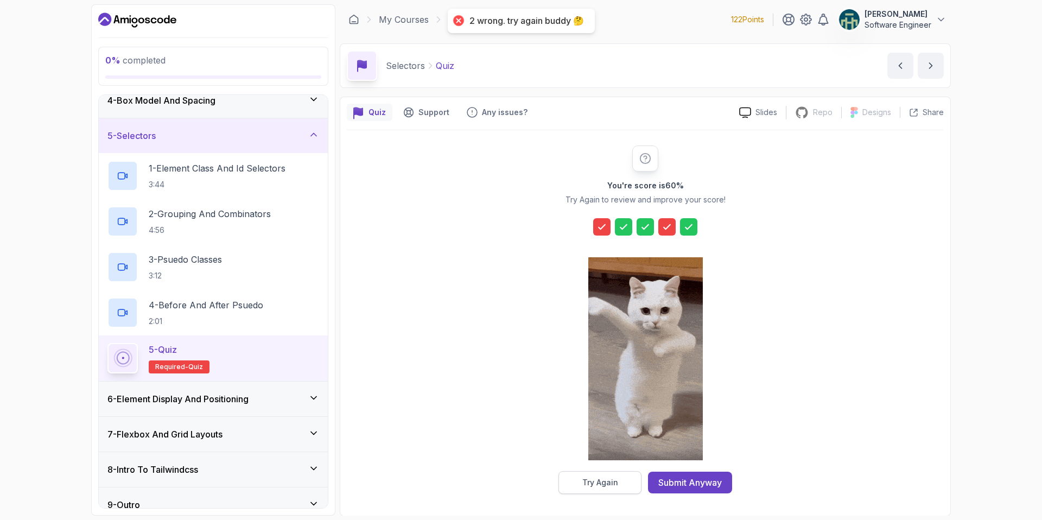
click at [589, 473] on button "Try Again" at bounding box center [599, 482] width 83 height 23
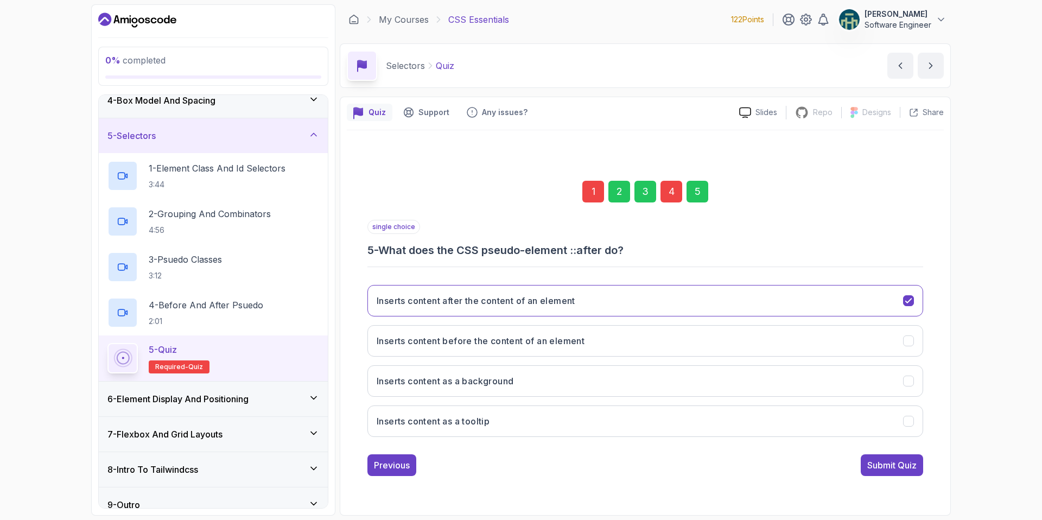
click at [666, 187] on div "4" at bounding box center [672, 192] width 22 height 22
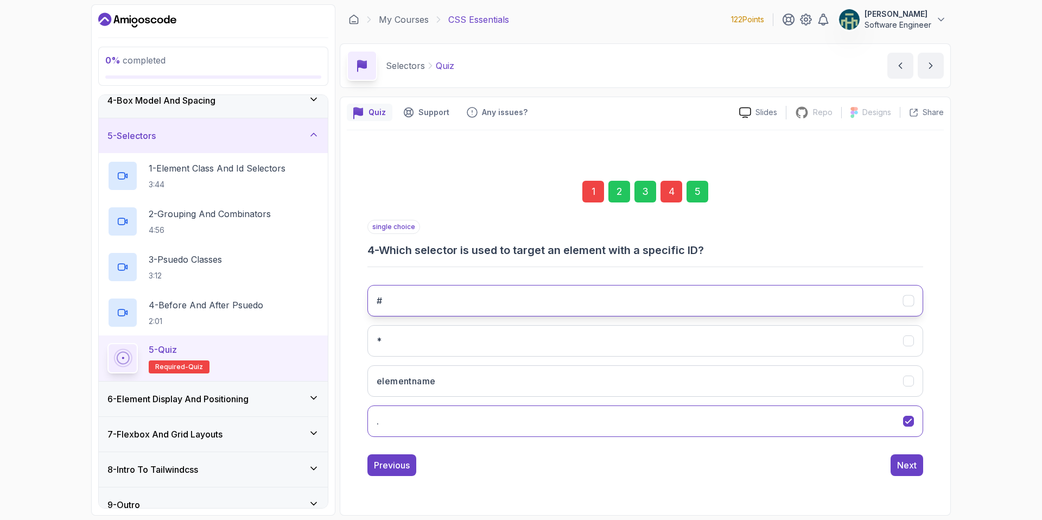
click at [907, 302] on icon "#" at bounding box center [908, 301] width 6 height 4
click at [907, 467] on div "Next" at bounding box center [907, 465] width 20 height 13
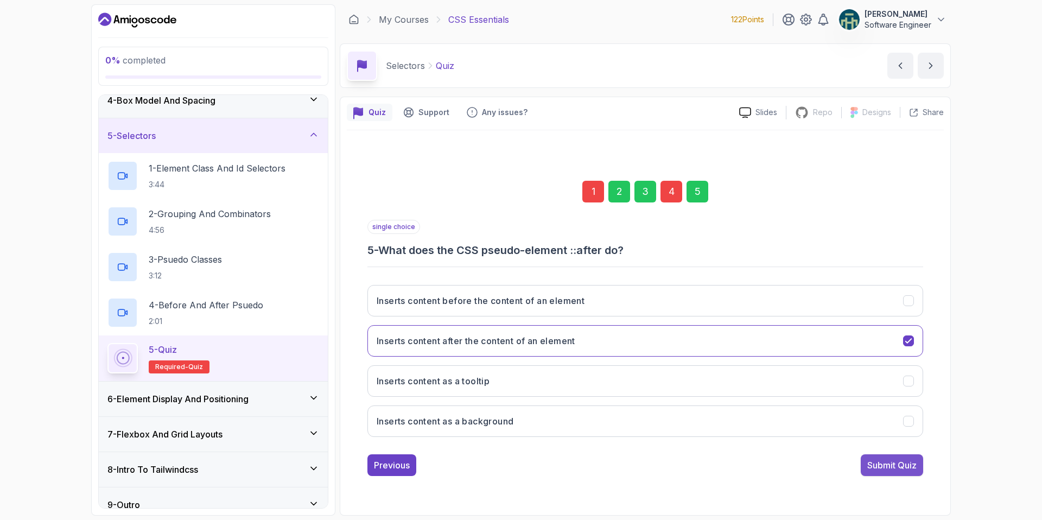
click at [906, 469] on div "Submit Quiz" at bounding box center [891, 465] width 49 height 13
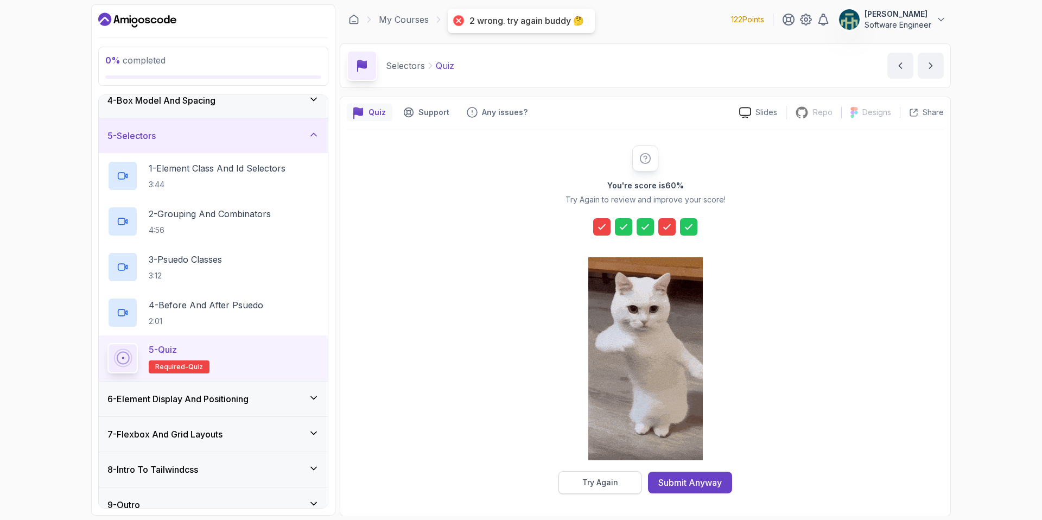
click at [613, 486] on div "Try Again" at bounding box center [600, 482] width 36 height 11
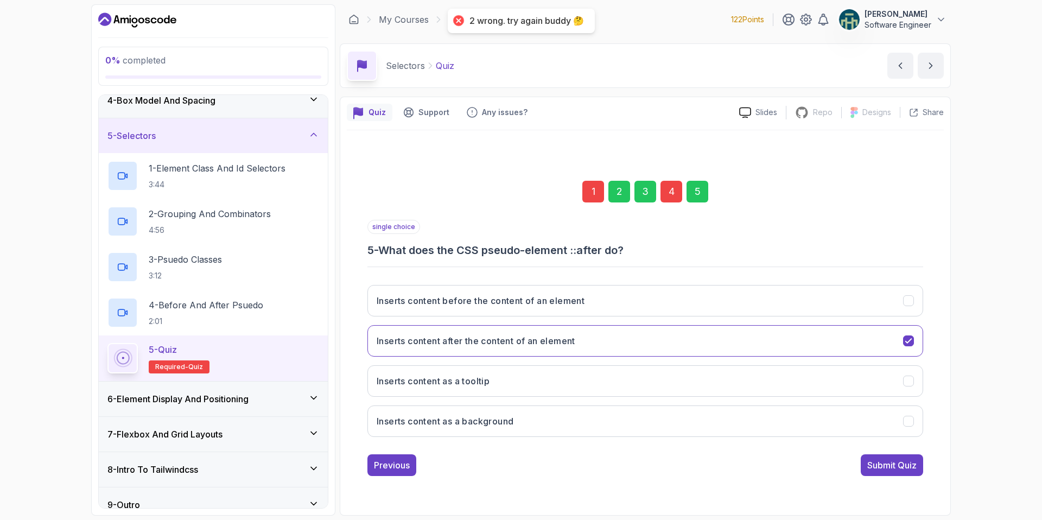
click at [669, 199] on div "4" at bounding box center [672, 192] width 22 height 22
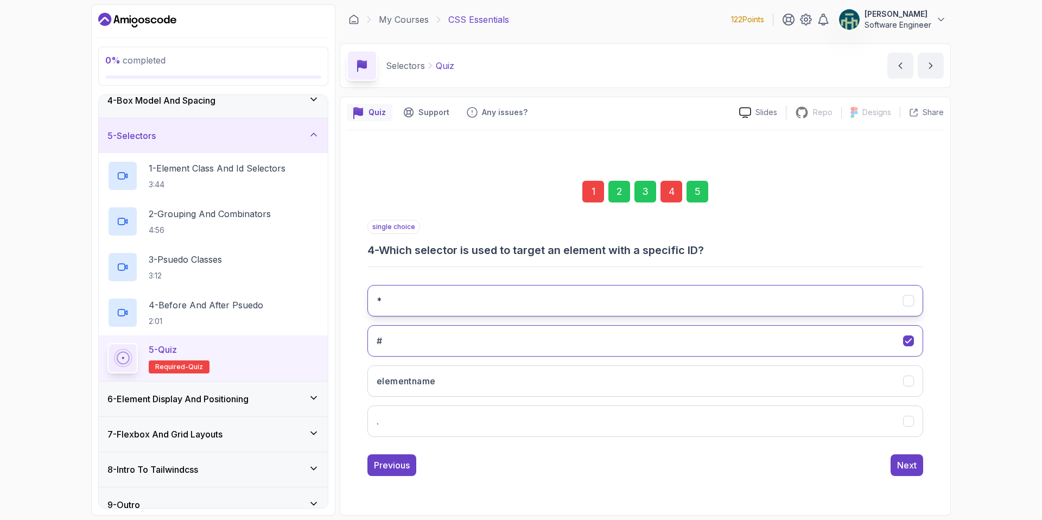
click at [909, 304] on icon "*" at bounding box center [909, 300] width 10 height 10
click at [913, 470] on div "Next" at bounding box center [907, 465] width 20 height 13
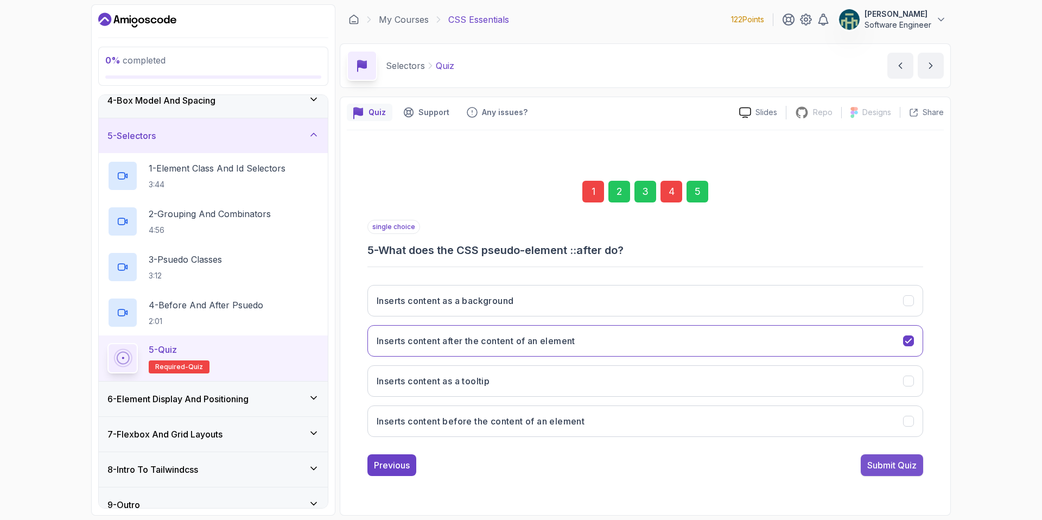
click at [869, 466] on div "Submit Quiz" at bounding box center [891, 465] width 49 height 13
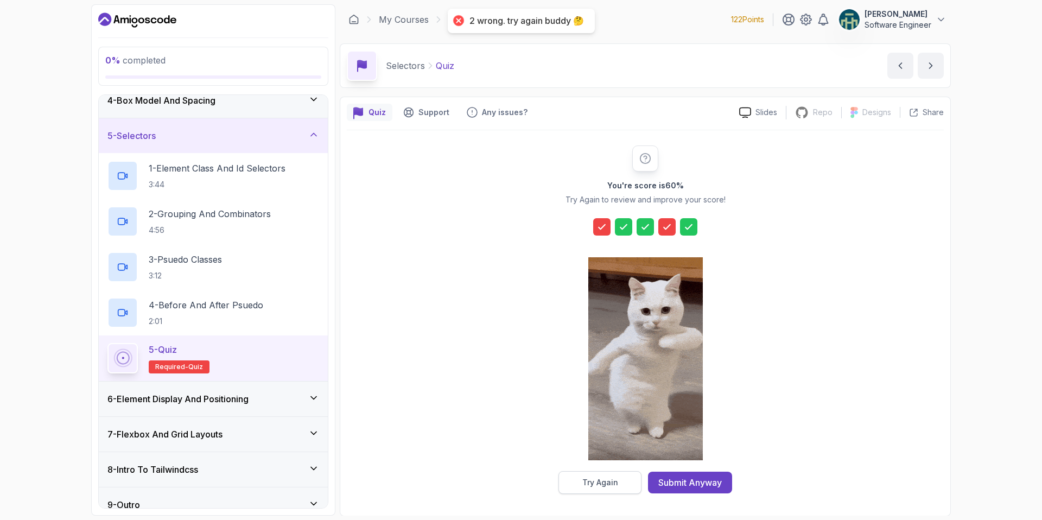
click at [600, 481] on div "Try Again" at bounding box center [600, 482] width 36 height 11
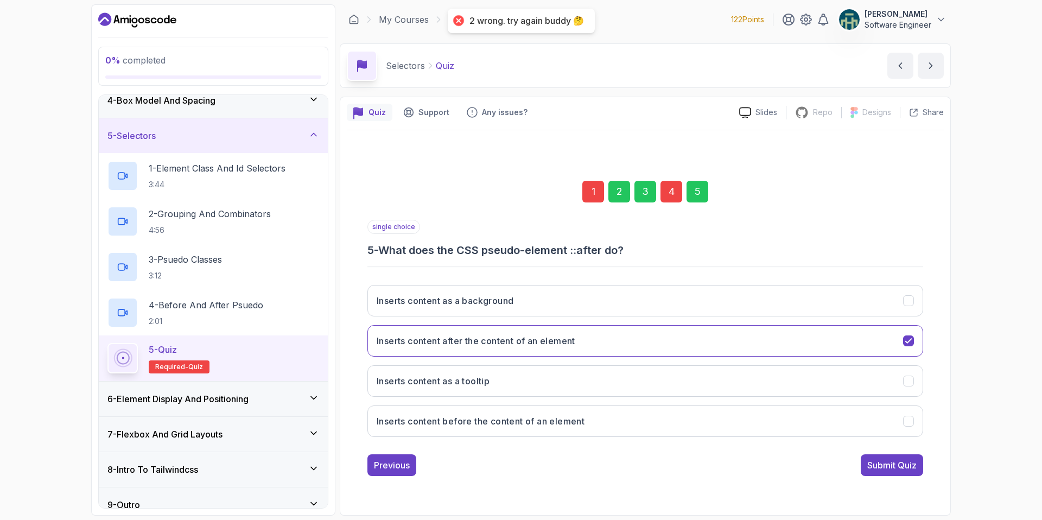
click at [670, 192] on div "4" at bounding box center [672, 192] width 22 height 22
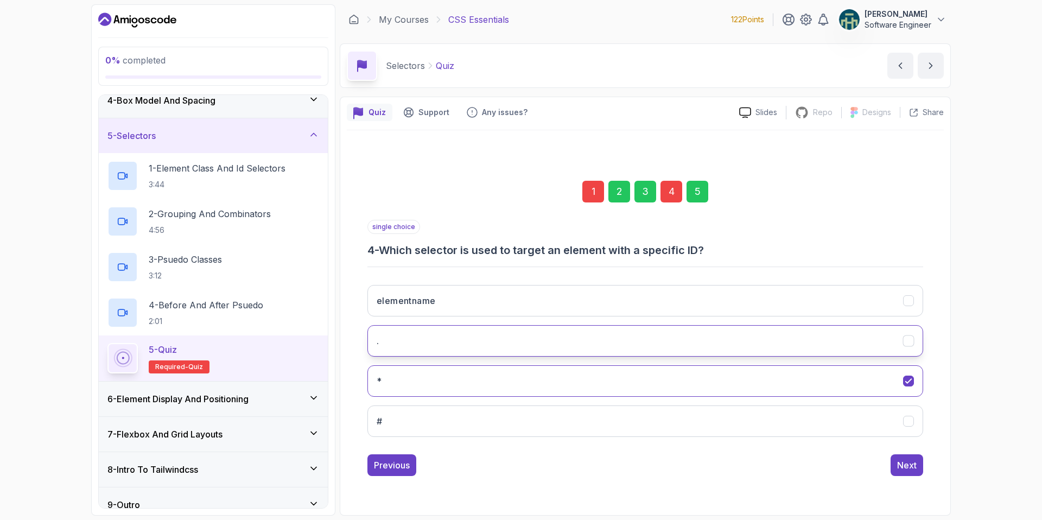
click at [907, 340] on icon "." at bounding box center [909, 340] width 10 height 10
click at [908, 461] on div "Next" at bounding box center [907, 465] width 20 height 13
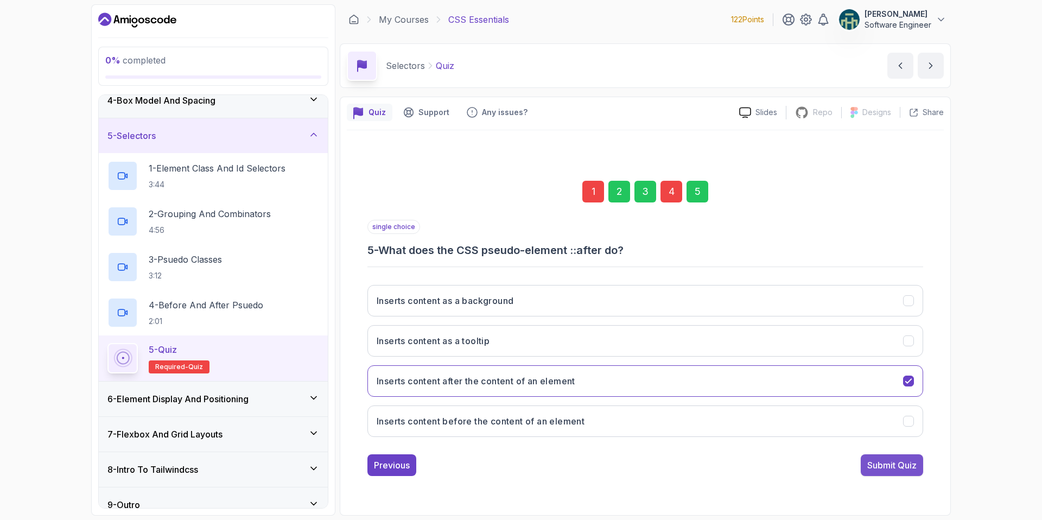
click at [907, 462] on div "Submit Quiz" at bounding box center [891, 465] width 49 height 13
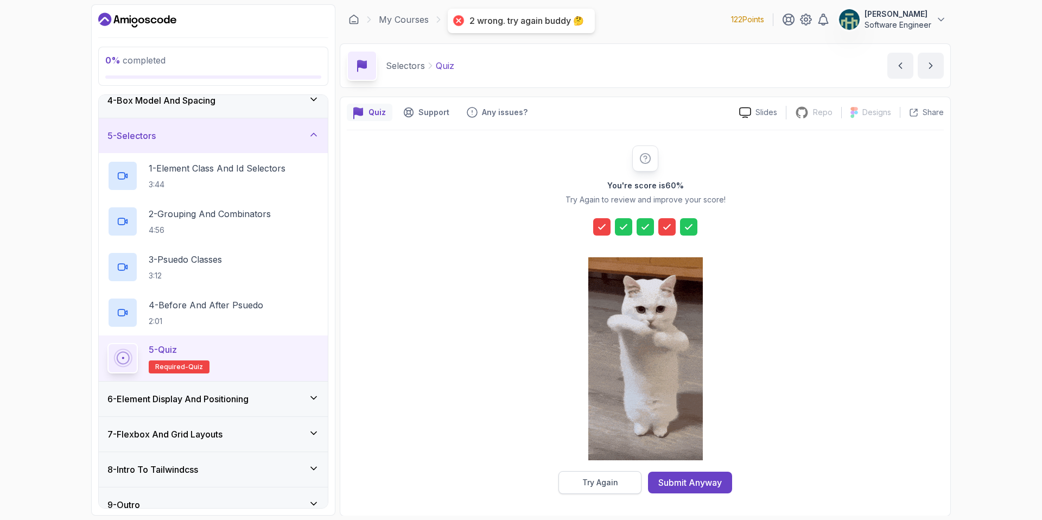
click at [599, 486] on div "Try Again" at bounding box center [600, 482] width 36 height 11
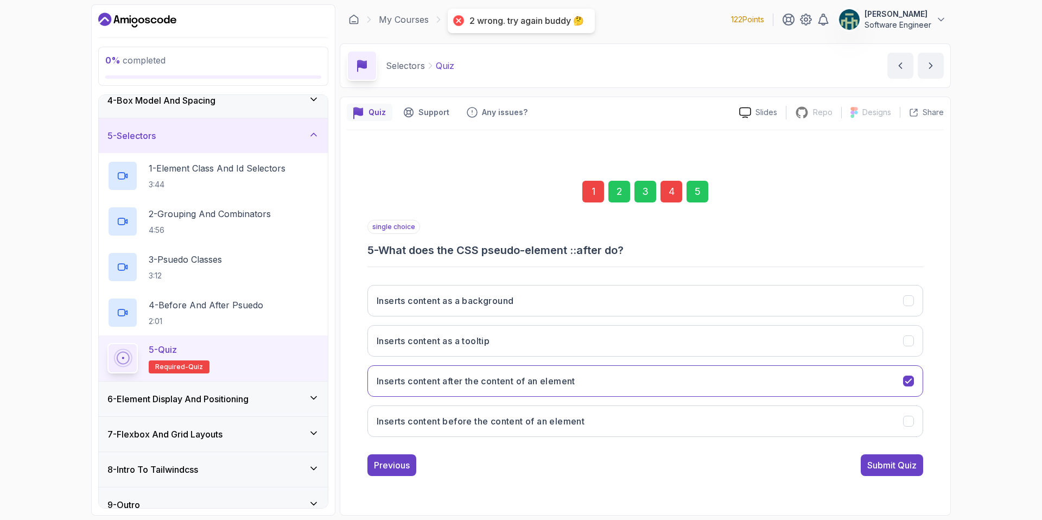
click at [673, 189] on div "4" at bounding box center [672, 192] width 22 height 22
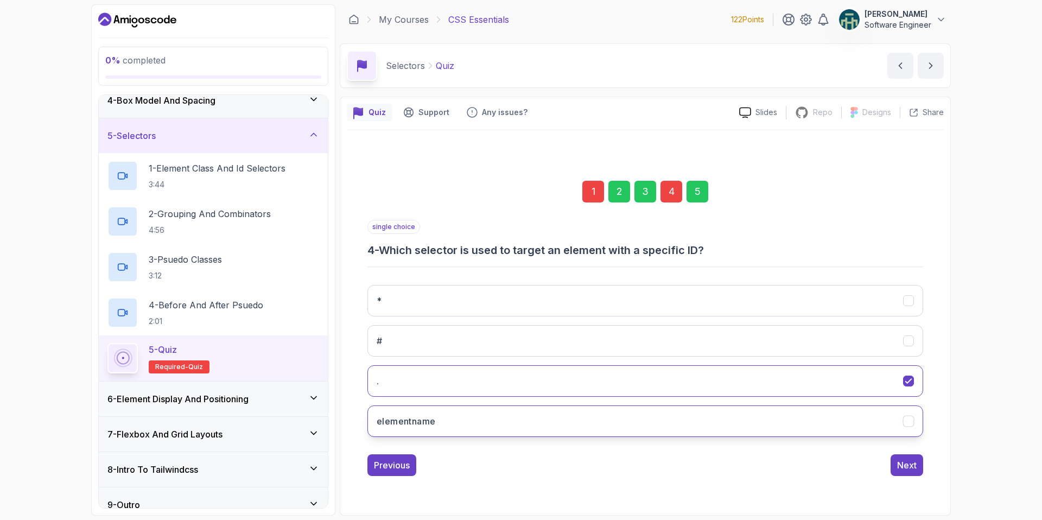
click at [905, 423] on icon "elementname" at bounding box center [909, 421] width 10 height 10
click at [909, 463] on div "Next" at bounding box center [907, 465] width 20 height 13
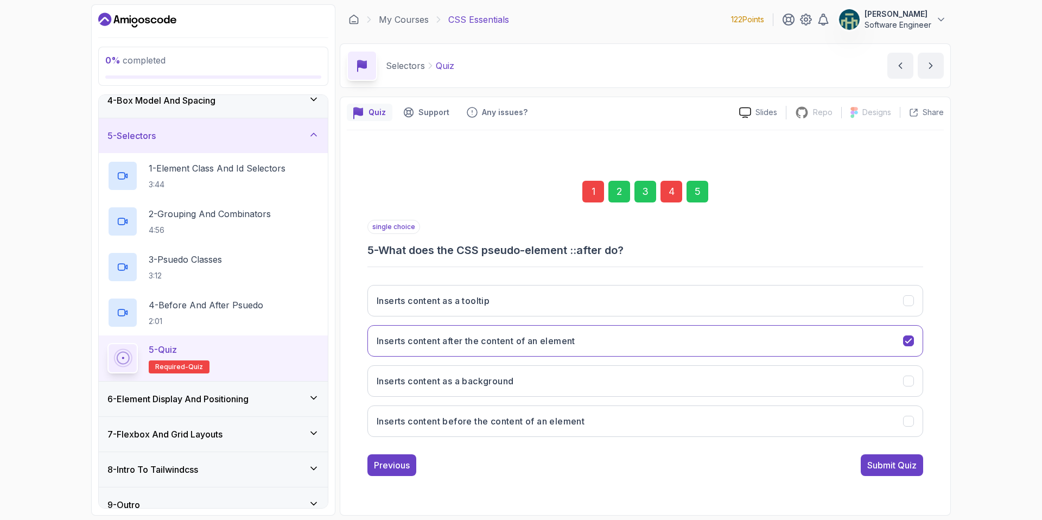
click at [908, 463] on div "Submit Quiz" at bounding box center [891, 465] width 49 height 13
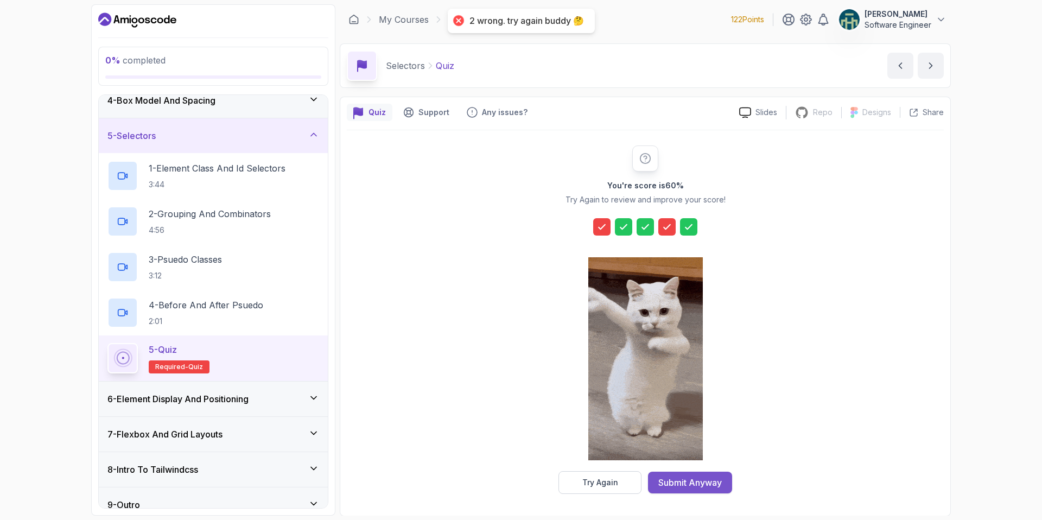
click at [693, 477] on div "Submit Anyway" at bounding box center [689, 482] width 63 height 13
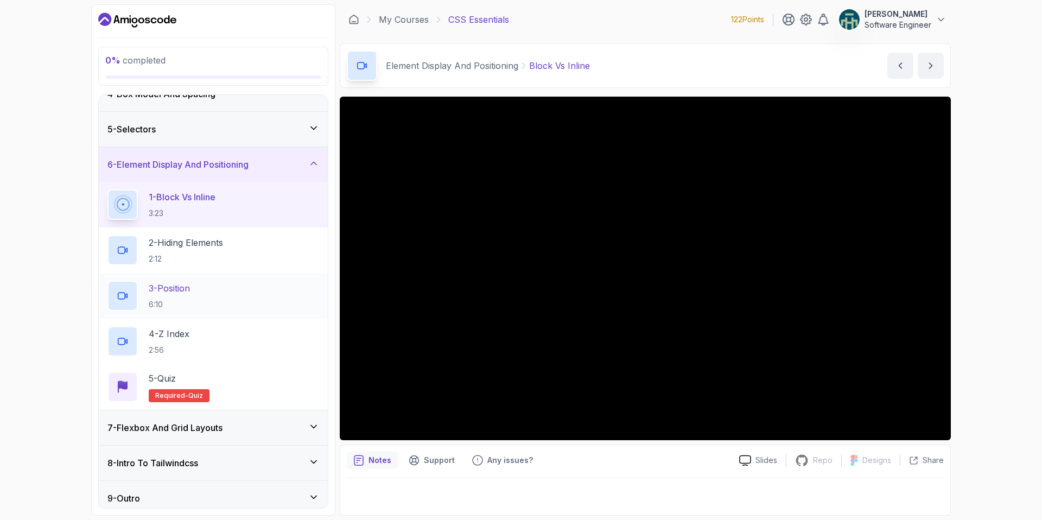
scroll to position [132, 0]
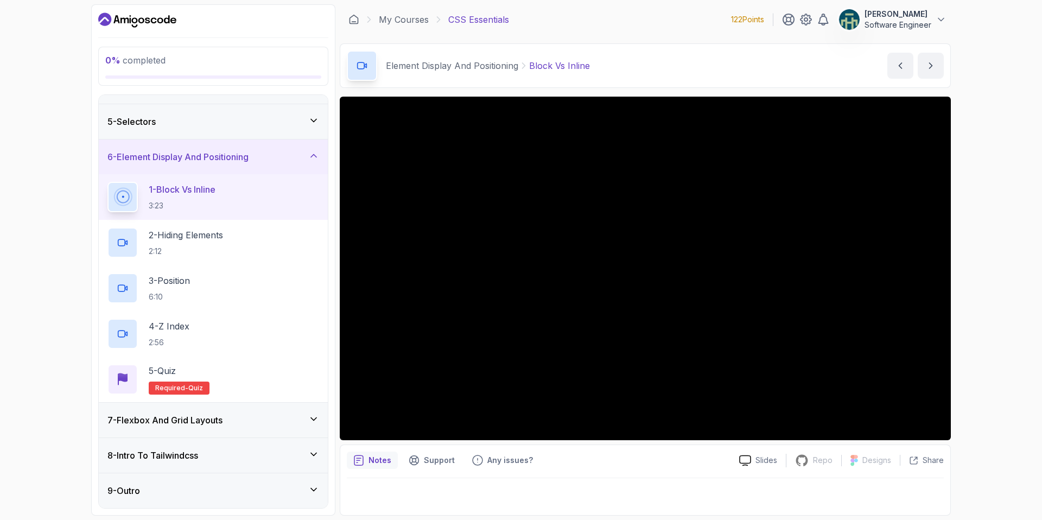
click at [313, 418] on icon at bounding box center [313, 419] width 11 height 11
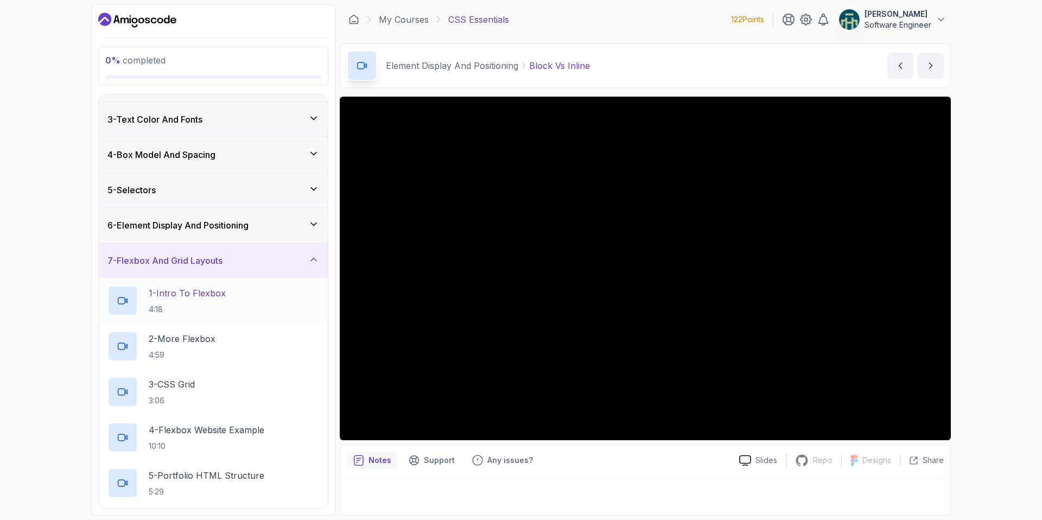
scroll to position [56, 0]
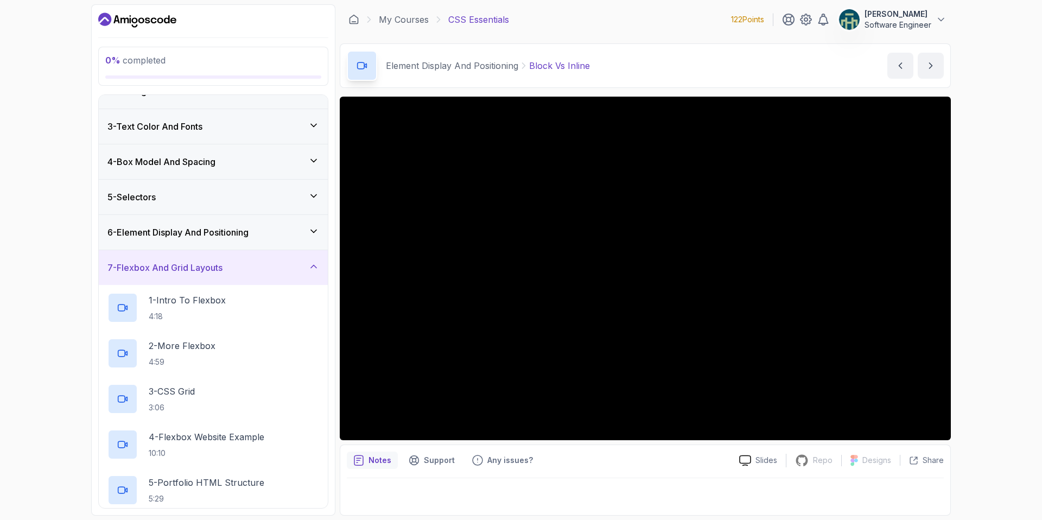
click at [310, 269] on icon at bounding box center [313, 266] width 11 height 11
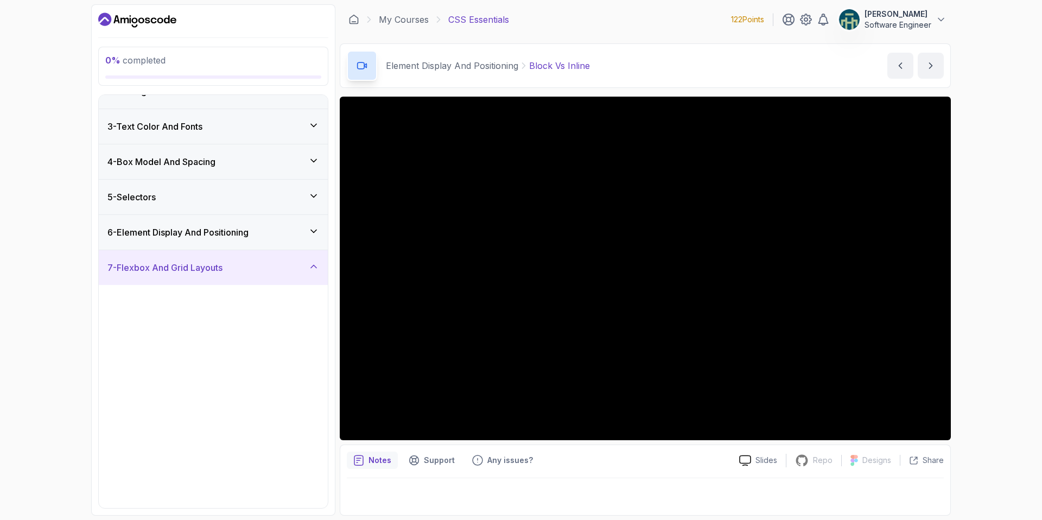
scroll to position [0, 0]
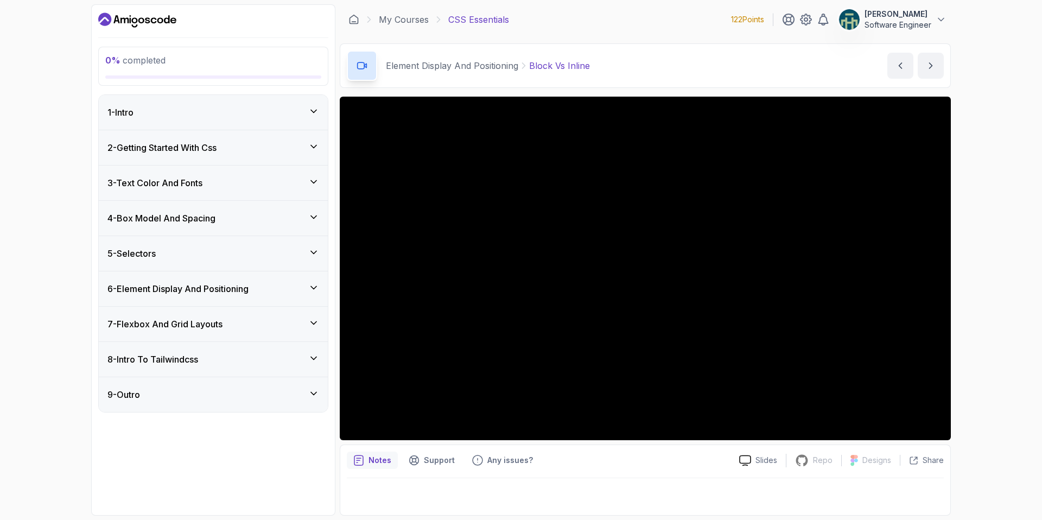
click at [311, 284] on icon at bounding box center [313, 287] width 11 height 11
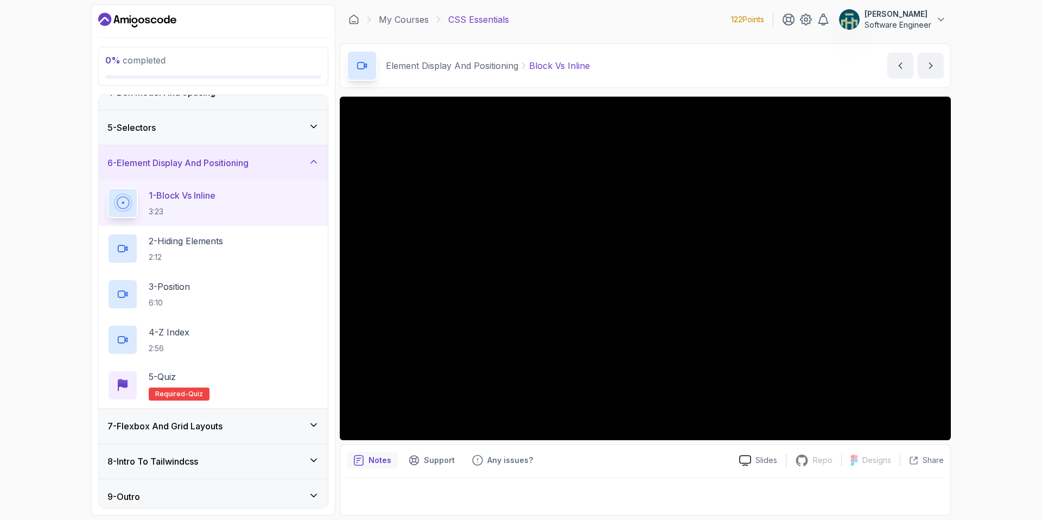
scroll to position [132, 0]
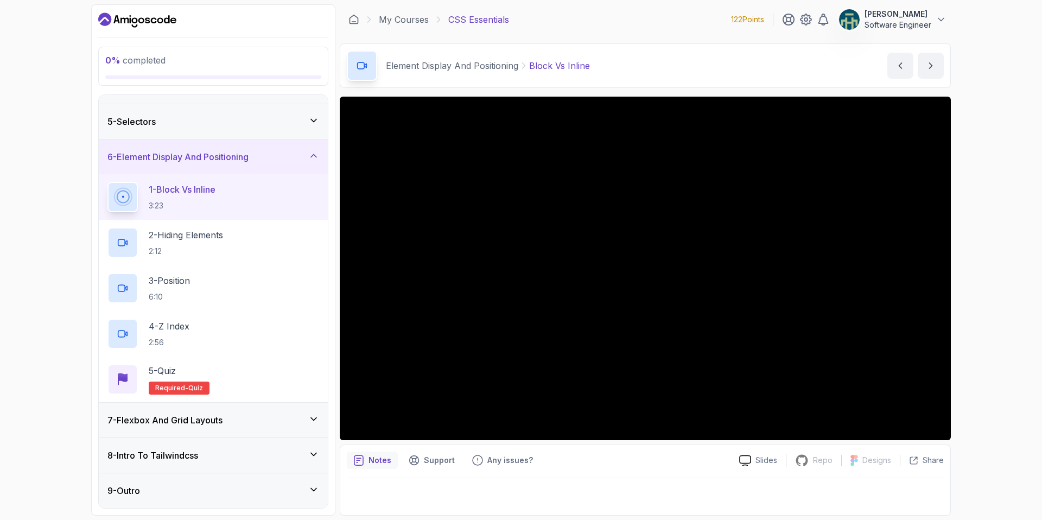
click at [25, 351] on div "0 % completed 1 - Intro 2 - Getting Started With Css 3 - Text Color And Fonts 4…" at bounding box center [521, 260] width 1042 height 520
